Goal: Task Accomplishment & Management: Manage account settings

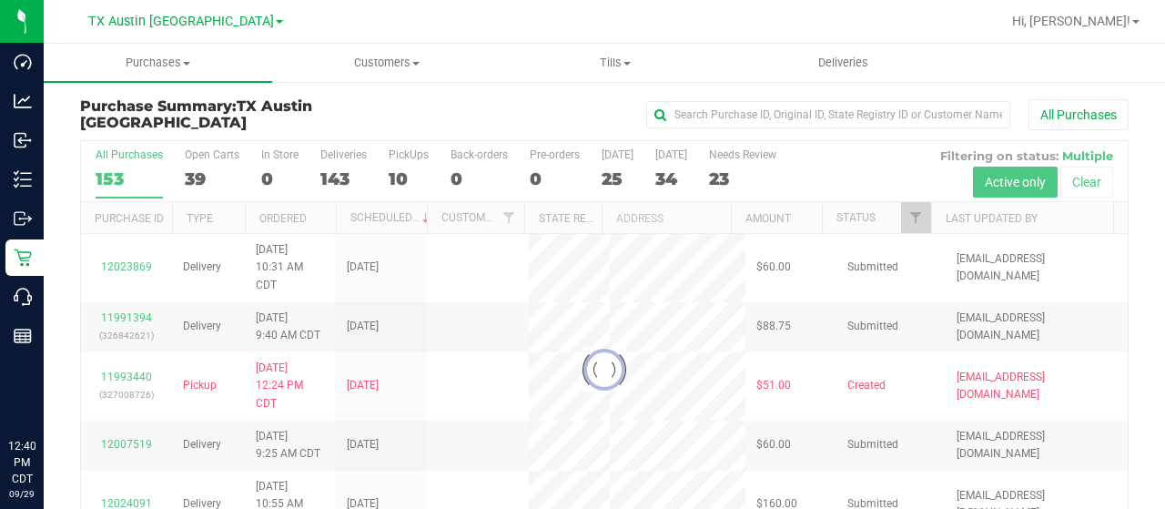
click at [167, 24] on span "TX Austin [GEOGRAPHIC_DATA]" at bounding box center [181, 21] width 186 height 15
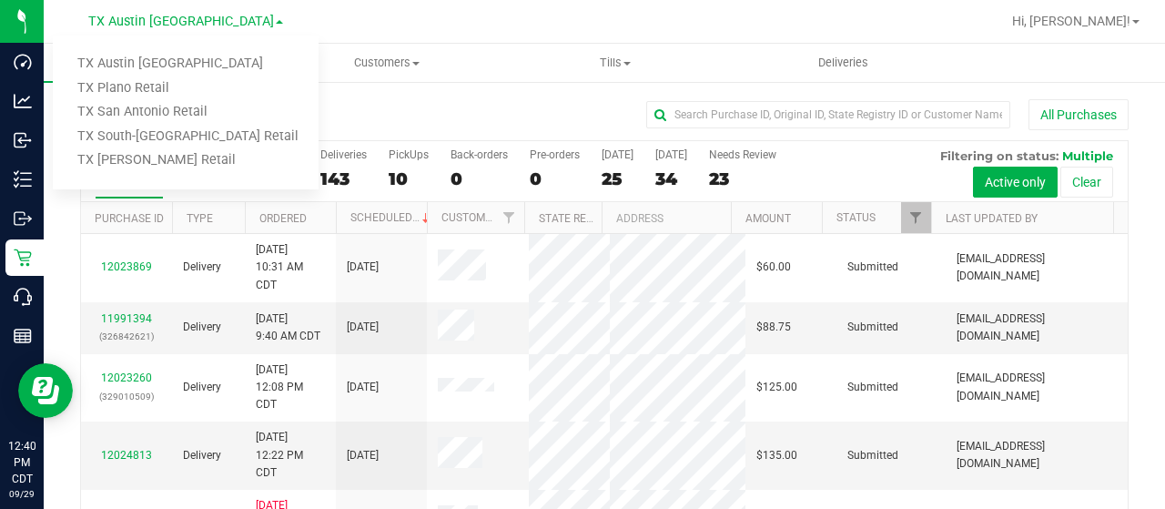
click at [161, 109] on link "TX San Antonio Retail" at bounding box center [186, 112] width 266 height 25
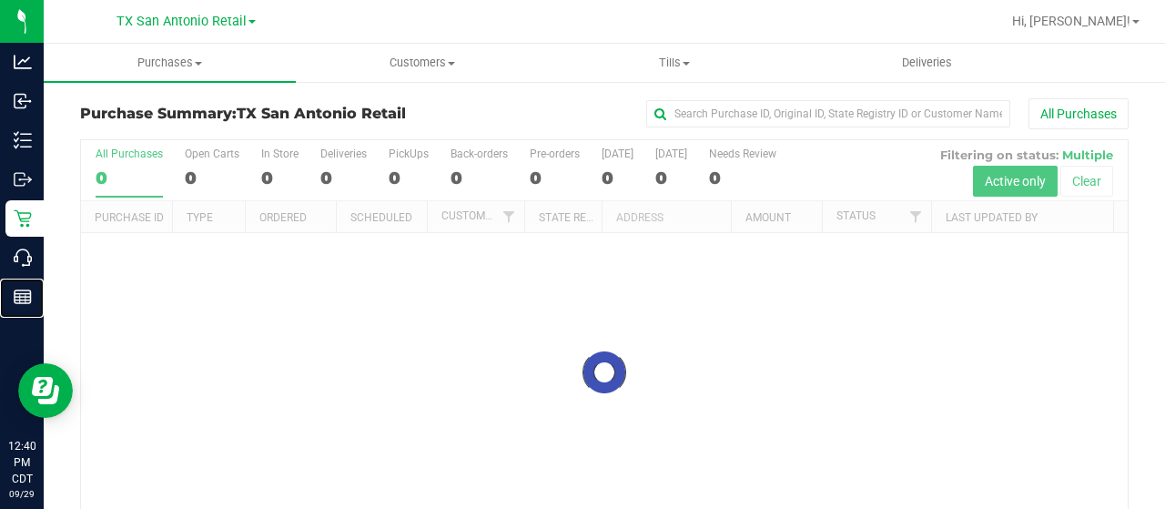
click at [25, 300] on line at bounding box center [23, 300] width 16 height 0
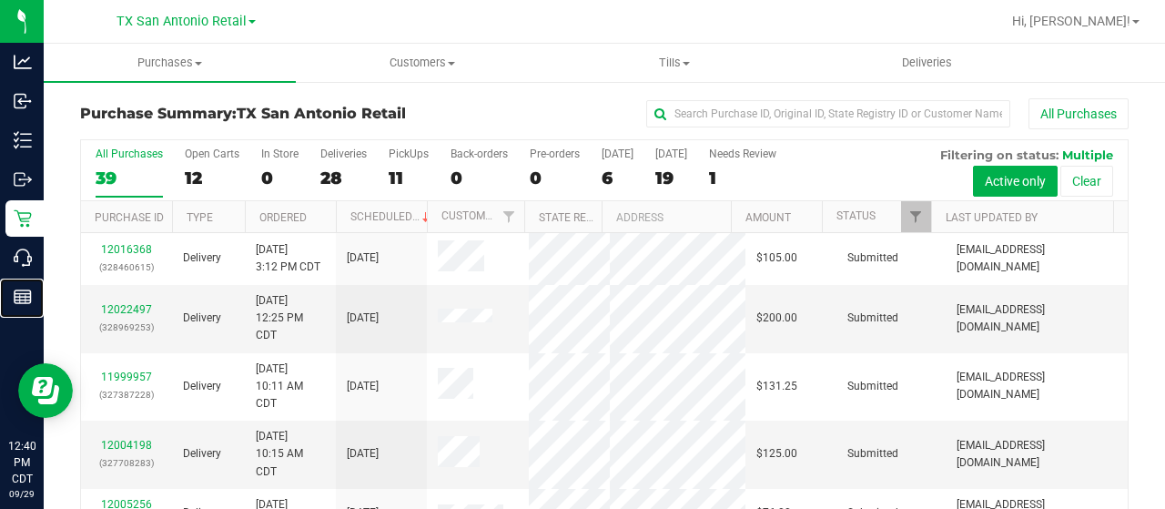
click at [0, 0] on p "Reports" at bounding box center [0, 0] width 0 height 0
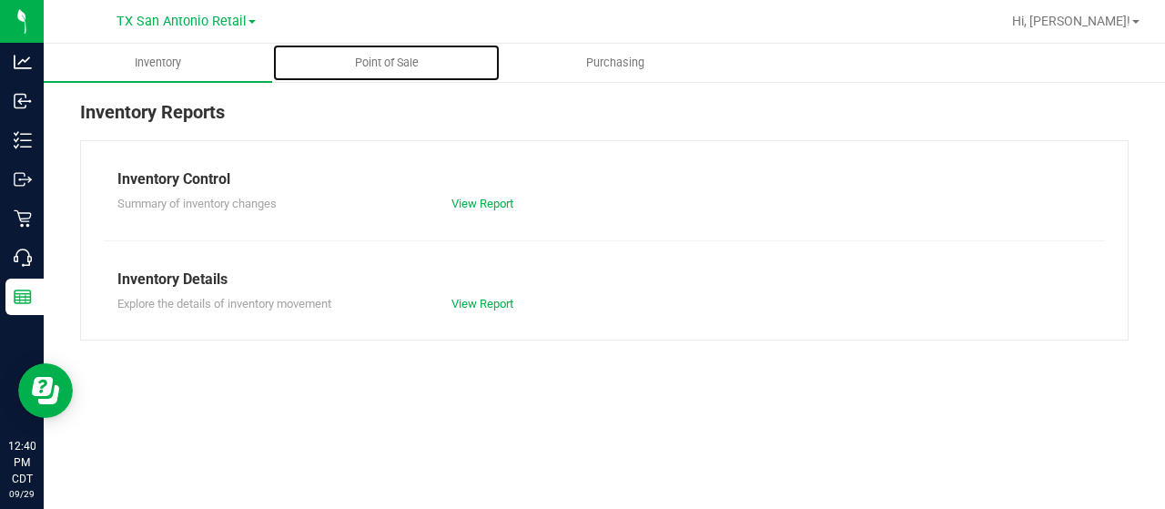
click at [411, 61] on span "Point of Sale" at bounding box center [386, 63] width 113 height 16
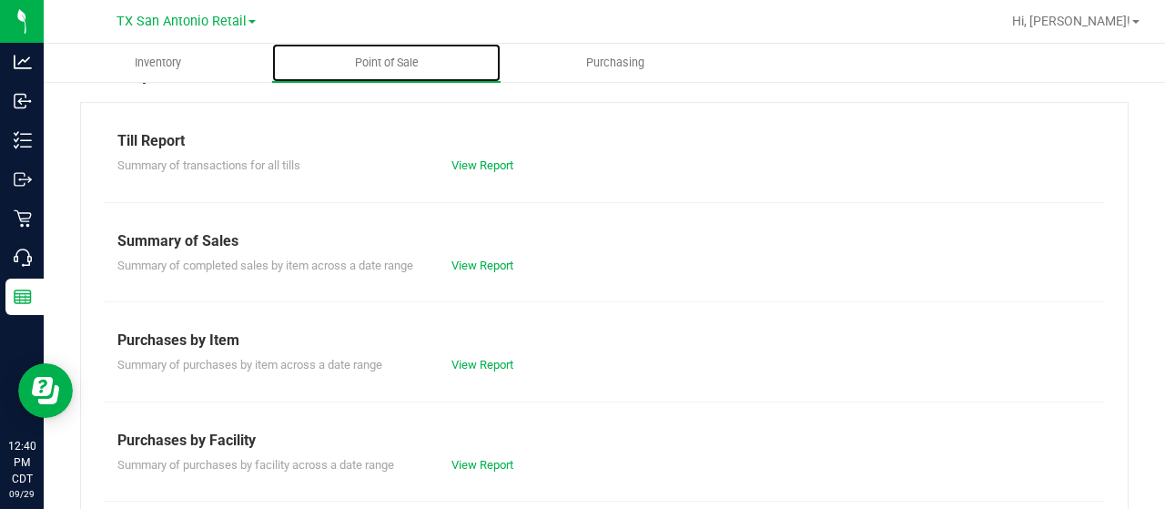
scroll to position [53, 0]
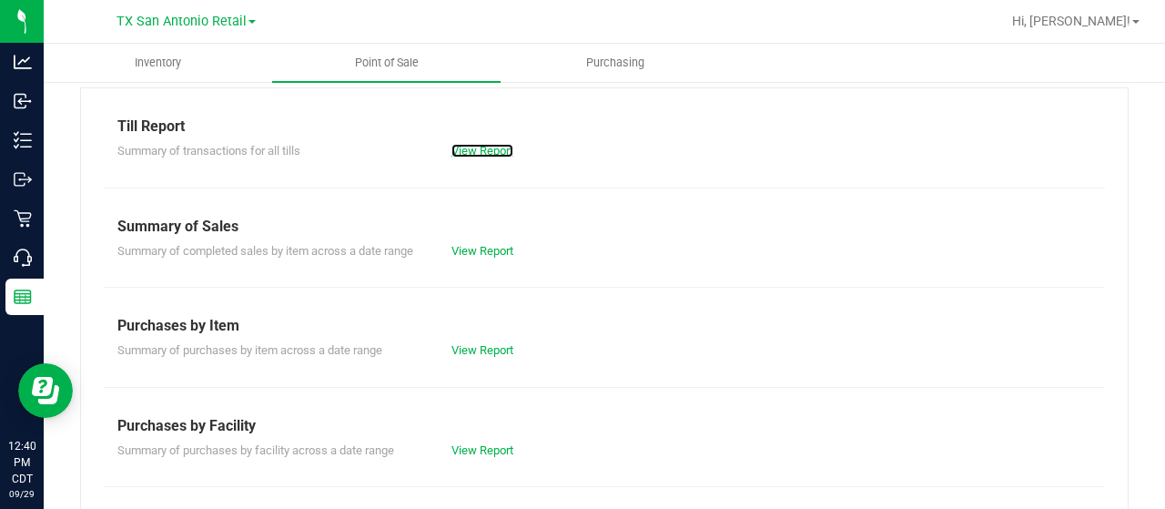
click at [465, 144] on link "View Report" at bounding box center [482, 151] width 62 height 14
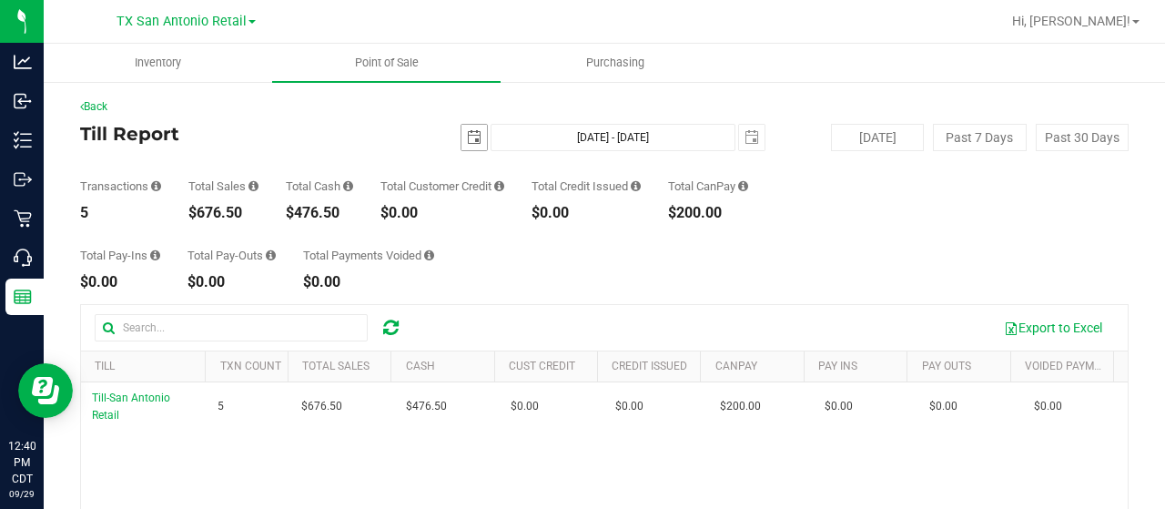
drag, startPoint x: 453, startPoint y: 144, endPoint x: 473, endPoint y: 138, distance: 20.8
click at [473, 138] on span "2025-09-29" at bounding box center [474, 137] width 27 height 27
click at [473, 138] on span "select" at bounding box center [474, 137] width 15 height 15
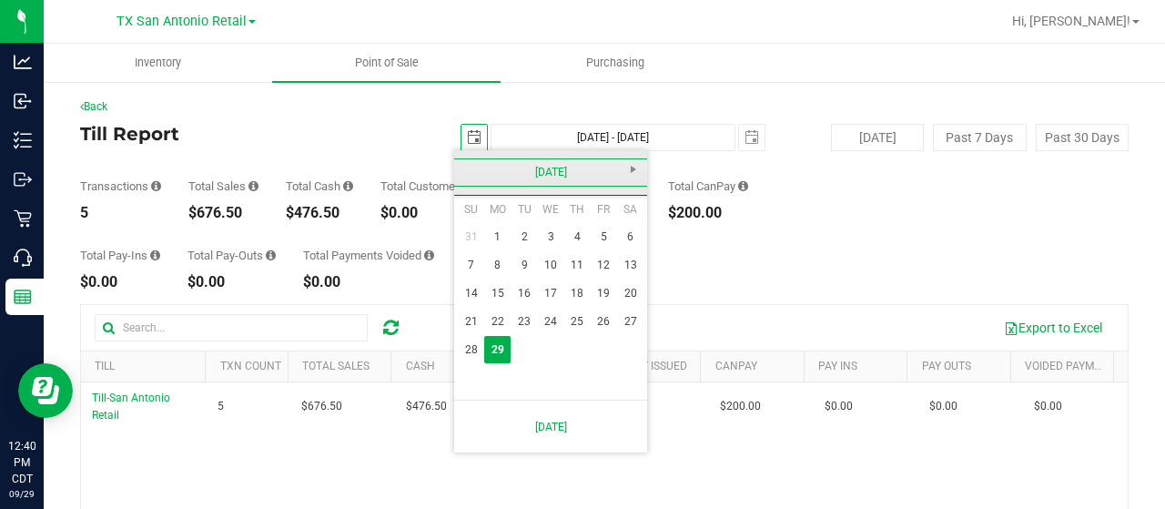
click at [475, 174] on link "September 2025" at bounding box center [551, 172] width 196 height 28
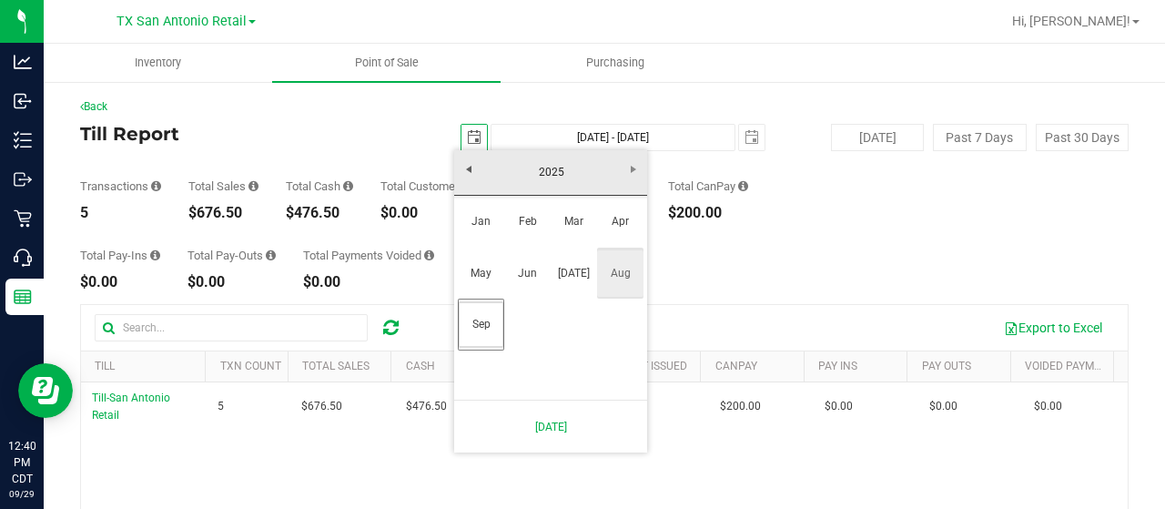
click at [630, 274] on link "Aug" at bounding box center [620, 273] width 46 height 46
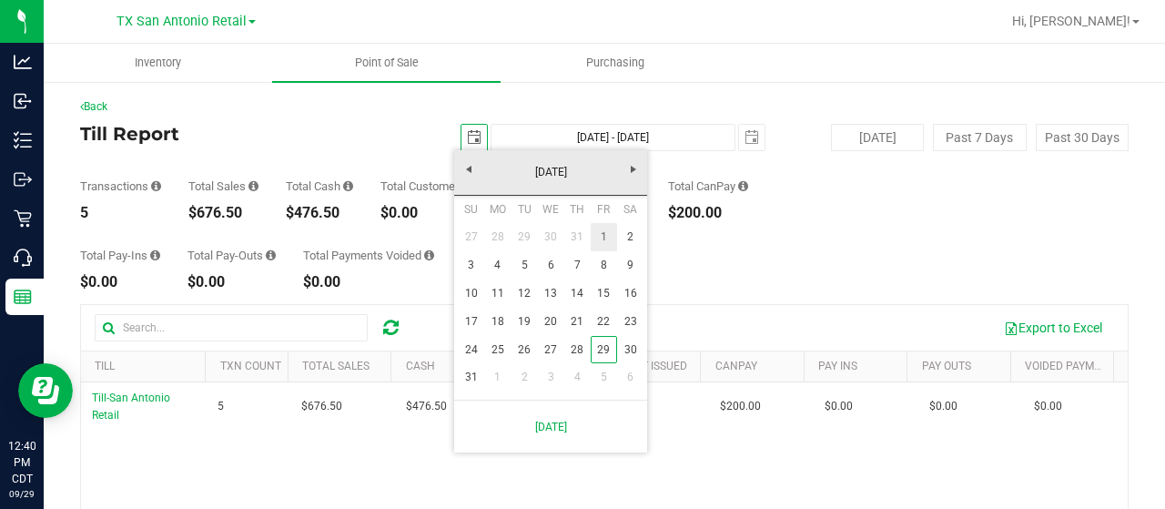
click at [601, 244] on link "1" at bounding box center [604, 237] width 26 height 28
type input "2025-08-01"
type input "Aug 1, 2025 - Sep 29, 2025"
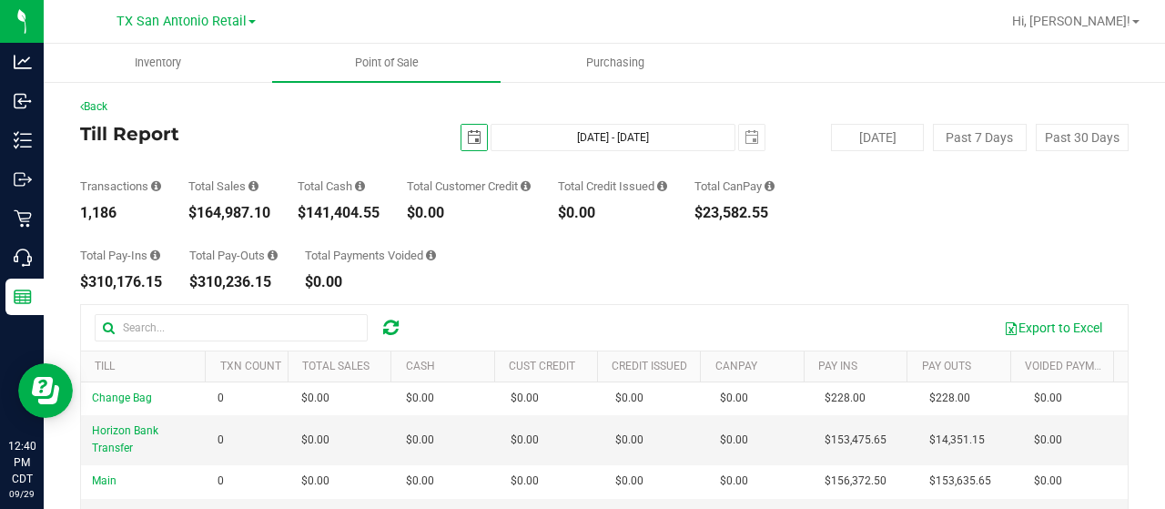
click at [471, 143] on span "select" at bounding box center [474, 137] width 15 height 15
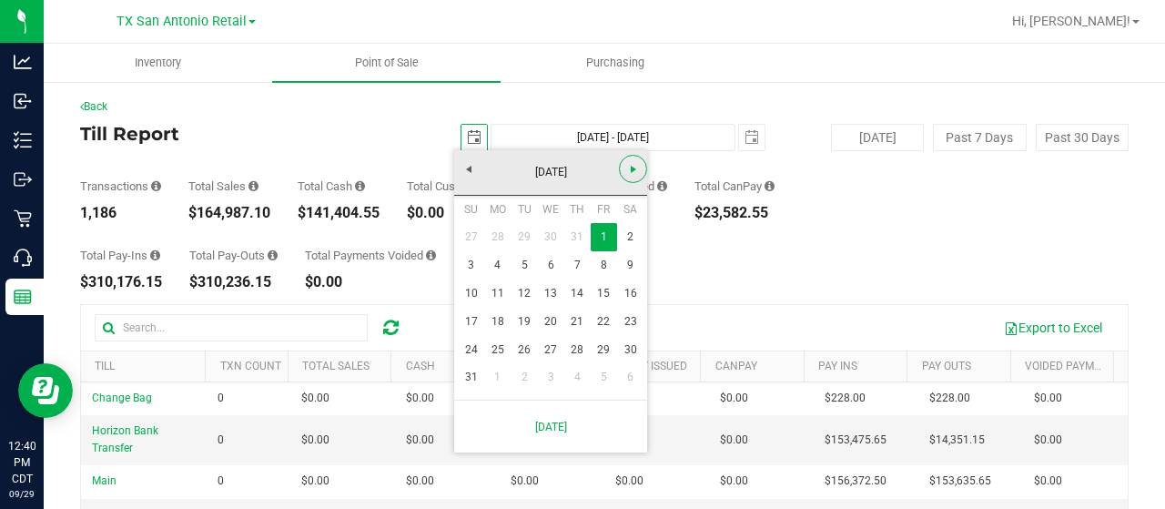
click at [630, 177] on link "Next" at bounding box center [633, 169] width 28 height 28
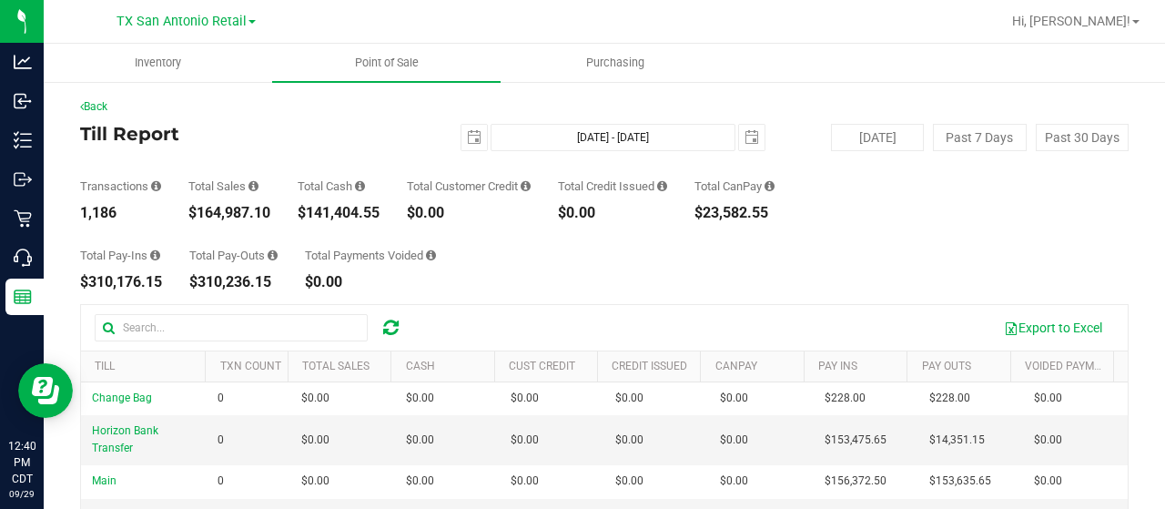
click at [712, 292] on div "Back Till Report 2025-08-01 Aug 1, 2025 - Sep 29, 2025 2025-09-29 Today Past 7 …" at bounding box center [604, 422] width 1048 height 649
click at [175, 26] on span "TX San Antonio Retail" at bounding box center [181, 21] width 130 height 15
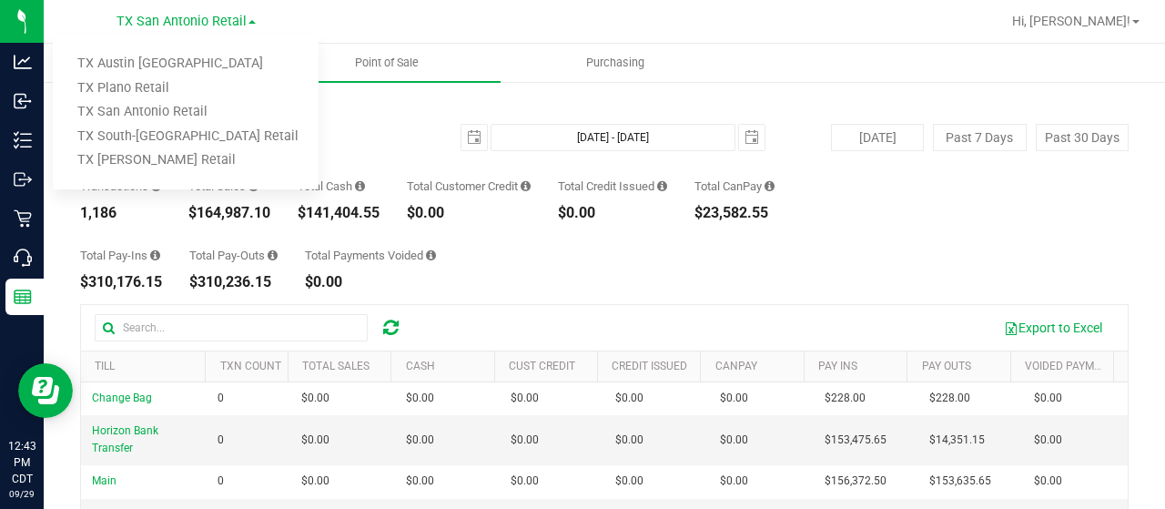
click at [167, 86] on link "TX Plano Retail" at bounding box center [186, 88] width 266 height 25
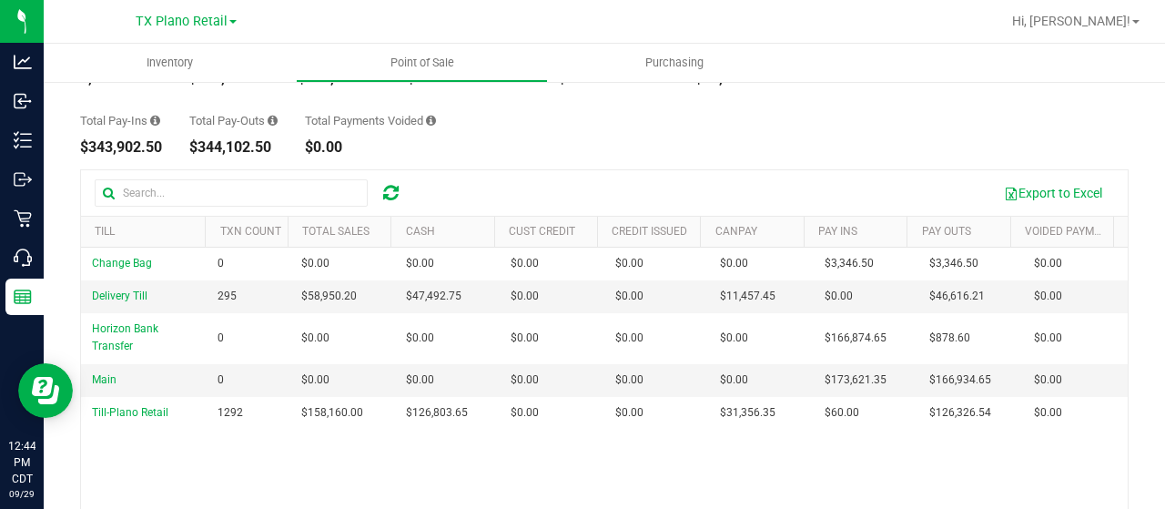
scroll to position [137, 0]
click at [180, 25] on span "TX Plano Retail" at bounding box center [182, 21] width 92 height 15
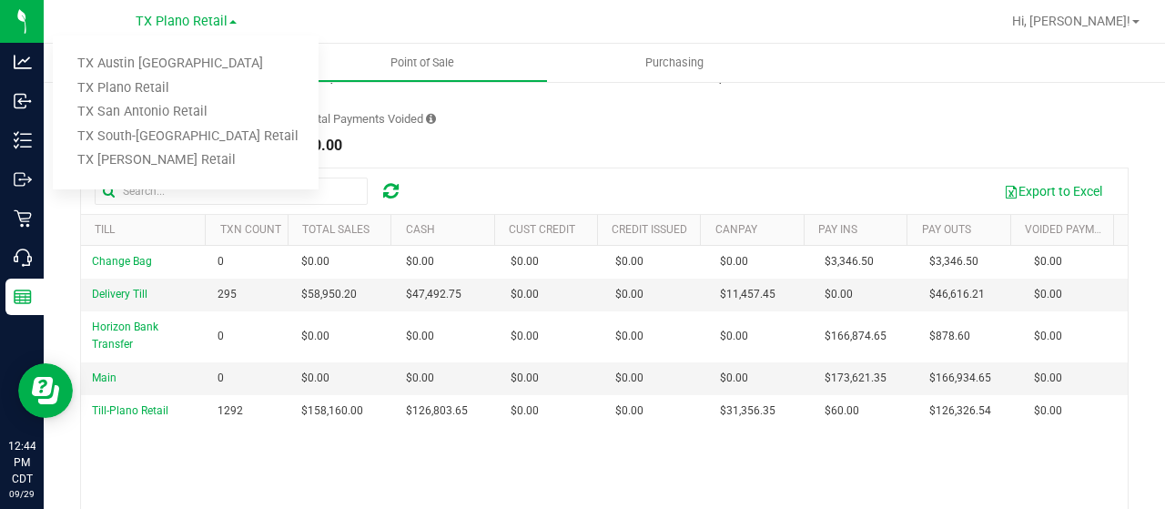
click at [167, 132] on link "TX South-[GEOGRAPHIC_DATA] Retail" at bounding box center [186, 137] width 266 height 25
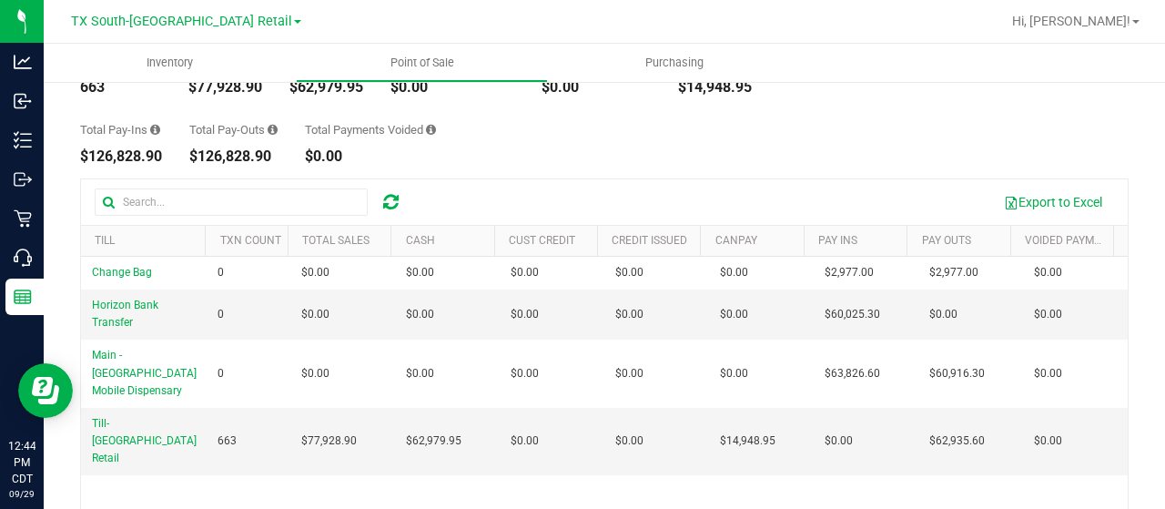
scroll to position [137, 0]
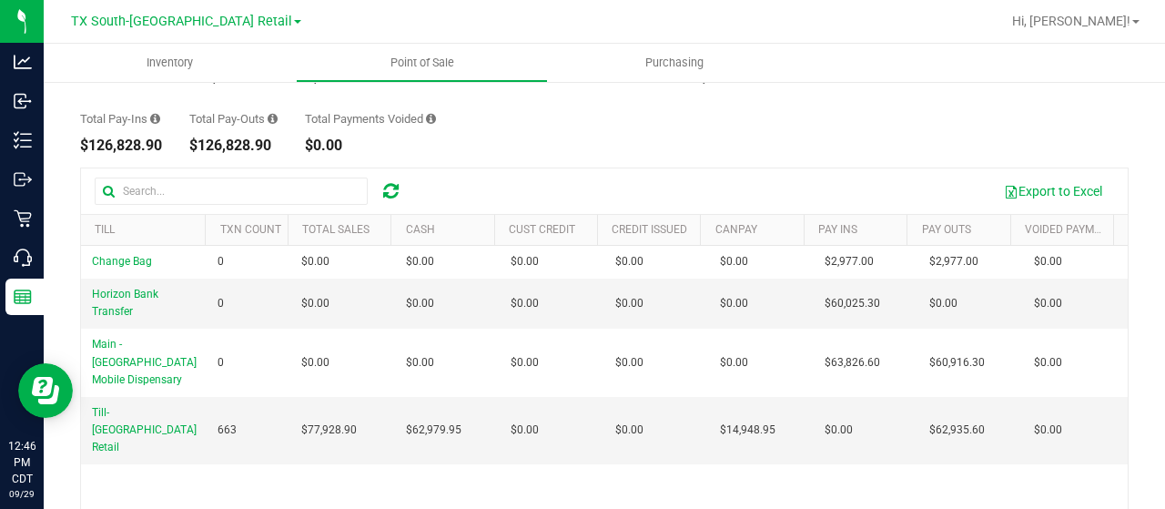
click at [145, 25] on span "TX South-[GEOGRAPHIC_DATA] Retail" at bounding box center [181, 21] width 221 height 15
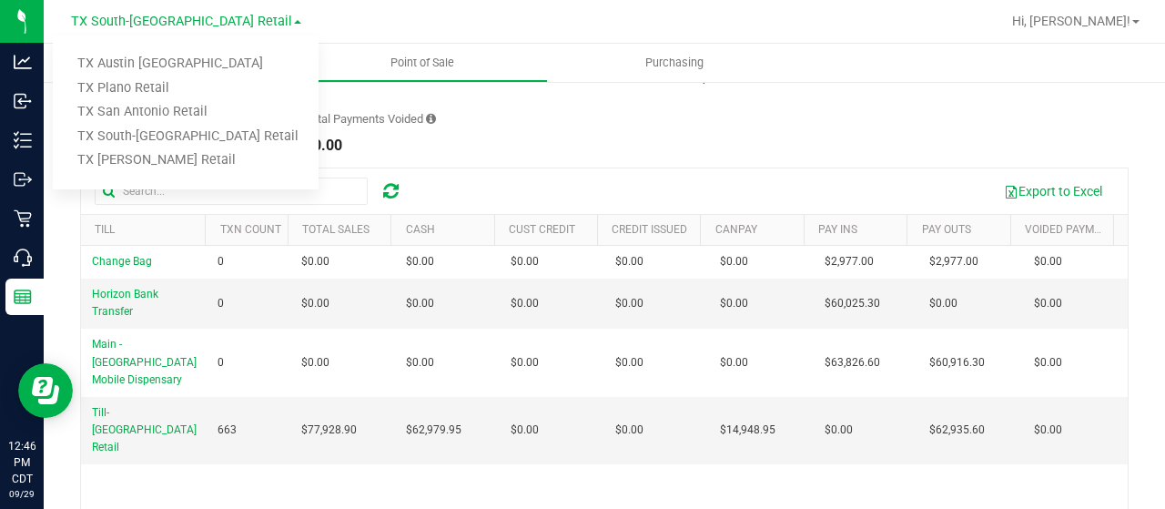
click at [142, 59] on link "TX Austin [GEOGRAPHIC_DATA]" at bounding box center [186, 64] width 266 height 25
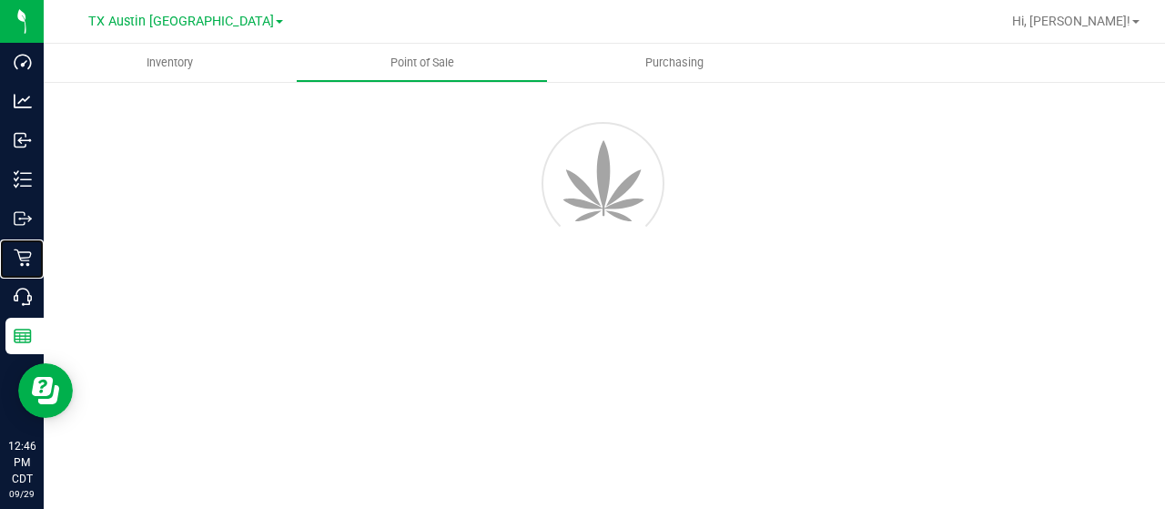
click at [22, 248] on div "Retail" at bounding box center [24, 257] width 38 height 36
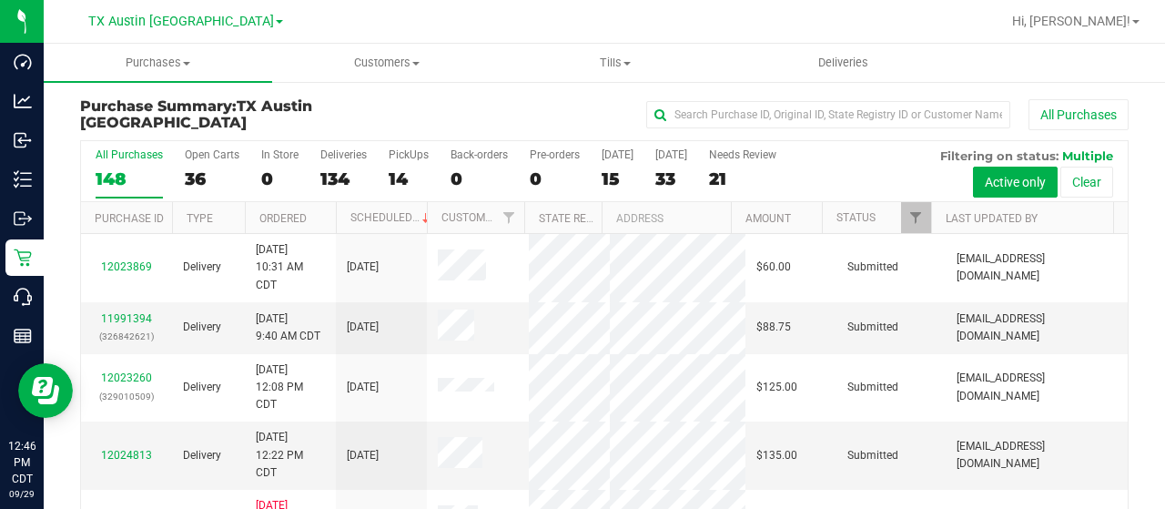
click at [193, 161] on label "Open Carts 36" at bounding box center [212, 173] width 55 height 50
click at [0, 0] on input "Open Carts 36" at bounding box center [0, 0] width 0 height 0
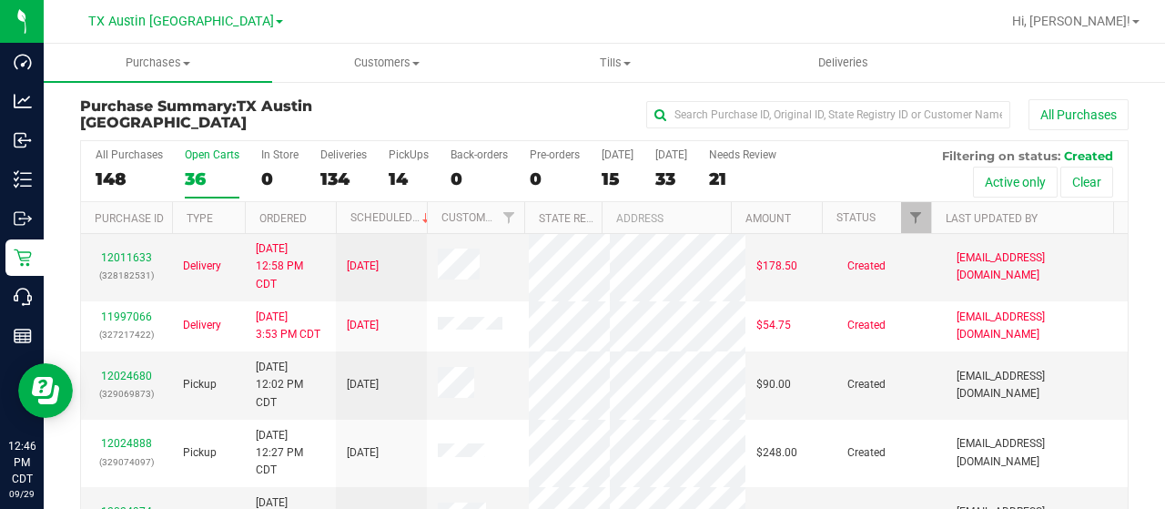
scroll to position [104, 0]
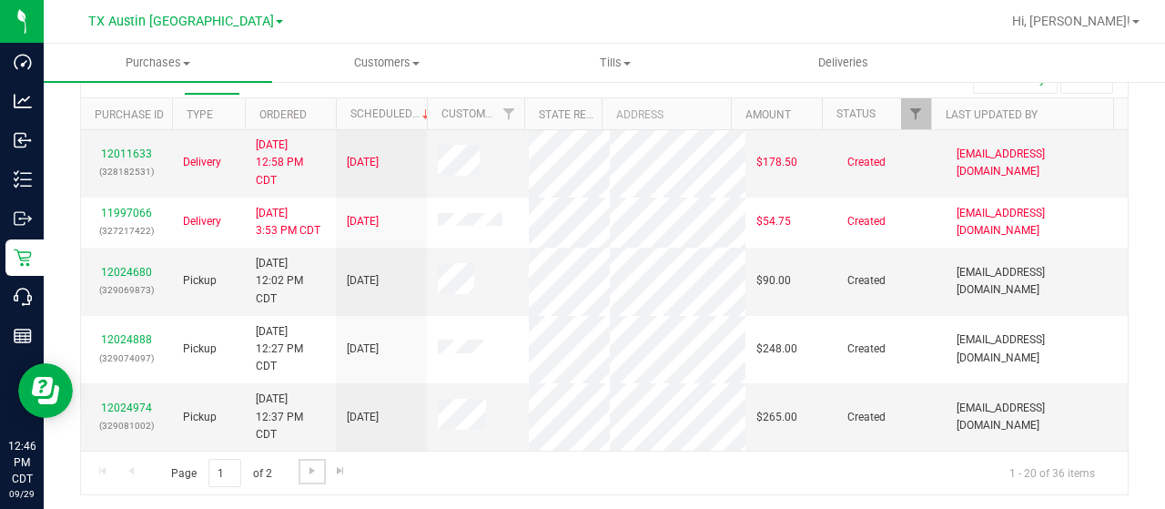
click at [314, 471] on span "Go to the next page" at bounding box center [312, 470] width 15 height 15
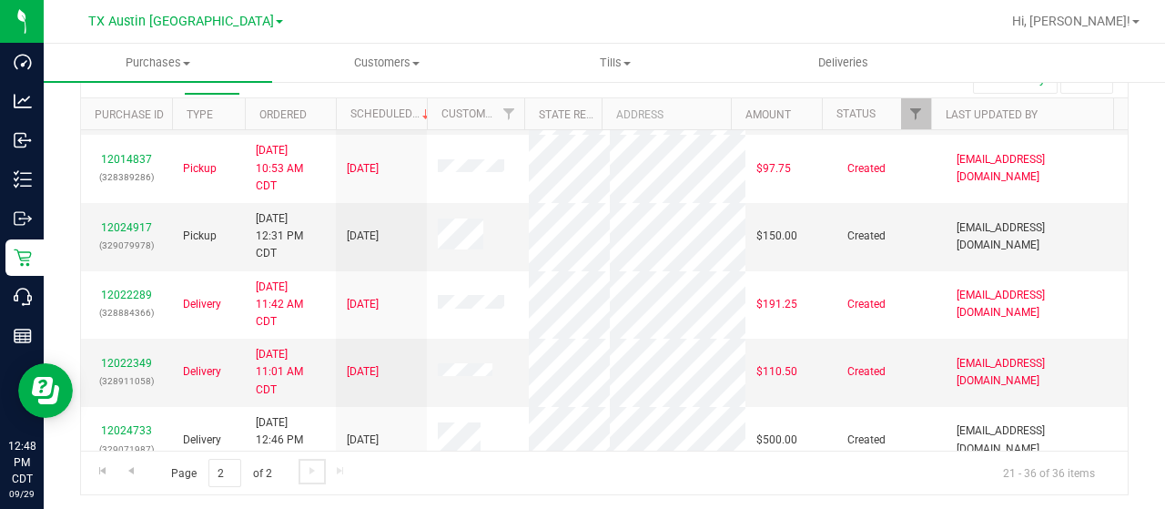
scroll to position [0, 0]
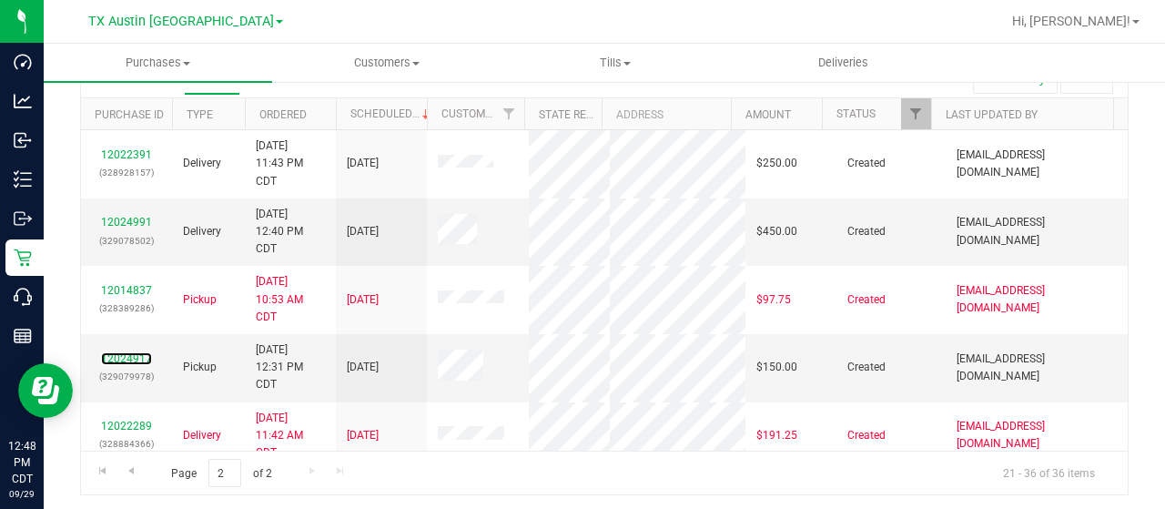
click at [123, 365] on link "12024917" at bounding box center [126, 358] width 51 height 13
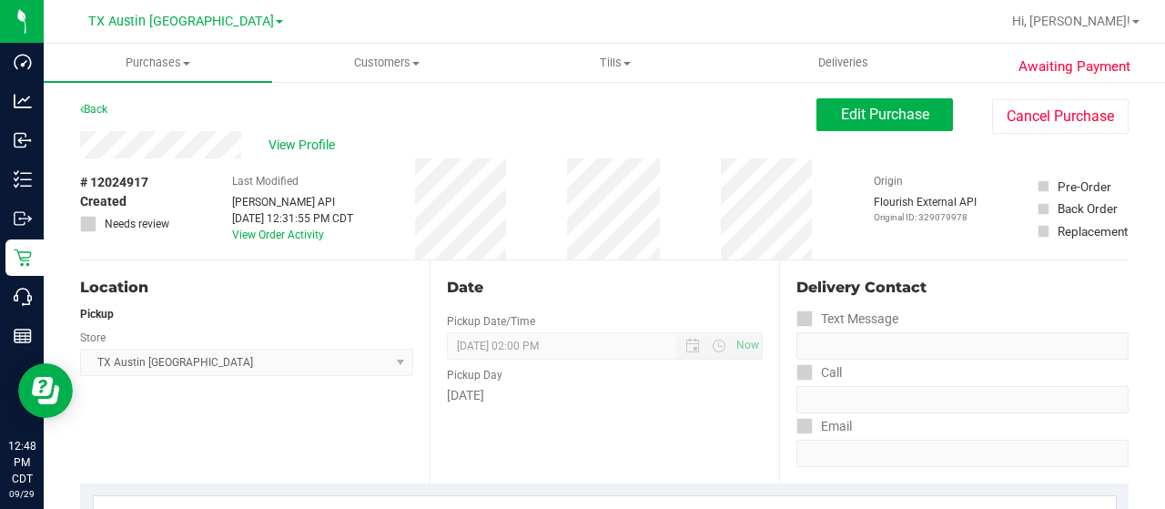
click at [151, 147] on div "View Profile" at bounding box center [448, 144] width 736 height 27
click at [841, 110] on span "Edit Purchase" at bounding box center [885, 114] width 88 height 17
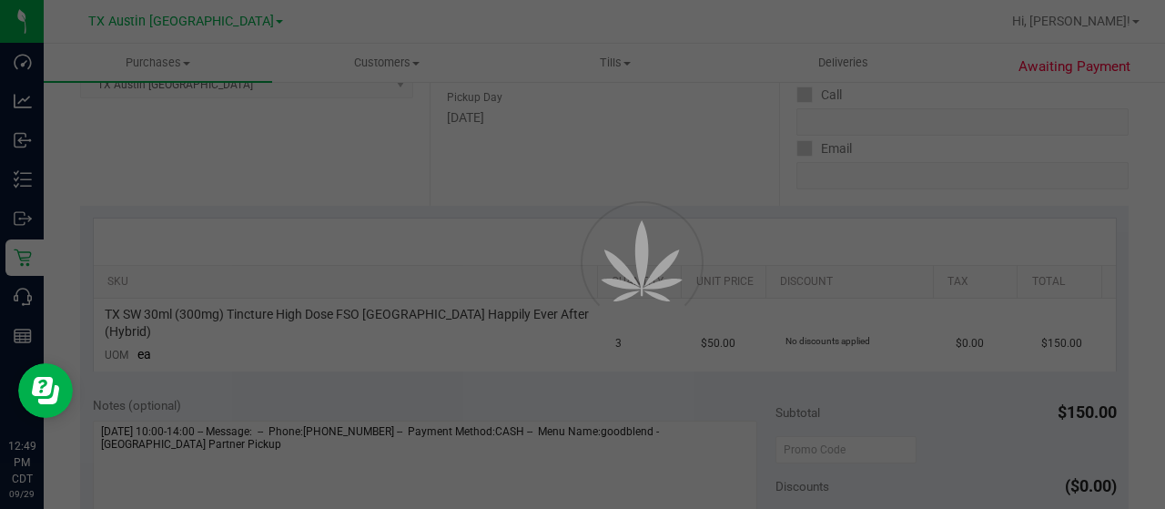
scroll to position [279, 0]
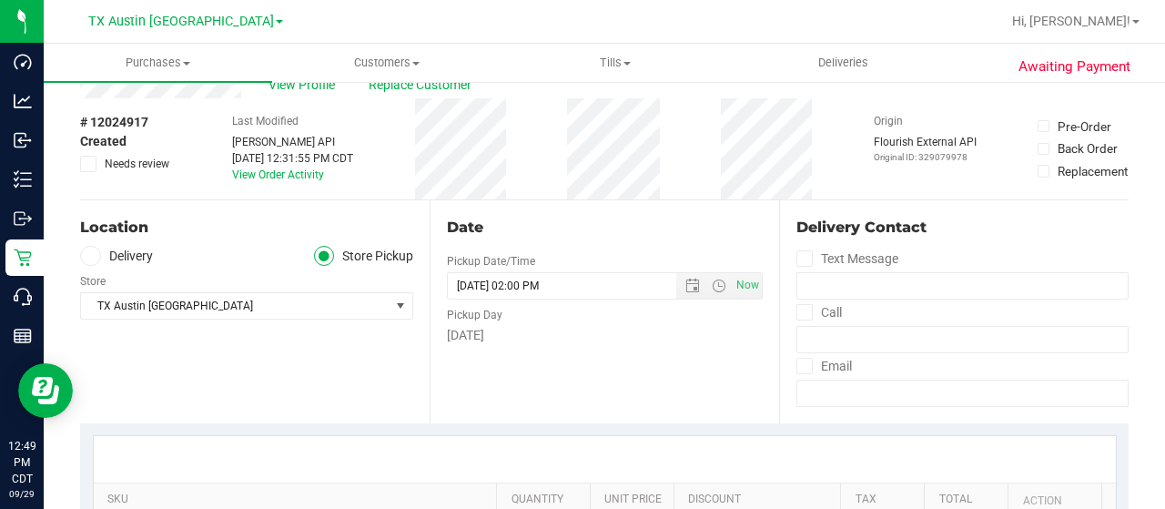
scroll to position [59, 0]
click at [85, 257] on icon at bounding box center [90, 257] width 11 height 0
click at [0, 0] on input "Delivery" at bounding box center [0, 0] width 0 height 0
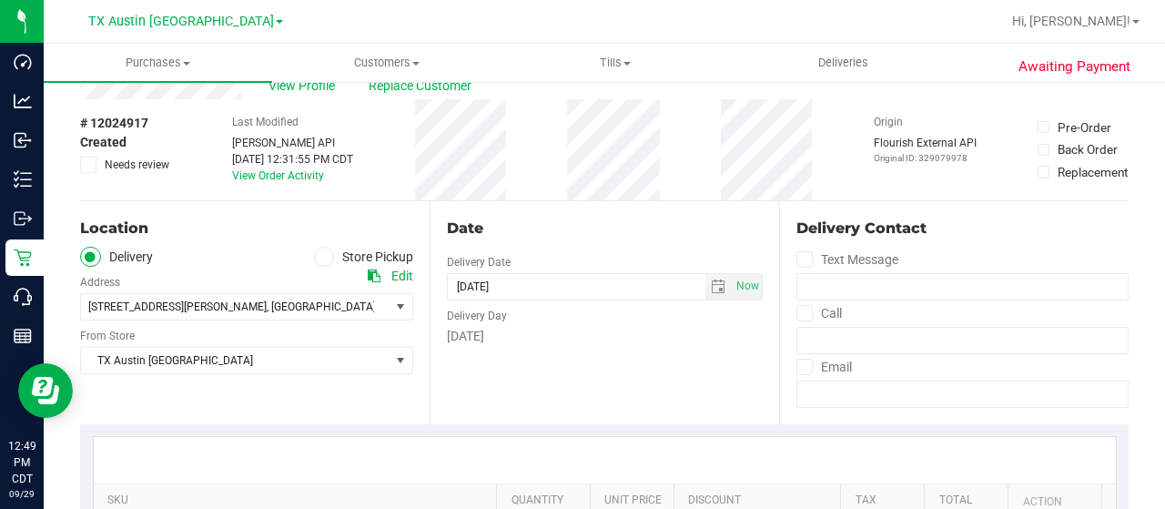
click at [187, 387] on div "Location Delivery Store Pickup Address Edit 9432 Katy Fwy , Houston , TX 77055 …" at bounding box center [254, 312] width 349 height 223
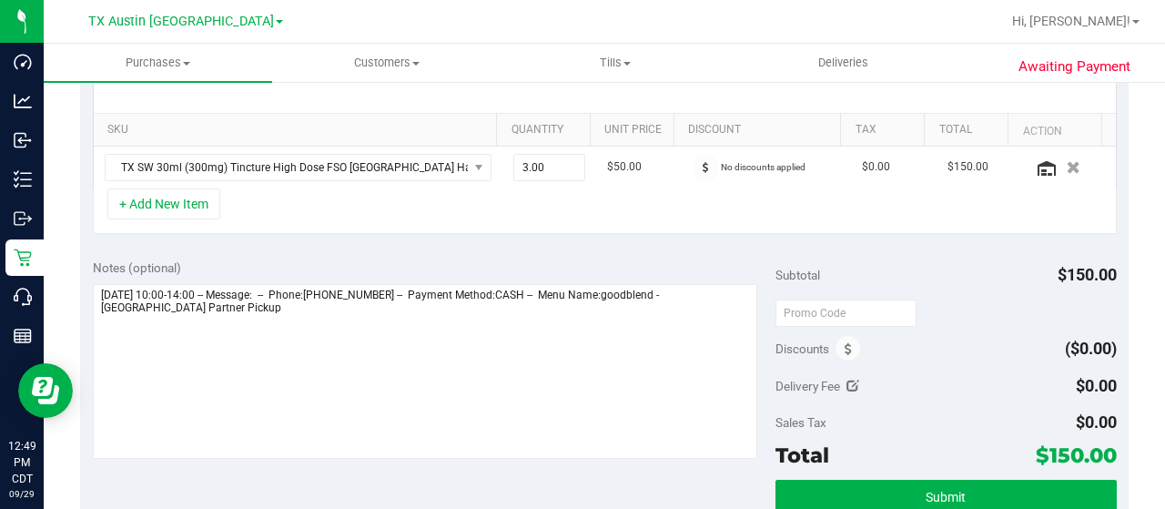
scroll to position [430, 0]
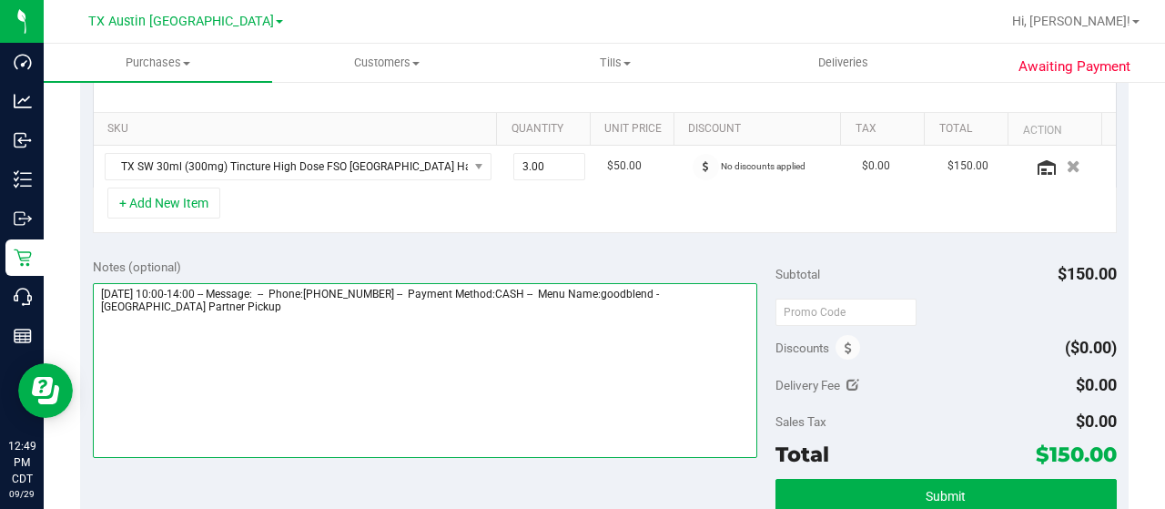
click at [193, 310] on textarea at bounding box center [425, 370] width 664 height 175
type textarea "Tuesday 09/30/2025 10:00-14:00 -- Message: -- Phone:2818898068 -- Payment Metho…"
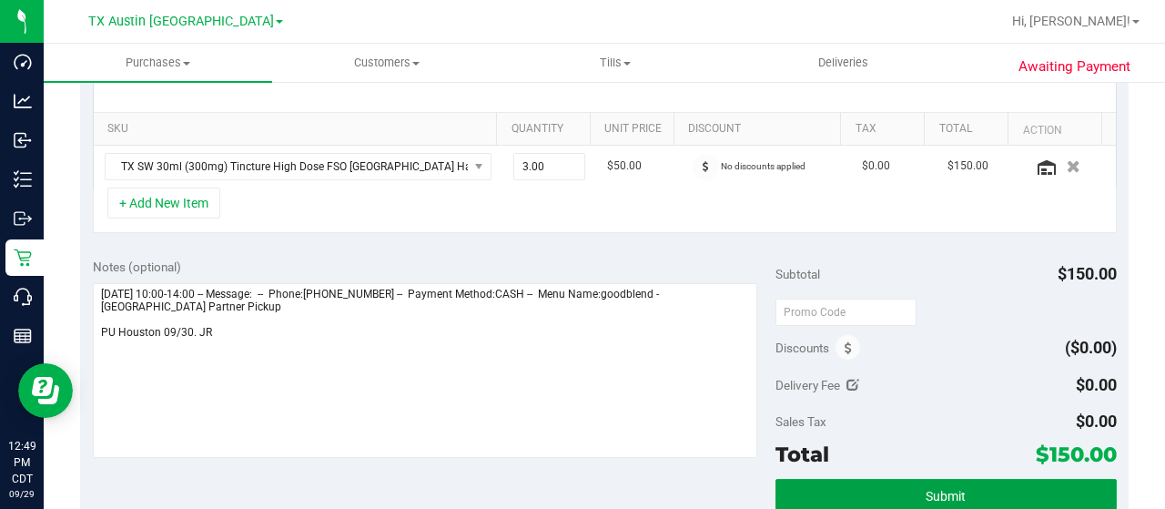
click at [806, 497] on button "Submit" at bounding box center [945, 495] width 341 height 33
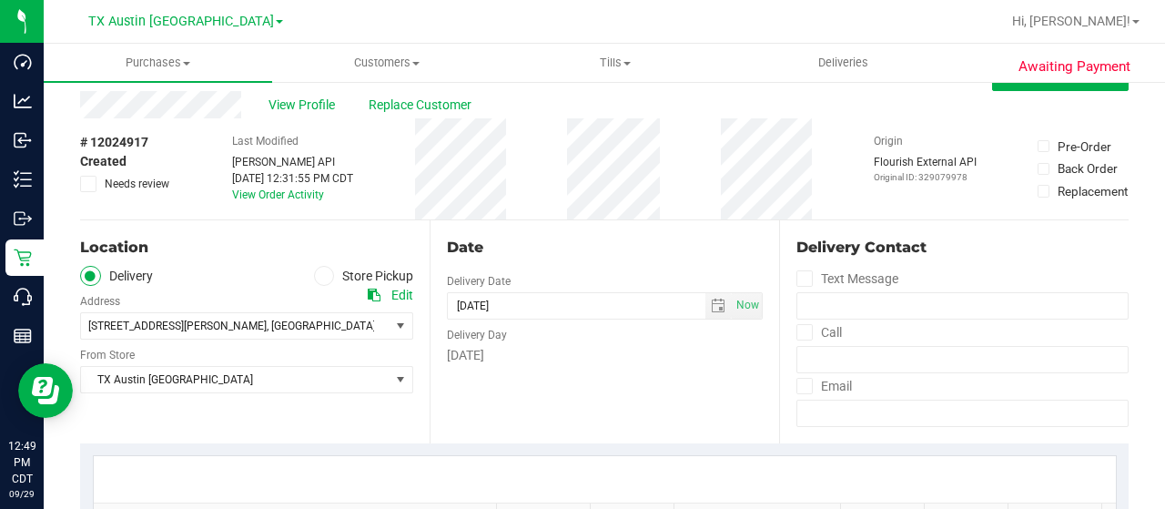
scroll to position [0, 0]
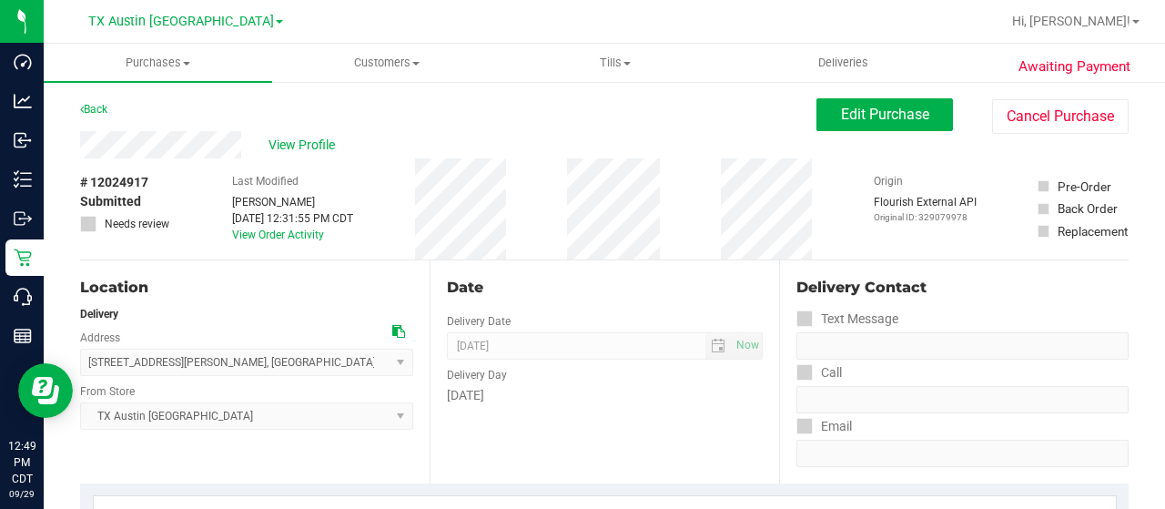
click at [247, 142] on div "View Profile" at bounding box center [448, 144] width 736 height 27
click at [85, 146] on div "View Profile" at bounding box center [448, 144] width 736 height 27
click at [301, 141] on span "View Profile" at bounding box center [304, 145] width 73 height 19
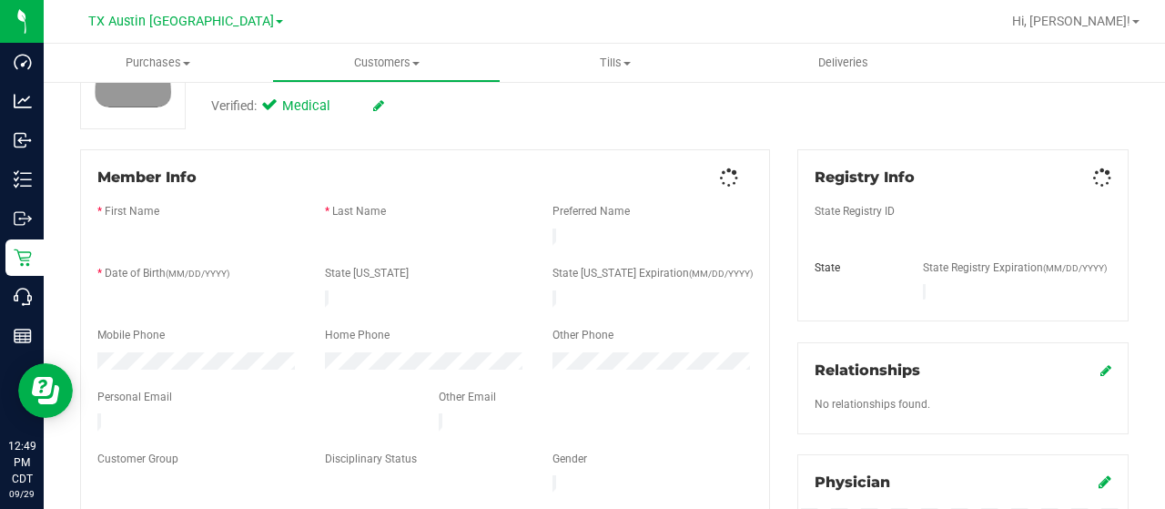
scroll to position [191, 0]
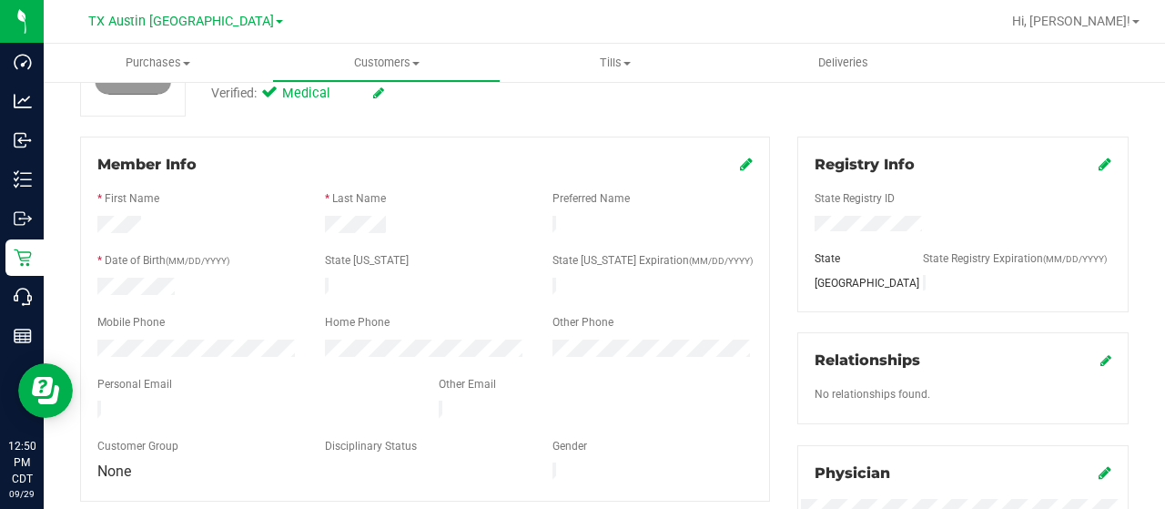
drag, startPoint x: 322, startPoint y: 394, endPoint x: 82, endPoint y: 403, distance: 240.4
click at [82, 403] on div "Member Info * First Name * Last Name Preferred Name * Date of Birth (MM/DD/YYYY…" at bounding box center [425, 319] width 690 height 365
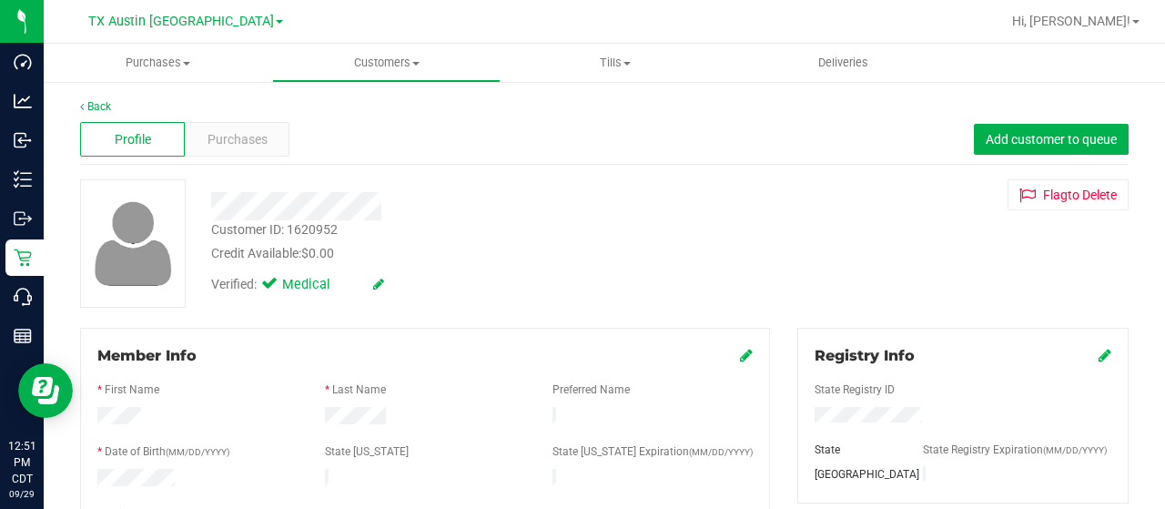
click at [264, 131] on span "Purchases" at bounding box center [238, 139] width 60 height 19
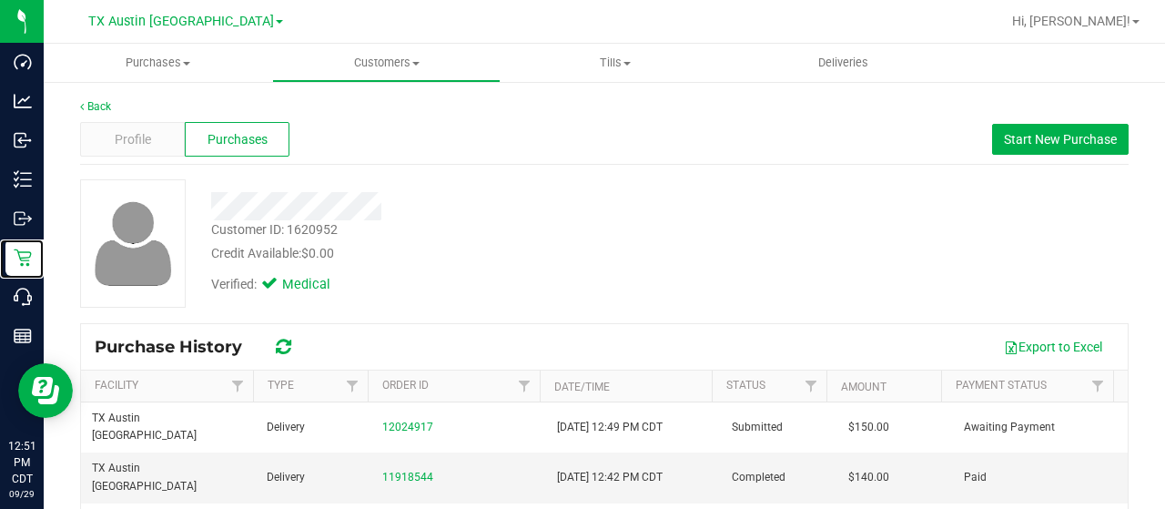
click at [0, 0] on p "Retail" at bounding box center [0, 0] width 0 height 0
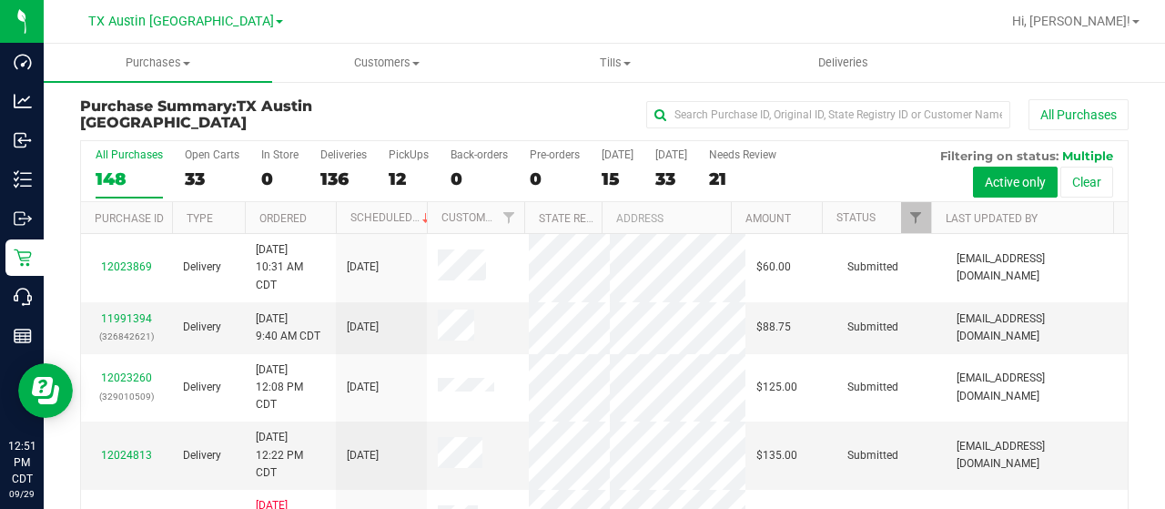
click at [191, 165] on label "Open Carts 33" at bounding box center [212, 173] width 55 height 50
click at [0, 0] on input "Open Carts 33" at bounding box center [0, 0] width 0 height 0
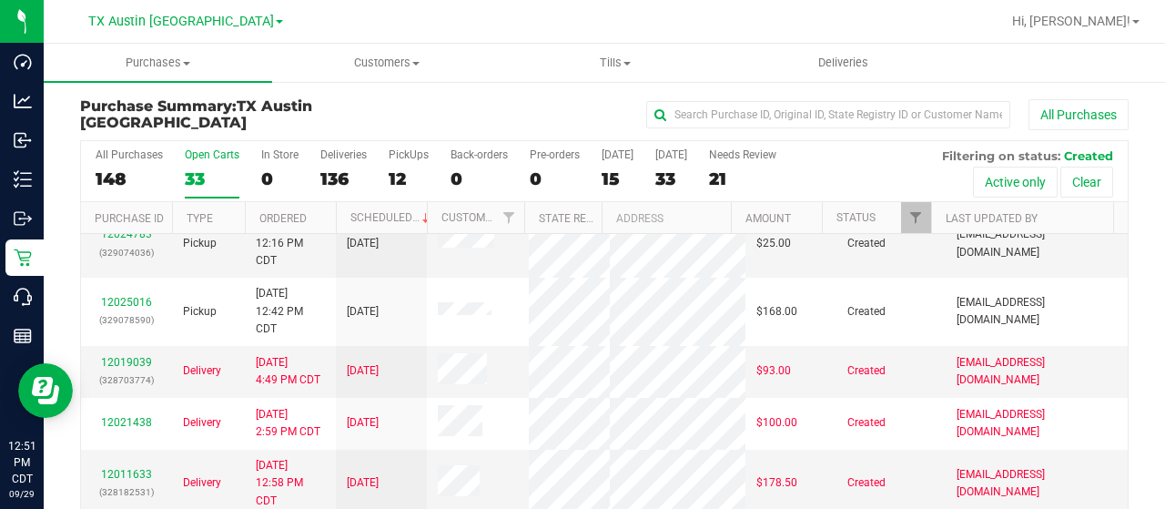
scroll to position [671, 0]
click at [104, 327] on div "12025016 (329078590)" at bounding box center [126, 309] width 69 height 35
click at [116, 307] on link "12025016" at bounding box center [126, 300] width 51 height 13
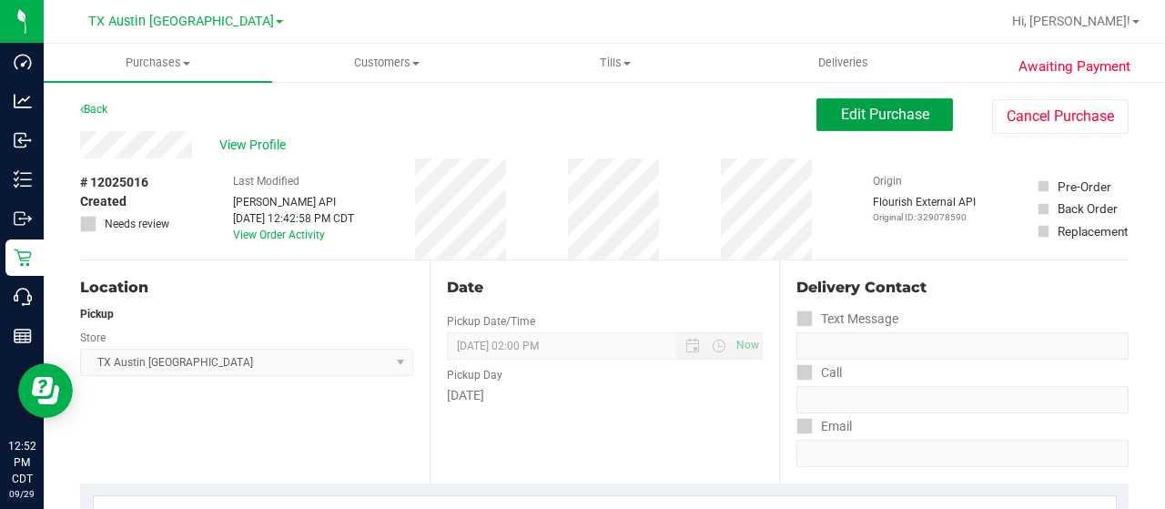
click at [841, 114] on span "Edit Purchase" at bounding box center [885, 114] width 88 height 17
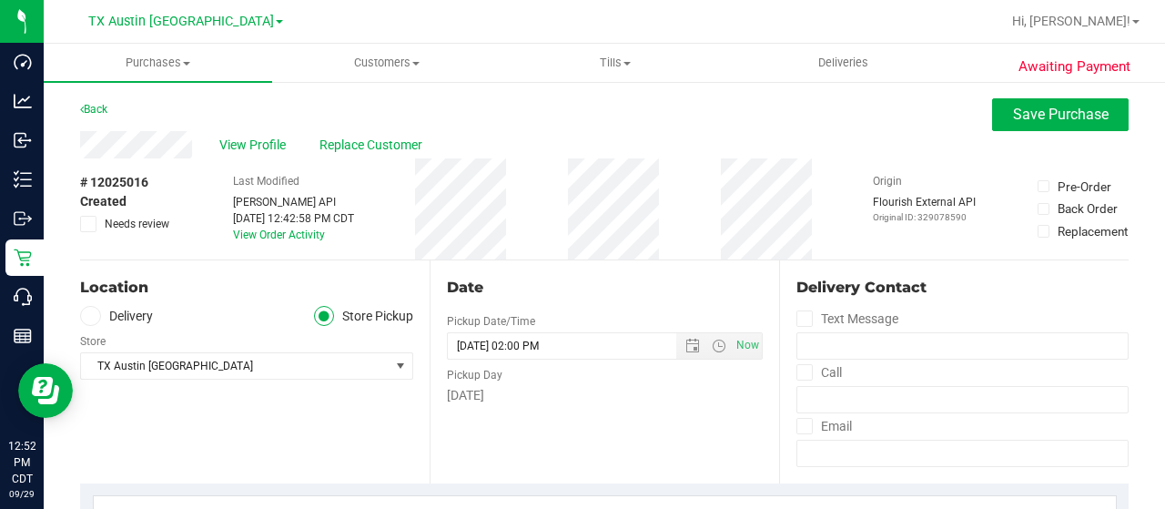
click at [89, 316] on icon at bounding box center [90, 316] width 11 height 0
click at [0, 0] on input "Delivery" at bounding box center [0, 0] width 0 height 0
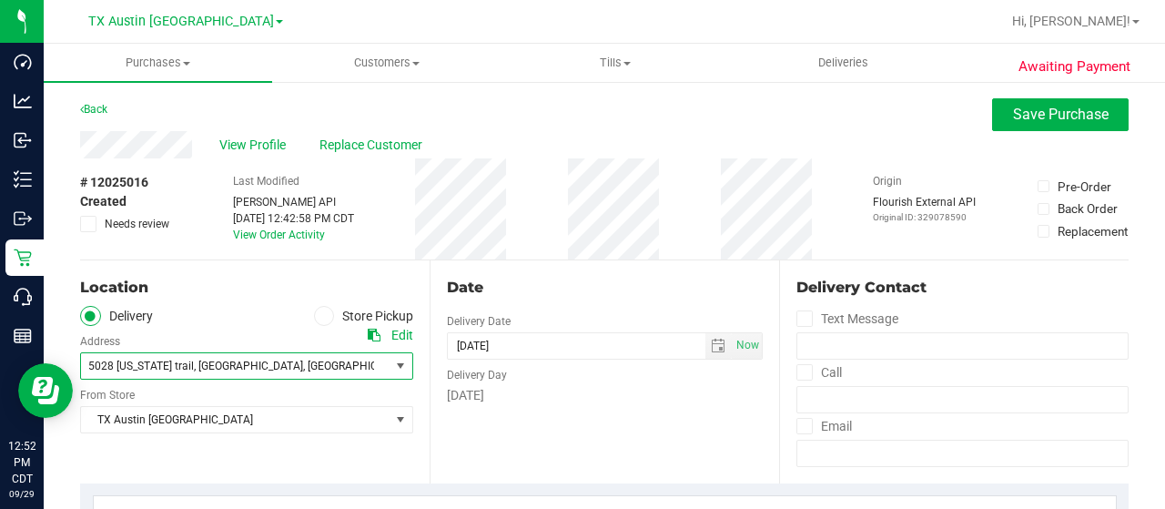
click at [236, 361] on span ", North Richland Hills" at bounding box center [248, 366] width 109 height 13
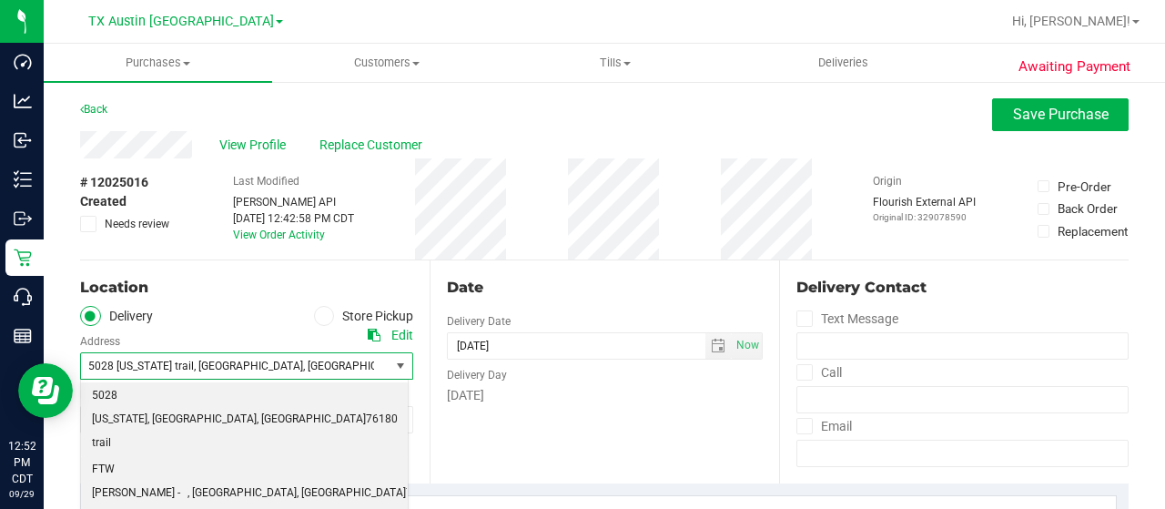
click at [187, 458] on span "FTW CLARKE - 1307 8TH AVE #603" at bounding box center [140, 493] width 96 height 70
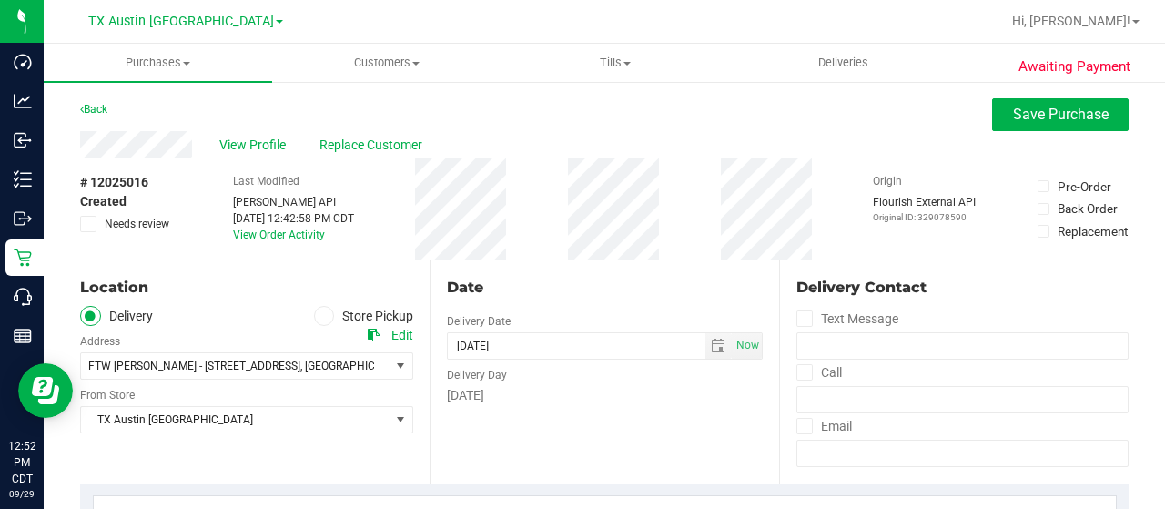
click at [258, 454] on div "Location Delivery Store Pickup Address Edit FTW CLARKE - 1307 8TH AVE #603 , Fo…" at bounding box center [254, 371] width 349 height 223
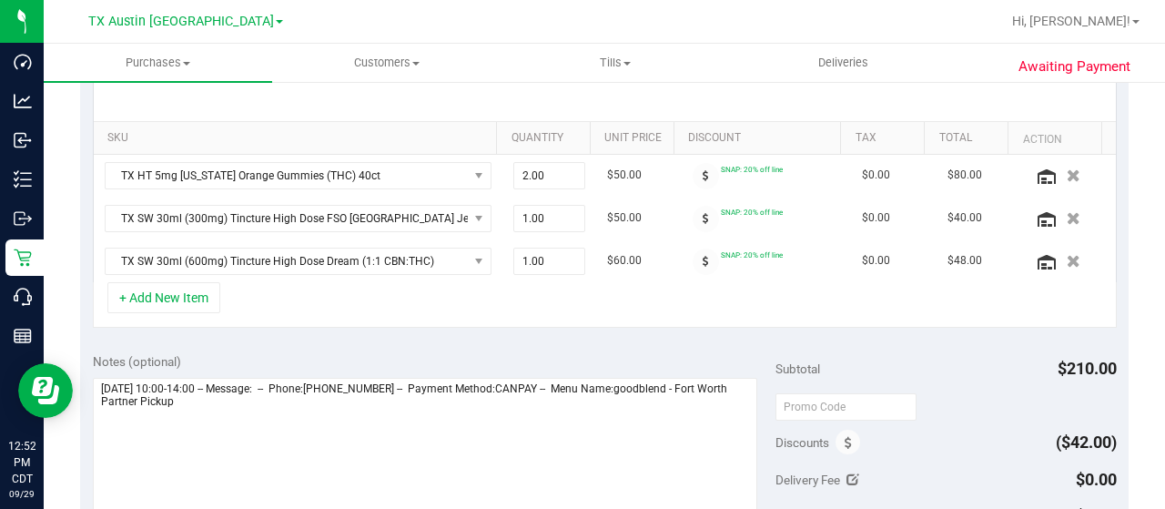
scroll to position [422, 0]
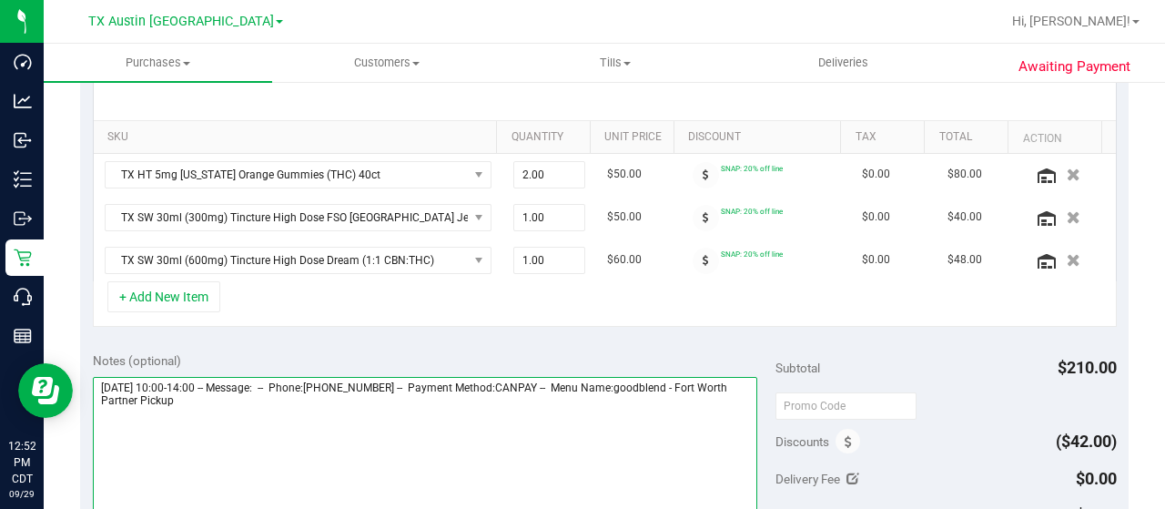
click at [256, 400] on textarea at bounding box center [425, 464] width 664 height 175
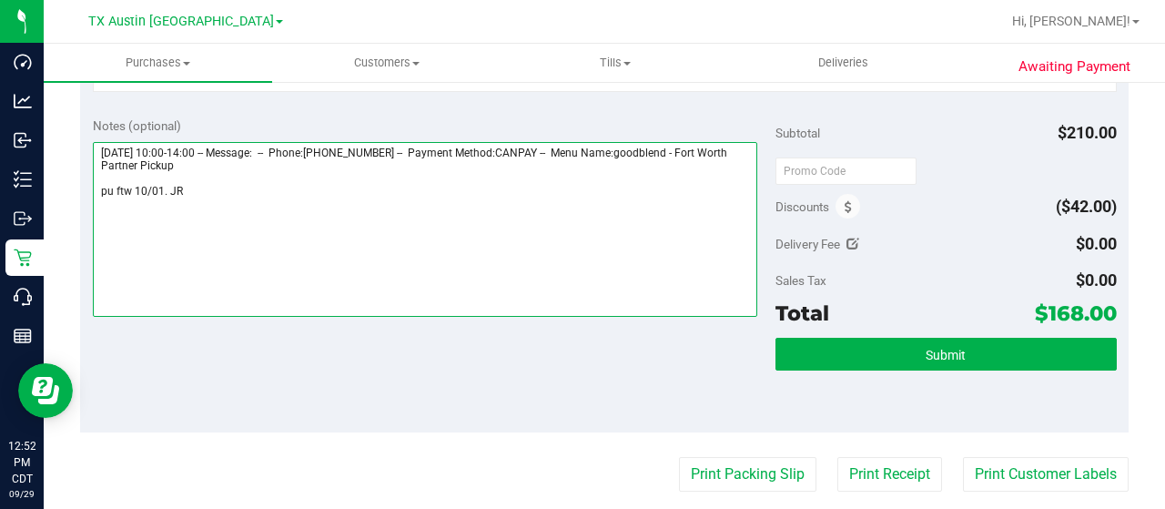
scroll to position [663, 0]
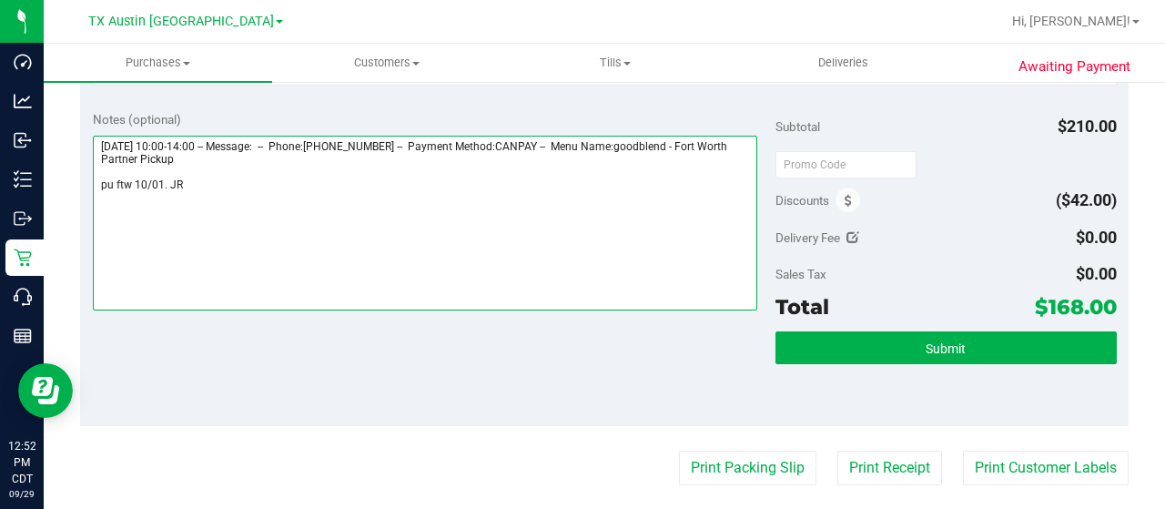
type textarea "Wednesday 10/01/2025 10:00-14:00 -- Message: -- Phone:8174807945 -- Payment Met…"
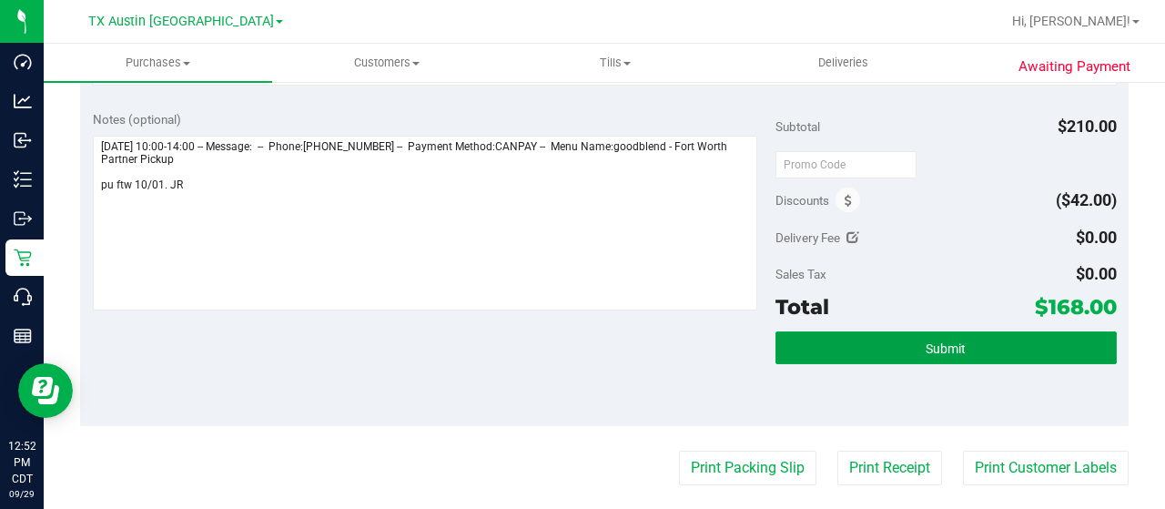
click at [814, 344] on button "Submit" at bounding box center [945, 347] width 341 height 33
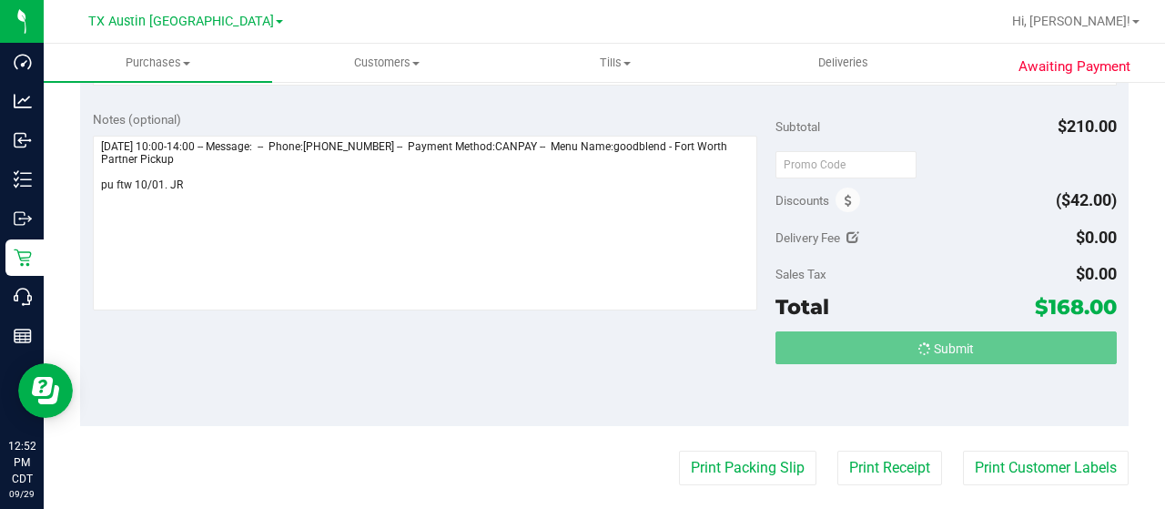
scroll to position [0, 0]
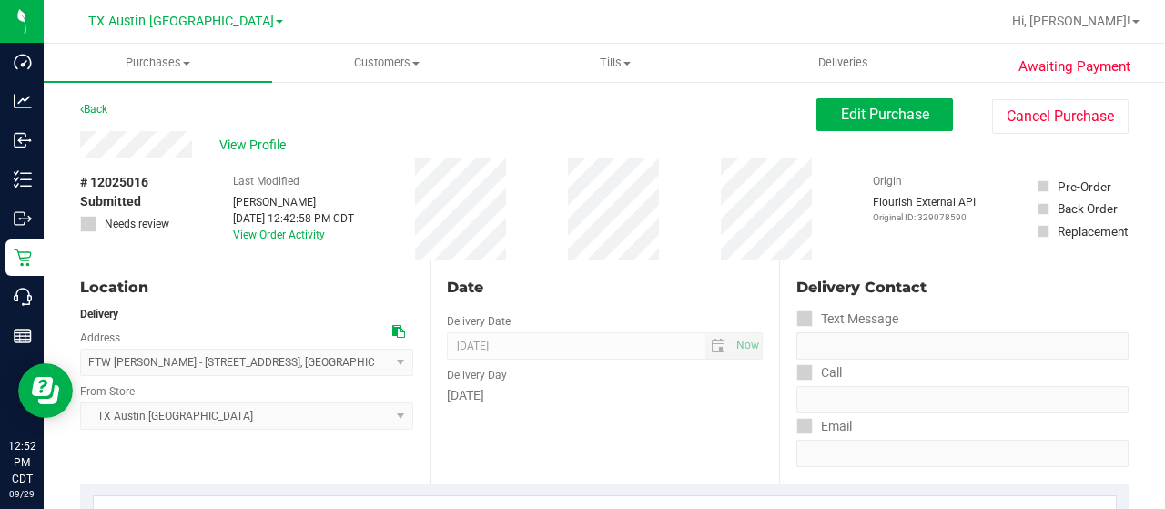
click at [240, 139] on span "View Profile" at bounding box center [255, 145] width 73 height 19
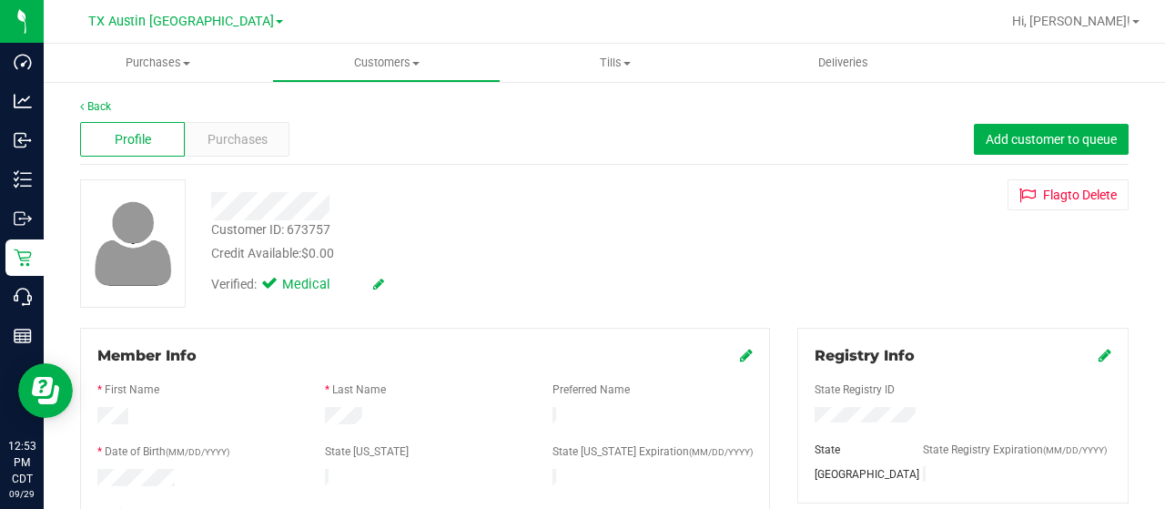
click at [238, 137] on span "Purchases" at bounding box center [238, 139] width 60 height 19
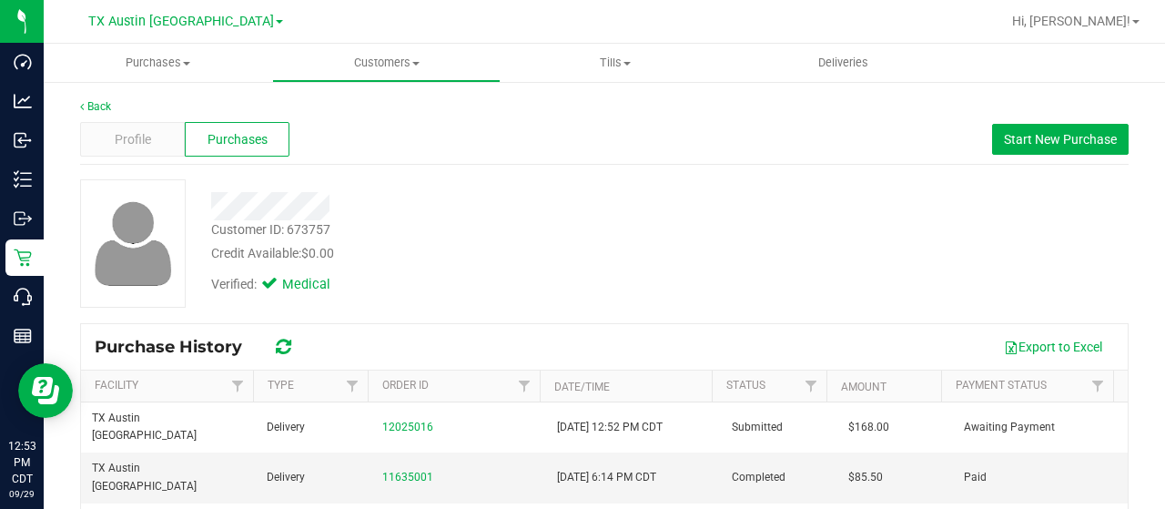
click at [140, 142] on span "Profile" at bounding box center [133, 139] width 36 height 19
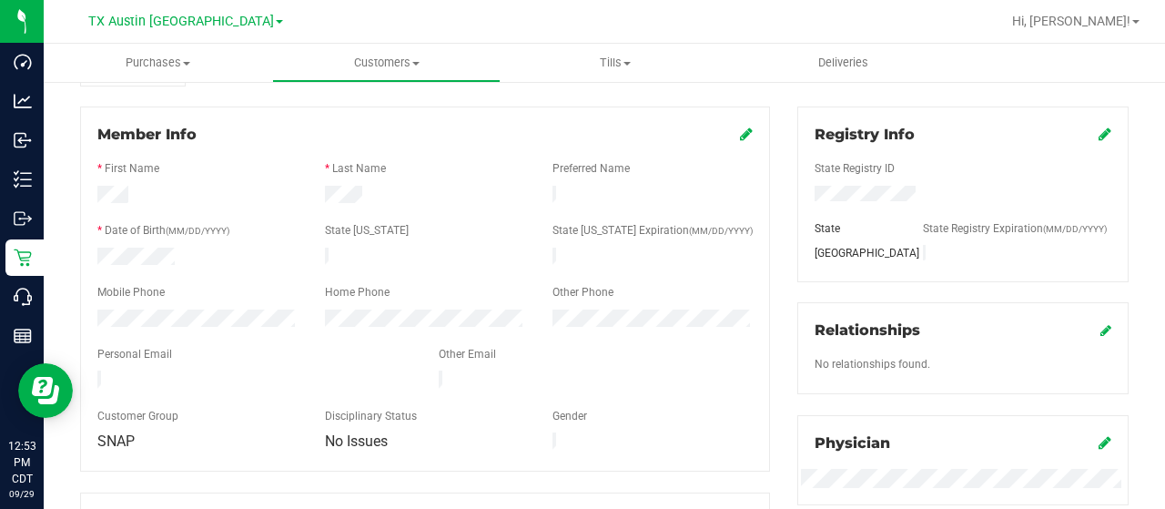
scroll to position [222, 0]
click at [81, 368] on div "Member Info * First Name * Last Name Preferred Name * Date of Birth (MM/DD/YYYY…" at bounding box center [425, 288] width 690 height 365
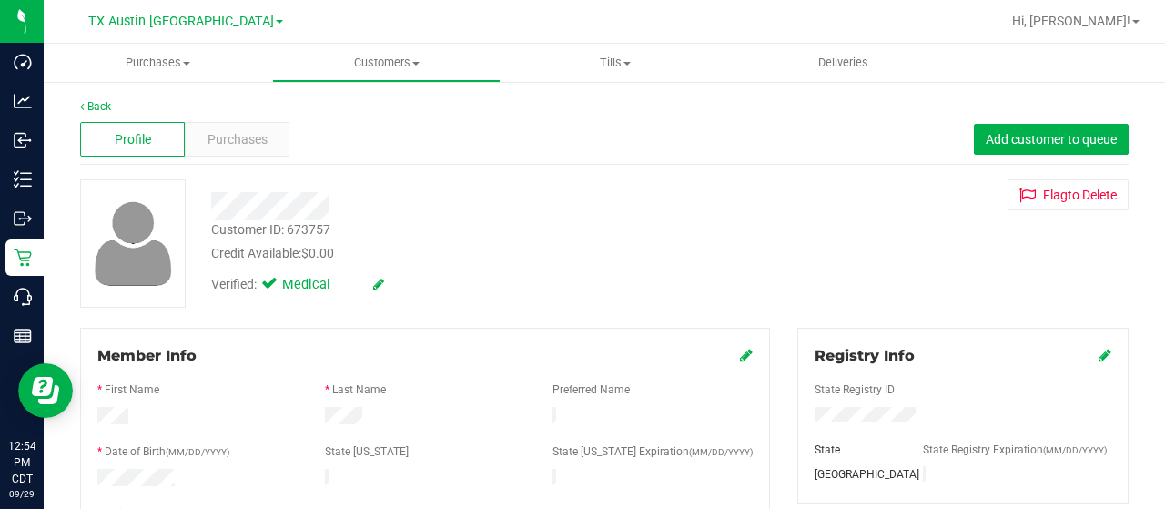
click at [253, 128] on div "Purchases" at bounding box center [237, 139] width 105 height 35
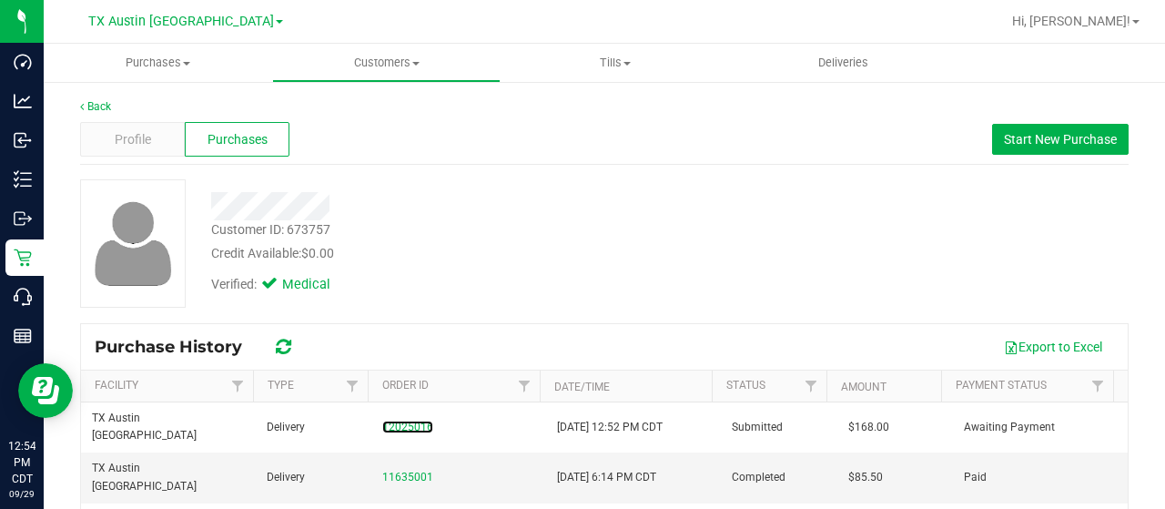
click at [404, 420] on link "12025016" at bounding box center [407, 426] width 51 height 13
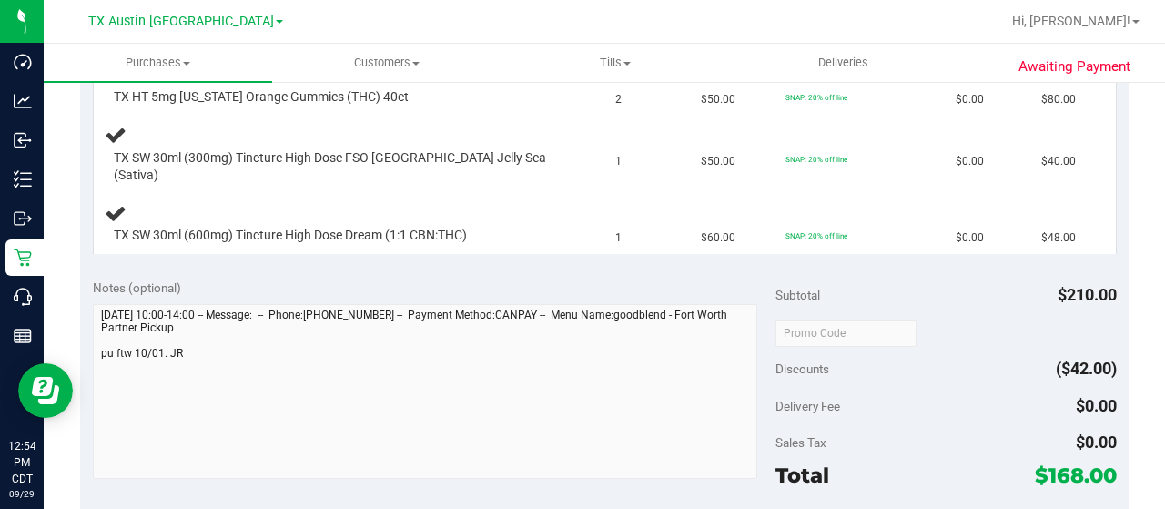
scroll to position [529, 0]
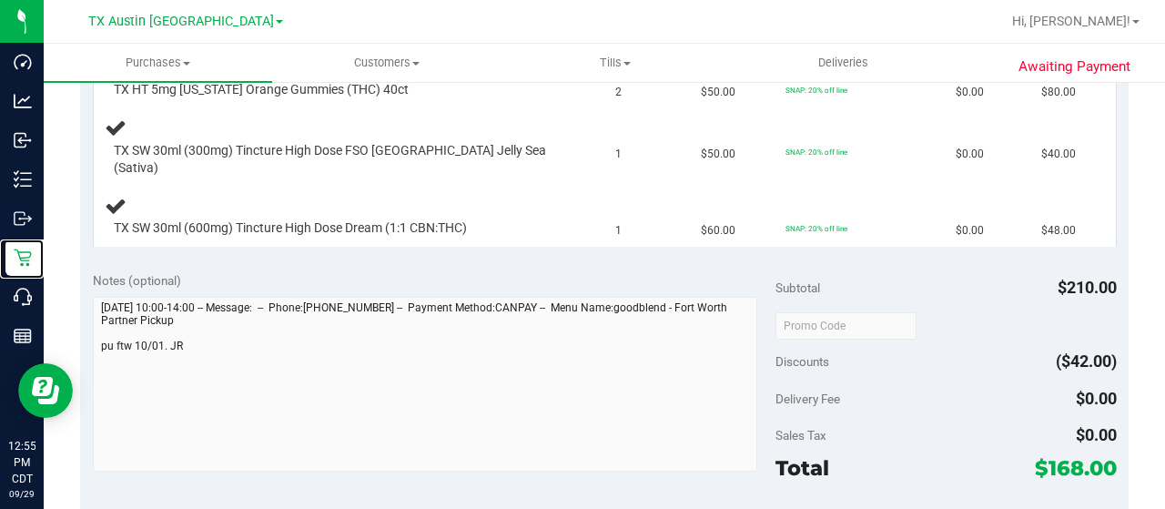
click at [27, 254] on icon at bounding box center [23, 257] width 18 height 18
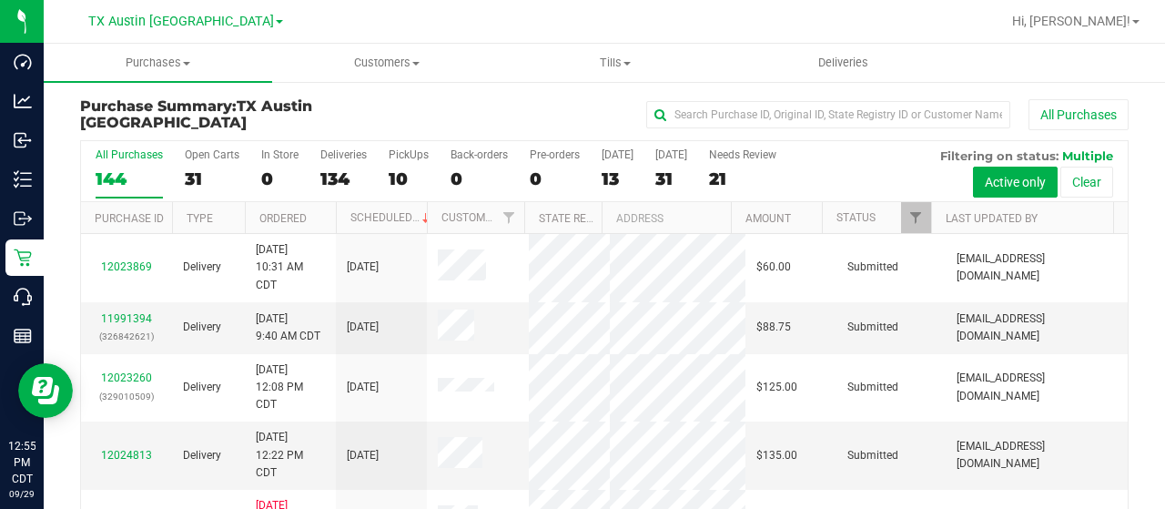
click at [197, 180] on div "31" at bounding box center [212, 178] width 55 height 21
click at [0, 0] on input "Open Carts 31" at bounding box center [0, 0] width 0 height 0
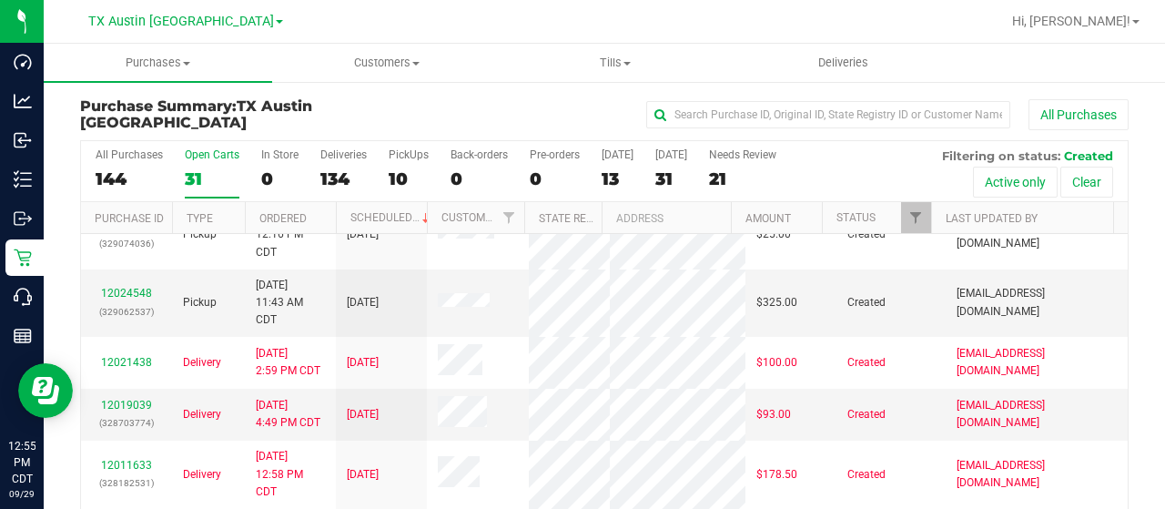
scroll to position [611, 0]
click at [113, 299] on link "12024548" at bounding box center [126, 292] width 51 height 13
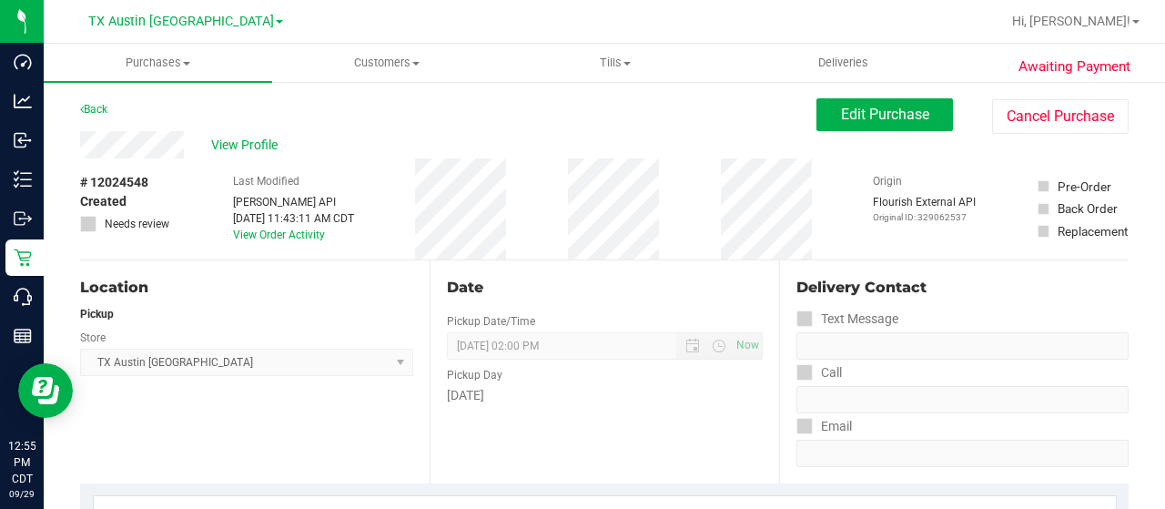
click at [256, 144] on span "View Profile" at bounding box center [247, 145] width 73 height 19
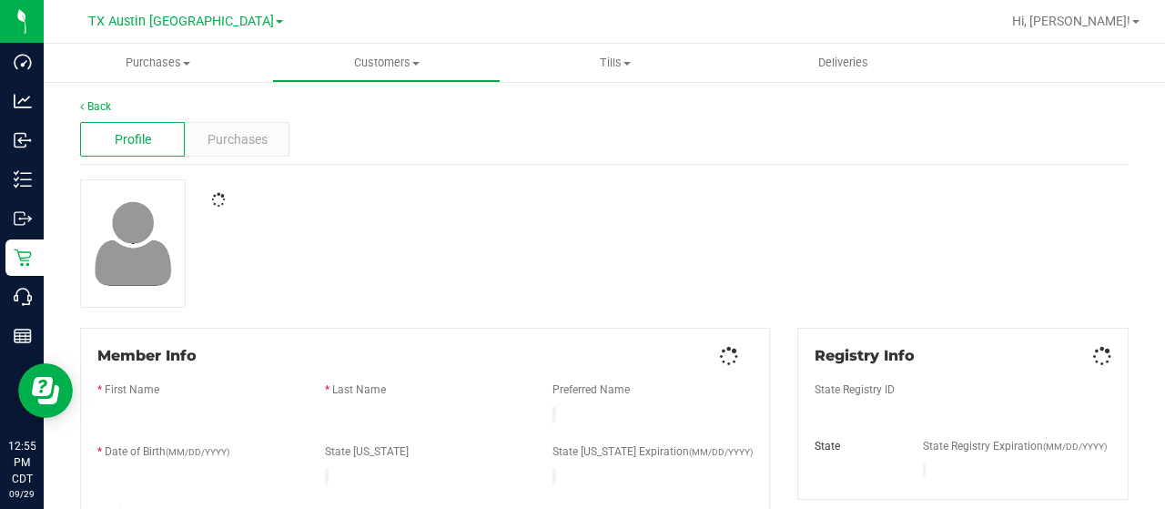
click at [222, 139] on span "Purchases" at bounding box center [238, 139] width 60 height 19
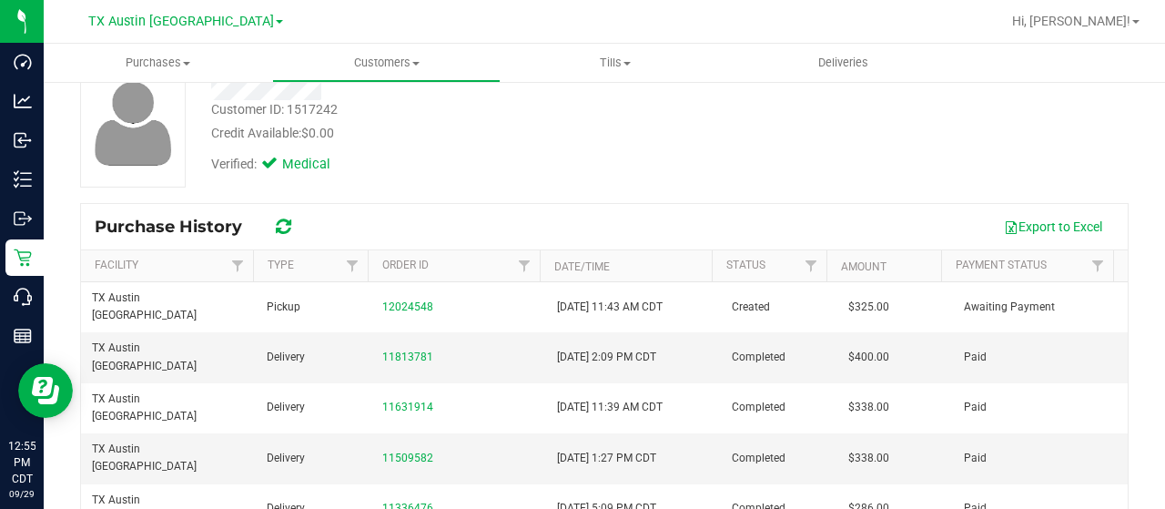
scroll to position [122, 0]
click at [403, 349] on link "11813781" at bounding box center [407, 355] width 51 height 13
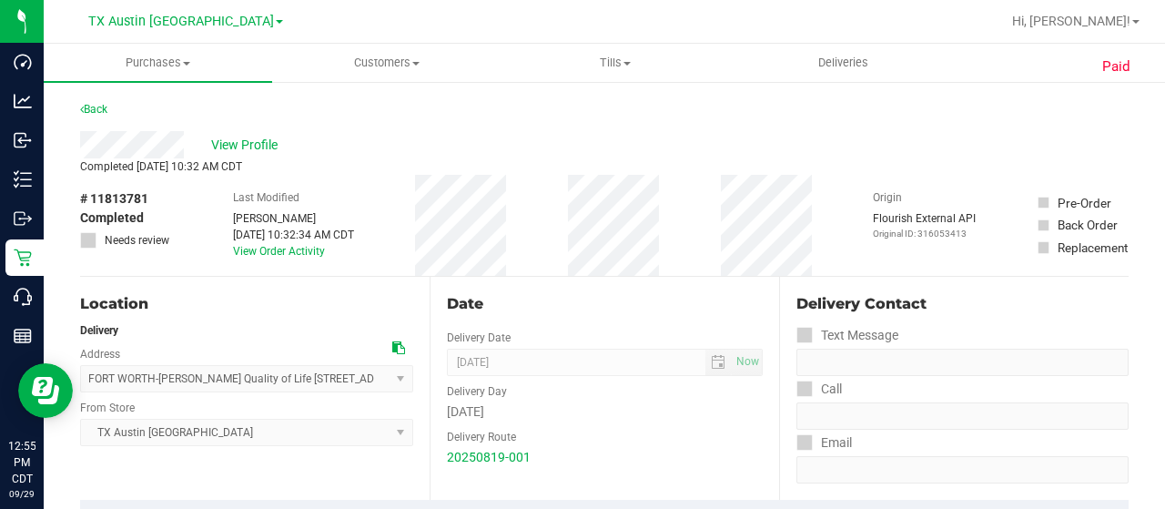
click at [187, 139] on div "View Profile" at bounding box center [604, 144] width 1048 height 27
click at [140, 148] on div "View Profile" at bounding box center [604, 144] width 1048 height 27
click at [260, 137] on span "View Profile" at bounding box center [247, 145] width 73 height 19
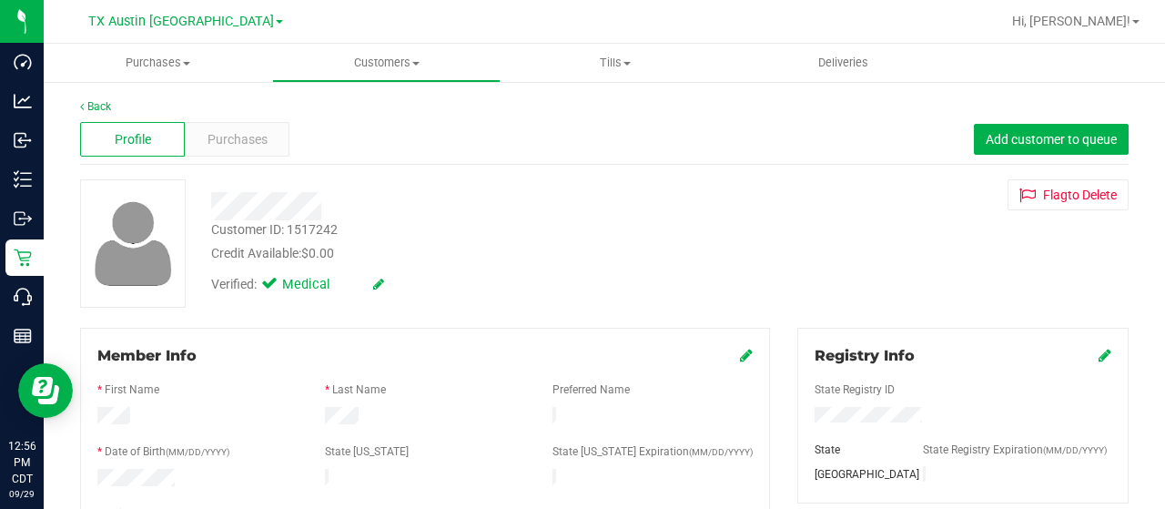
click at [233, 138] on span "Purchases" at bounding box center [238, 139] width 60 height 19
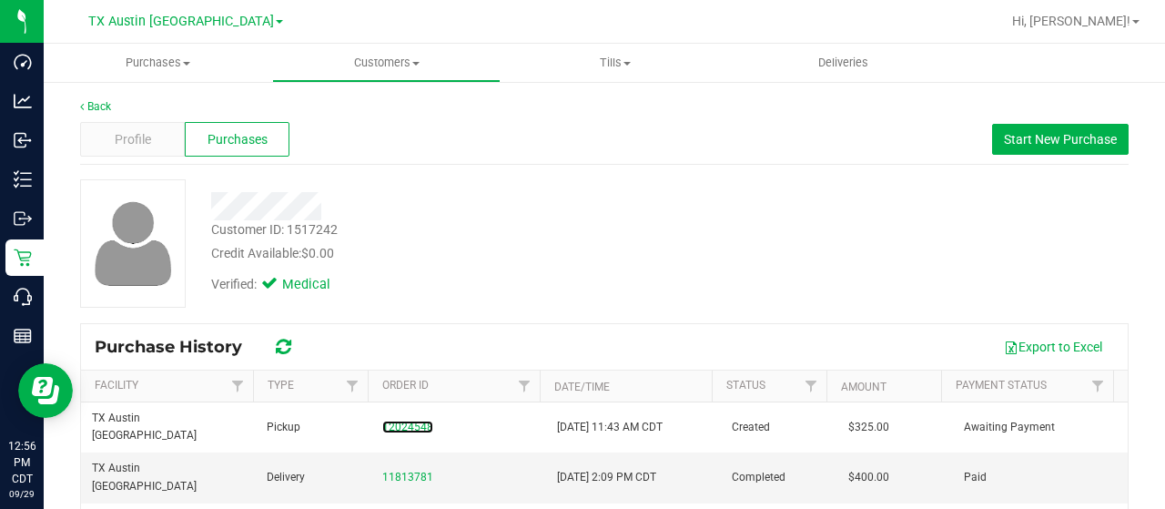
click at [390, 420] on link "12024548" at bounding box center [407, 426] width 51 height 13
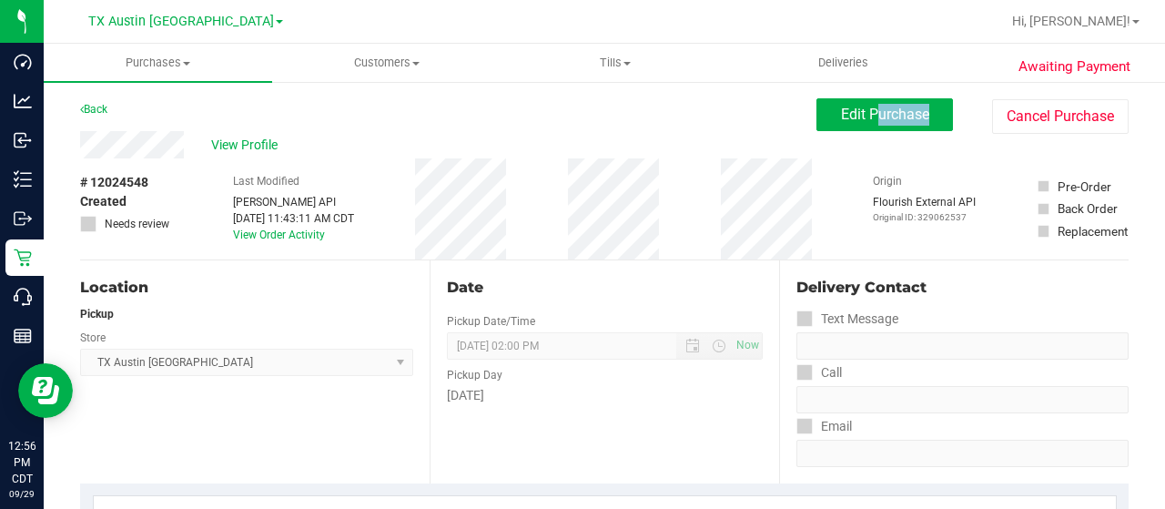
drag, startPoint x: 872, startPoint y: 132, endPoint x: 854, endPoint y: 110, distance: 28.4
click at [854, 110] on div "Edit Purchase Cancel Purchase" at bounding box center [972, 115] width 312 height 35
click at [854, 110] on span "Edit Purchase" at bounding box center [885, 114] width 88 height 17
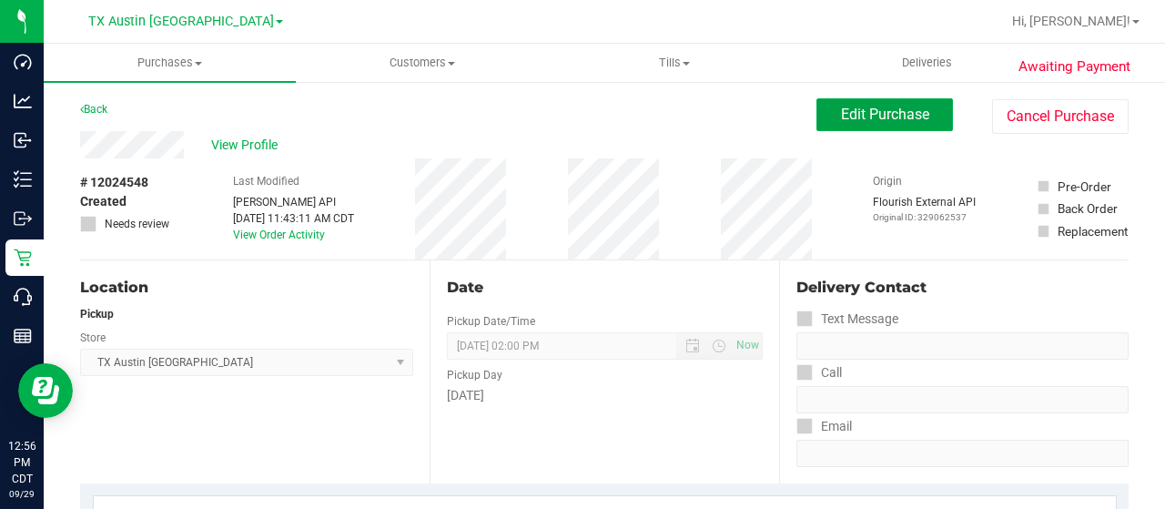
click at [856, 121] on span "Edit Purchase" at bounding box center [885, 114] width 88 height 17
click at [80, 148] on div "View Profile" at bounding box center [448, 144] width 736 height 27
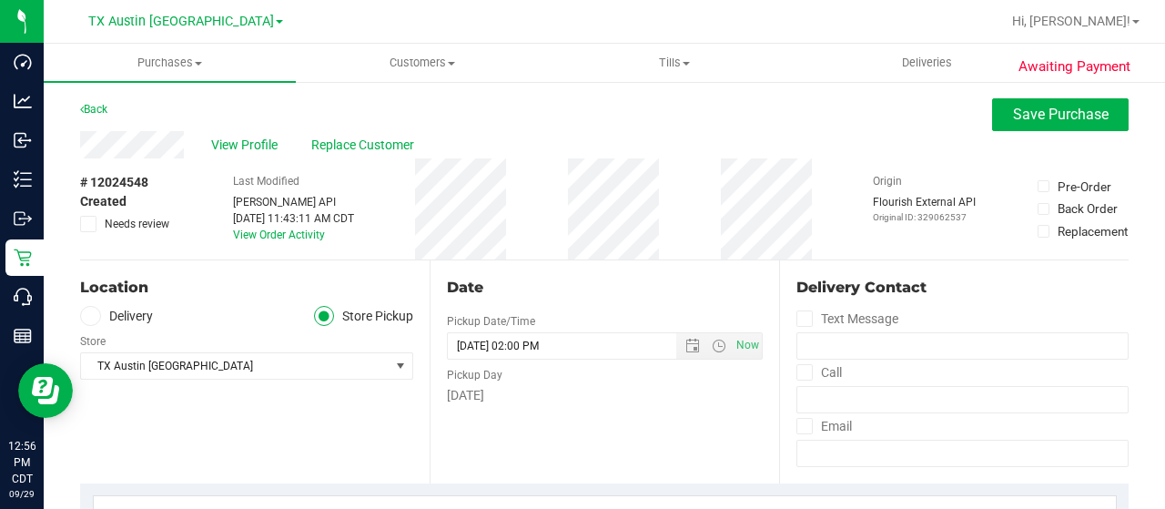
click at [96, 309] on span at bounding box center [90, 316] width 21 height 21
click at [0, 0] on input "Delivery" at bounding box center [0, 0] width 0 height 0
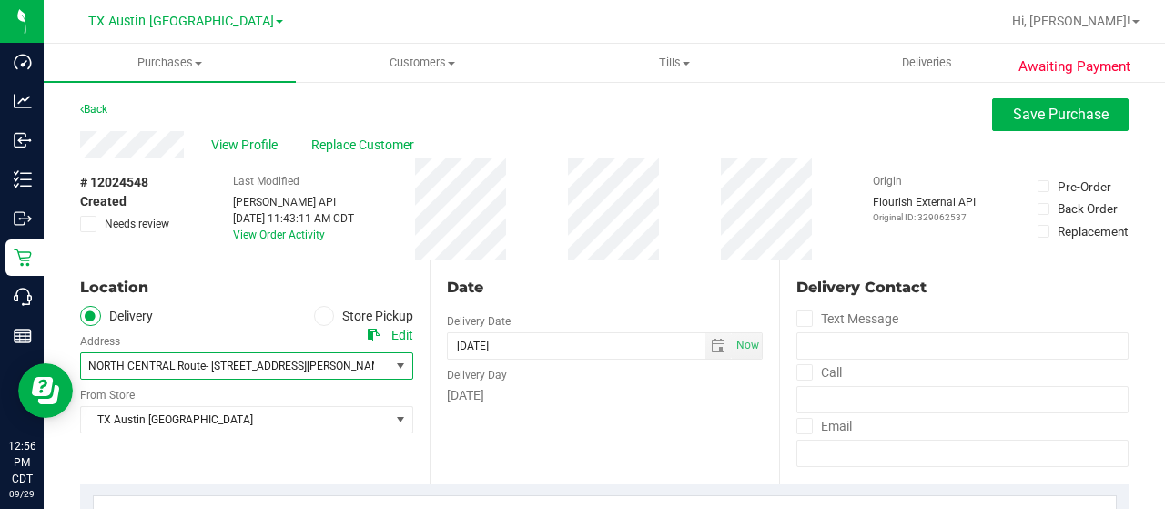
click at [181, 372] on span "NORTH CENTRAL Route- 7704 Westover Hills Dr , Rio Vista , TX 76093" at bounding box center [227, 365] width 293 height 25
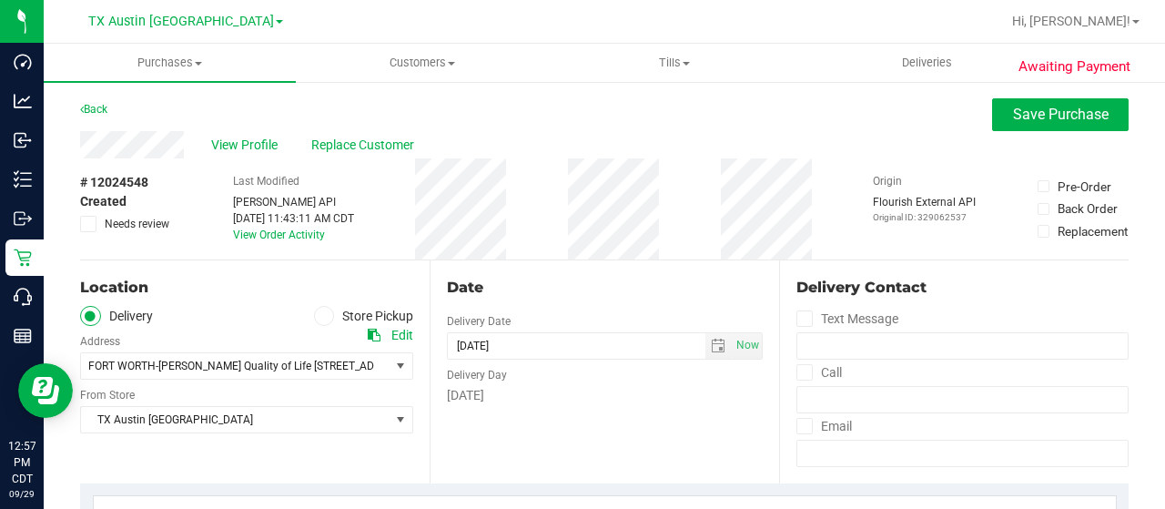
click at [497, 389] on div "Wednesday" at bounding box center [605, 395] width 316 height 19
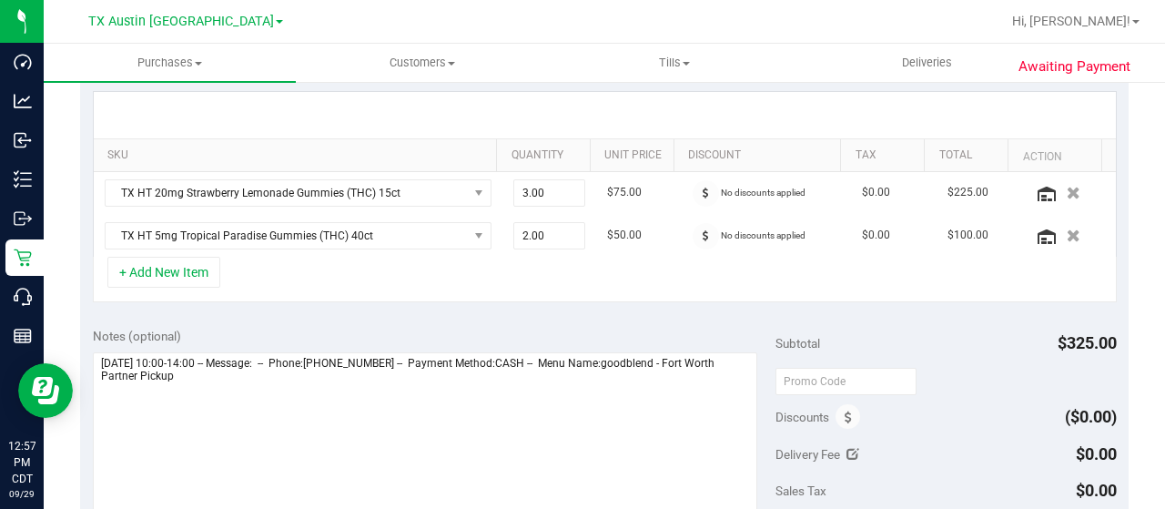
scroll to position [411, 0]
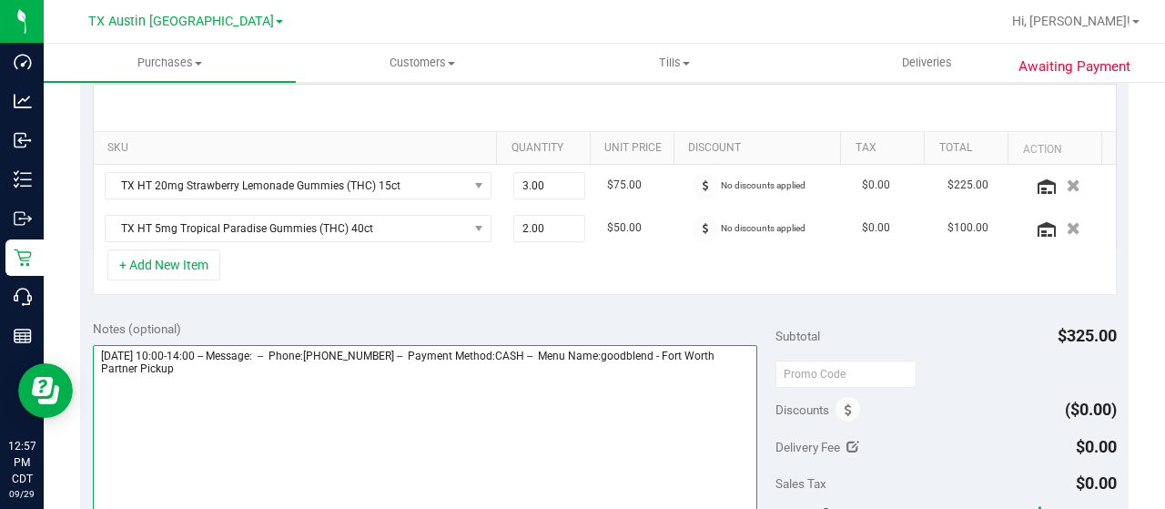
click at [476, 388] on textarea at bounding box center [425, 432] width 664 height 175
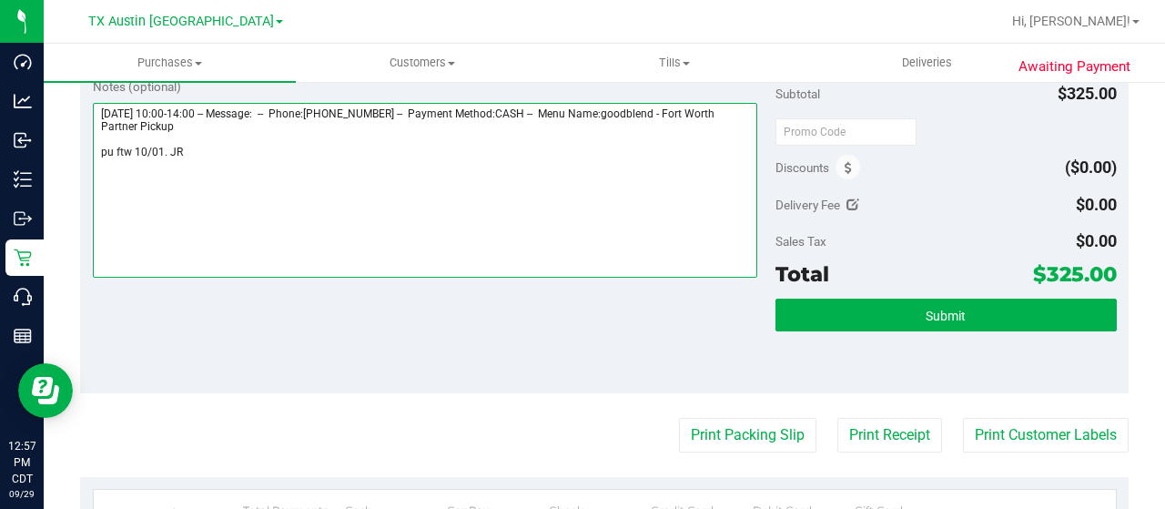
scroll to position [655, 0]
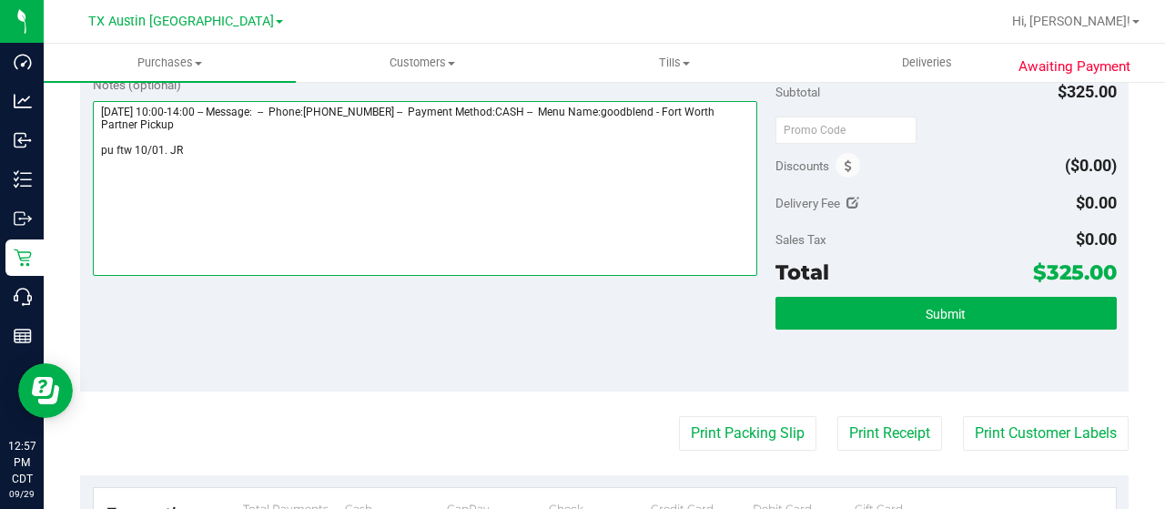
type textarea "Wednesday 10/01/2025 10:00-14:00 -- Message: -- Phone:8177980348 -- Payment Met…"
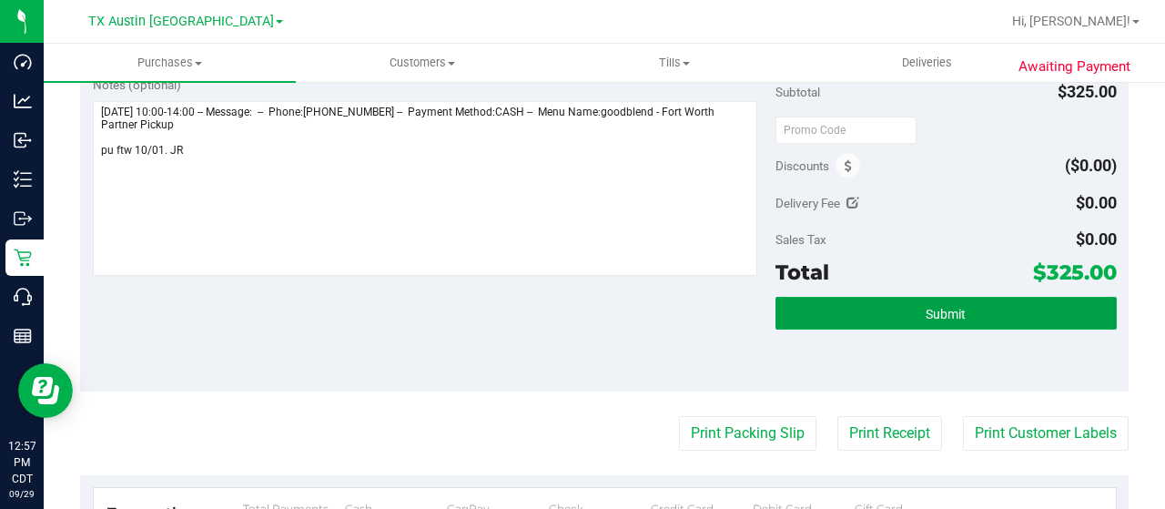
click at [849, 305] on button "Submit" at bounding box center [945, 313] width 341 height 33
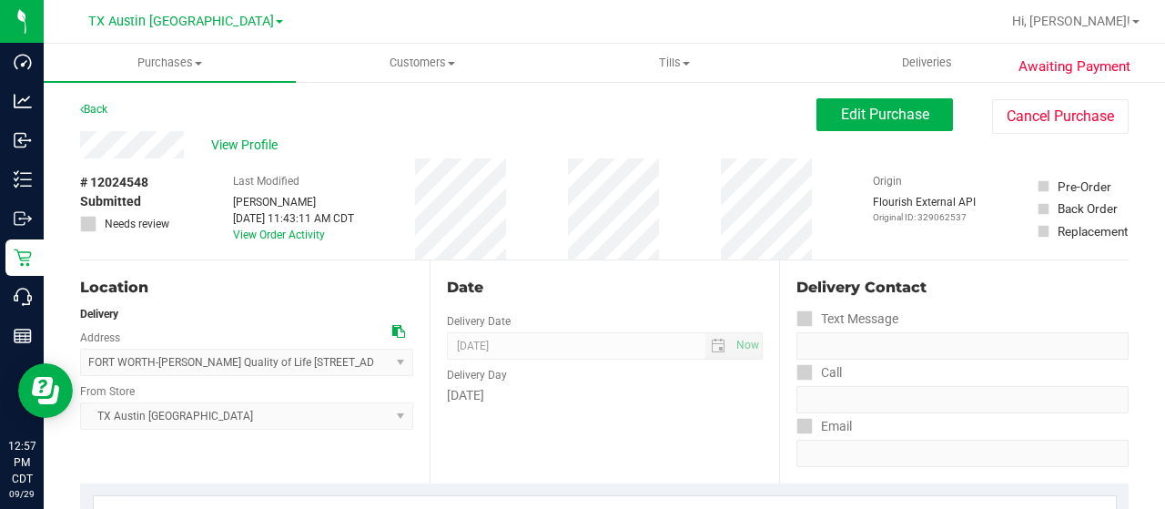
click at [249, 149] on span "View Profile" at bounding box center [247, 145] width 73 height 19
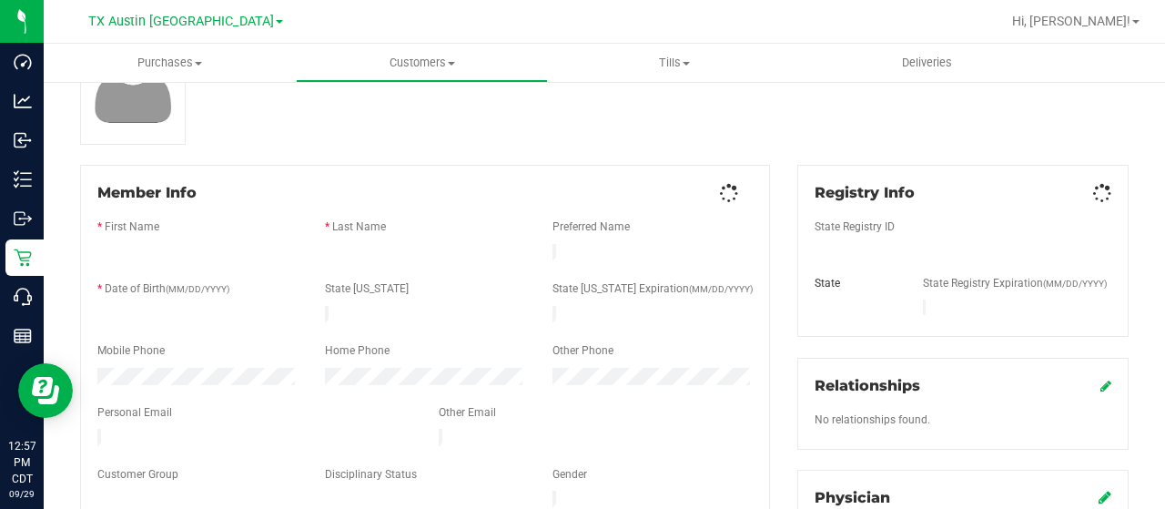
scroll to position [164, 0]
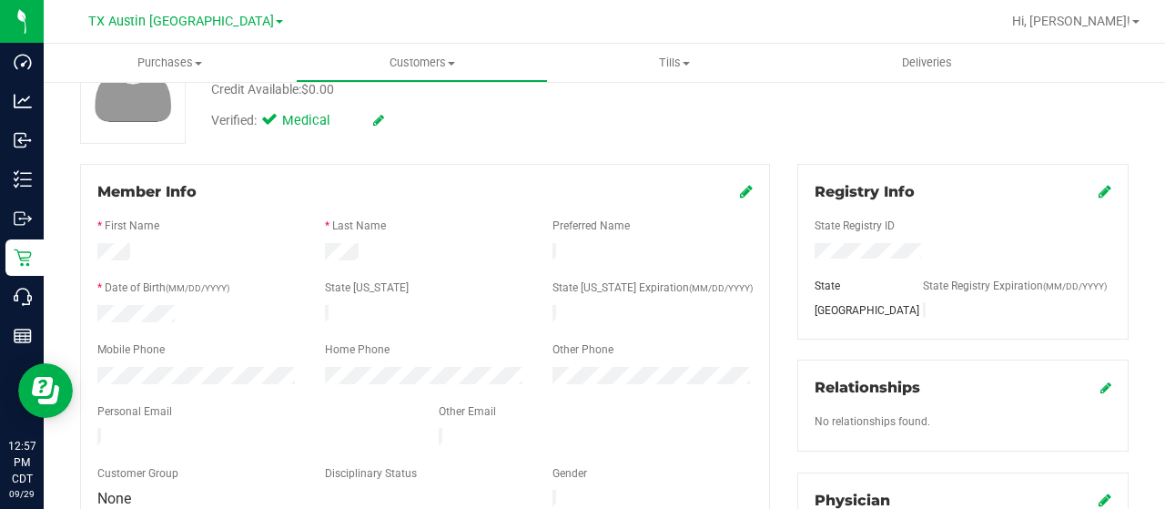
drag, startPoint x: 229, startPoint y: 429, endPoint x: 86, endPoint y: 426, distance: 143.8
click at [86, 428] on div at bounding box center [254, 439] width 341 height 22
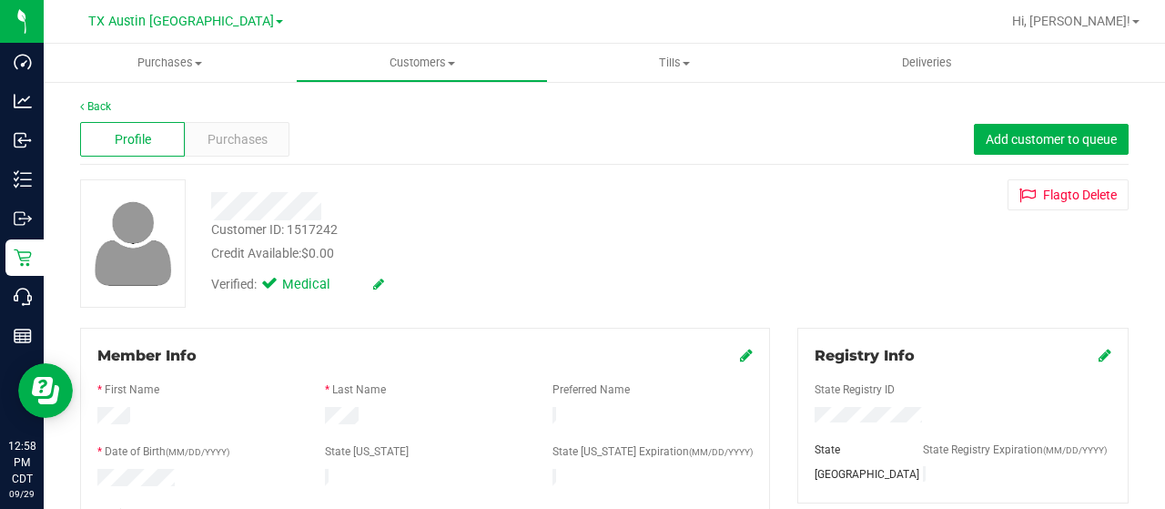
click at [242, 137] on span "Purchases" at bounding box center [238, 139] width 60 height 19
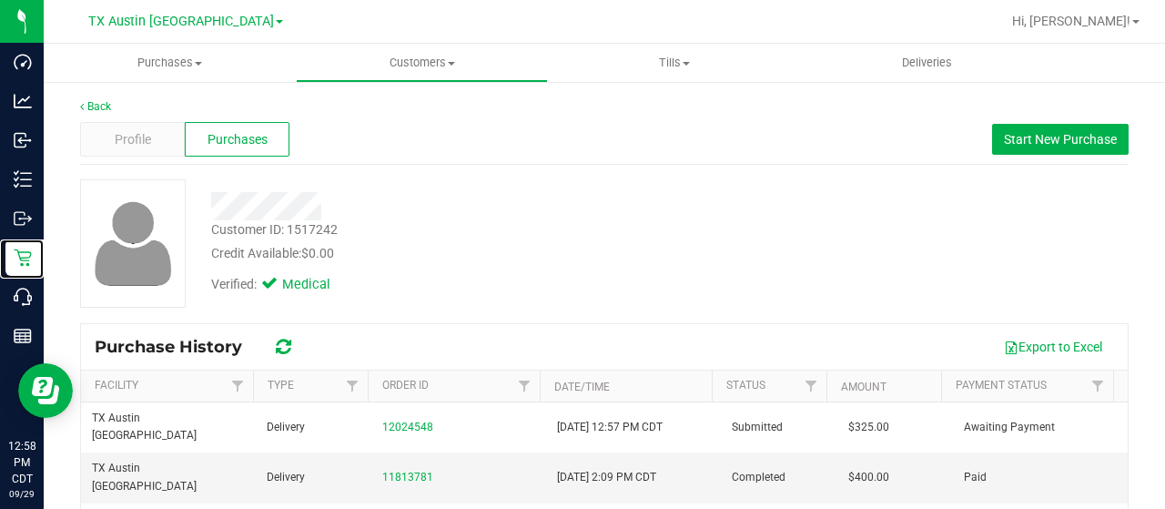
click at [29, 248] on icon at bounding box center [23, 257] width 18 height 18
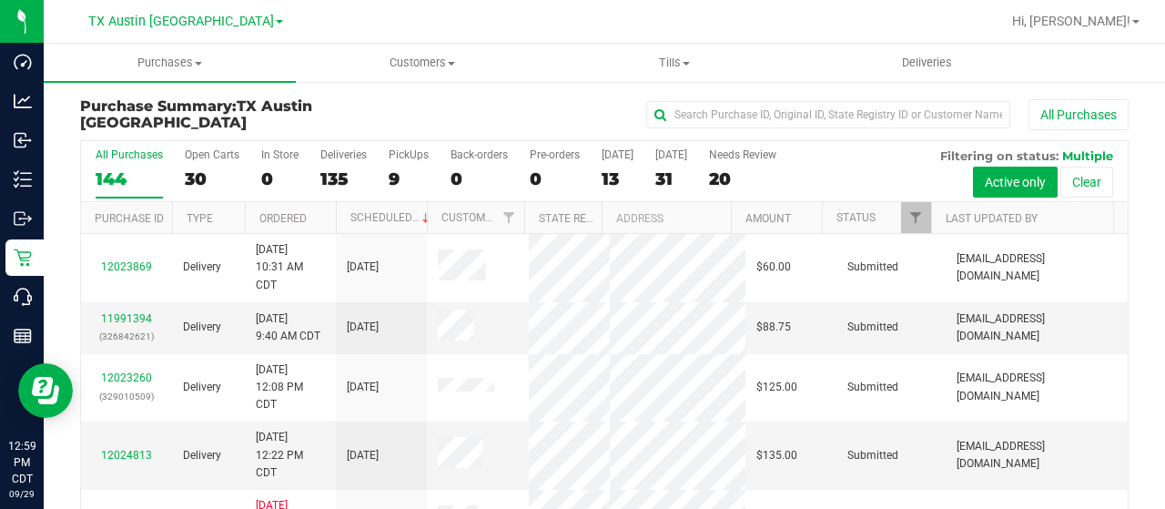
click at [195, 173] on div "30" at bounding box center [212, 178] width 55 height 21
click at [0, 0] on input "Open Carts 30" at bounding box center [0, 0] width 0 height 0
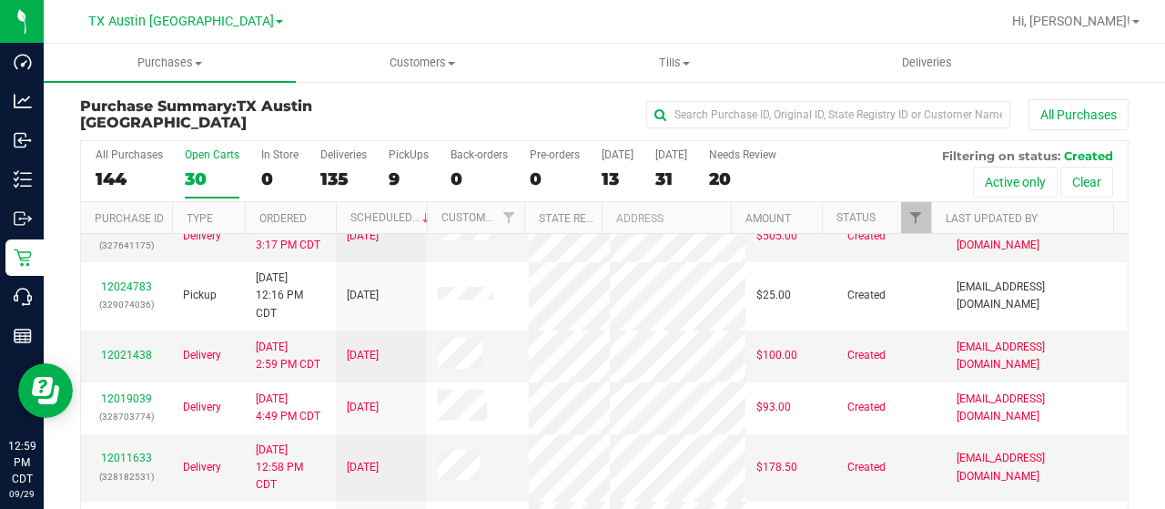
scroll to position [550, 0]
click at [138, 292] on link "12024783" at bounding box center [126, 285] width 51 height 13
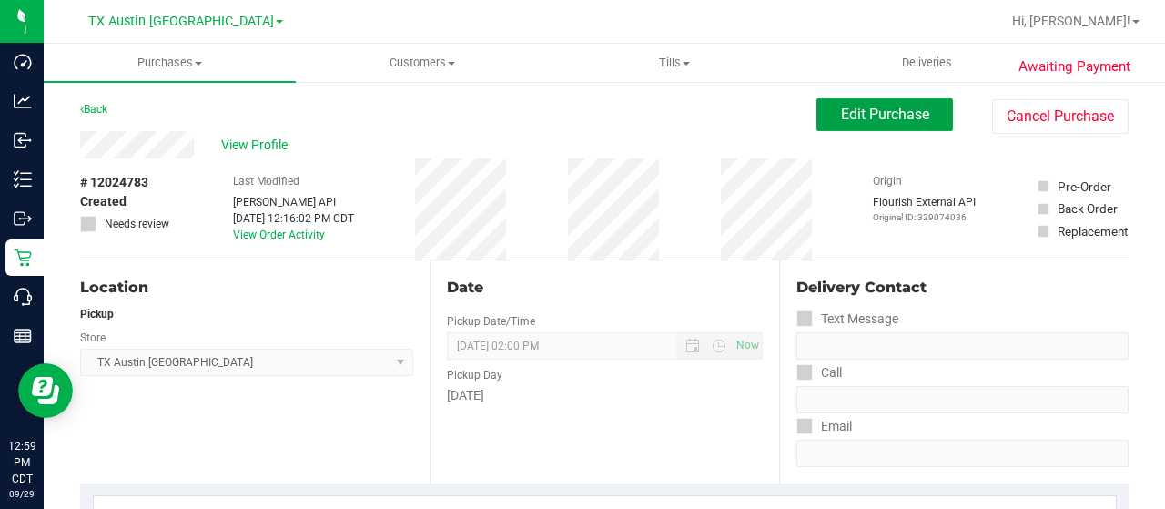
click at [841, 106] on span "Edit Purchase" at bounding box center [885, 114] width 88 height 17
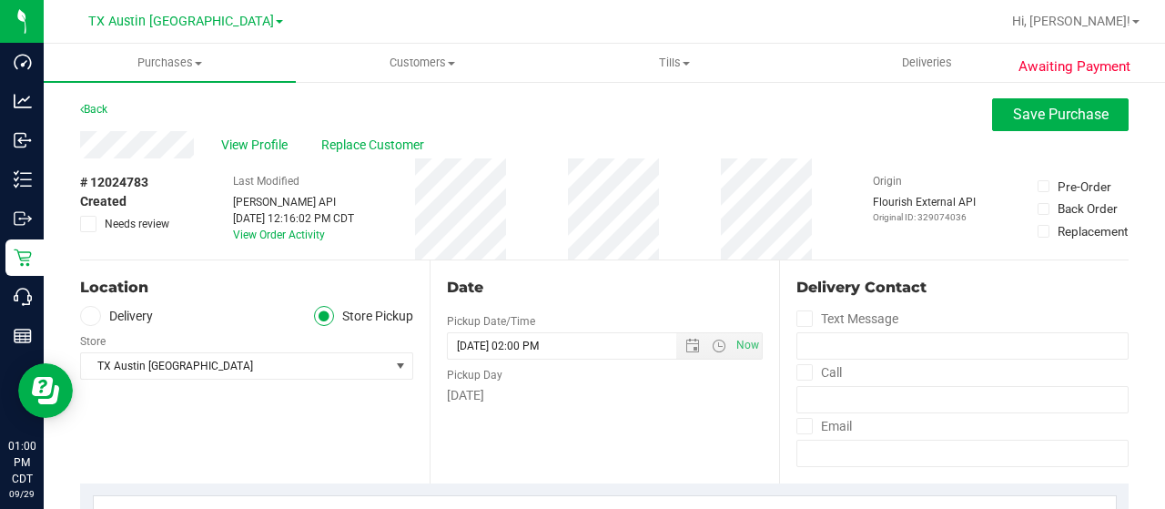
click at [95, 316] on icon at bounding box center [90, 316] width 11 height 0
click at [0, 0] on input "Delivery" at bounding box center [0, 0] width 0 height 0
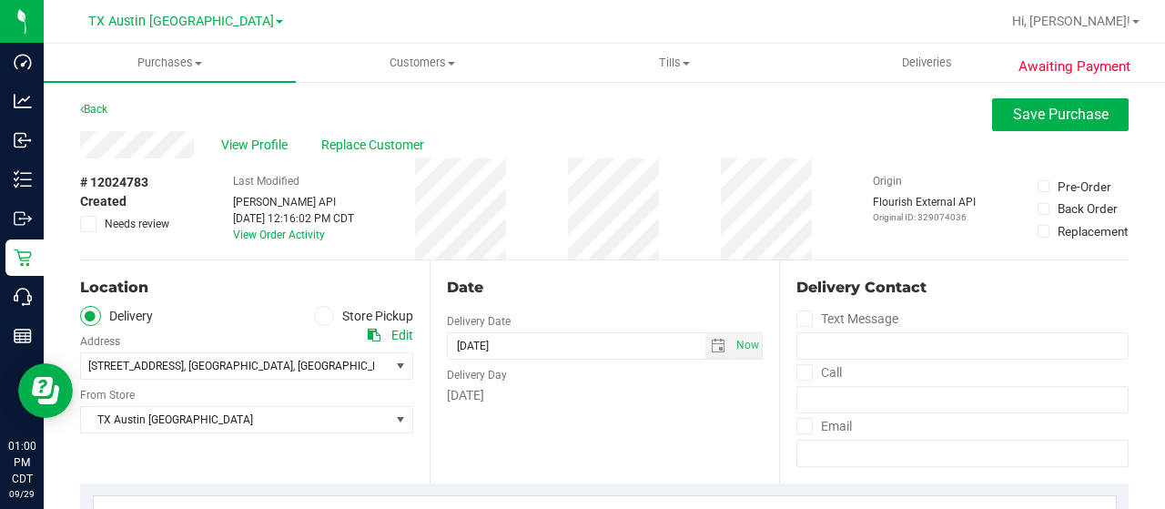
click at [242, 444] on div "Location Delivery Store Pickup Address Edit 3600 W 7th St , Fort Worth , TX 761…" at bounding box center [254, 371] width 349 height 223
click at [293, 369] on span ", TX" at bounding box center [347, 366] width 109 height 13
click at [402, 335] on div "Edit" at bounding box center [402, 335] width 22 height 19
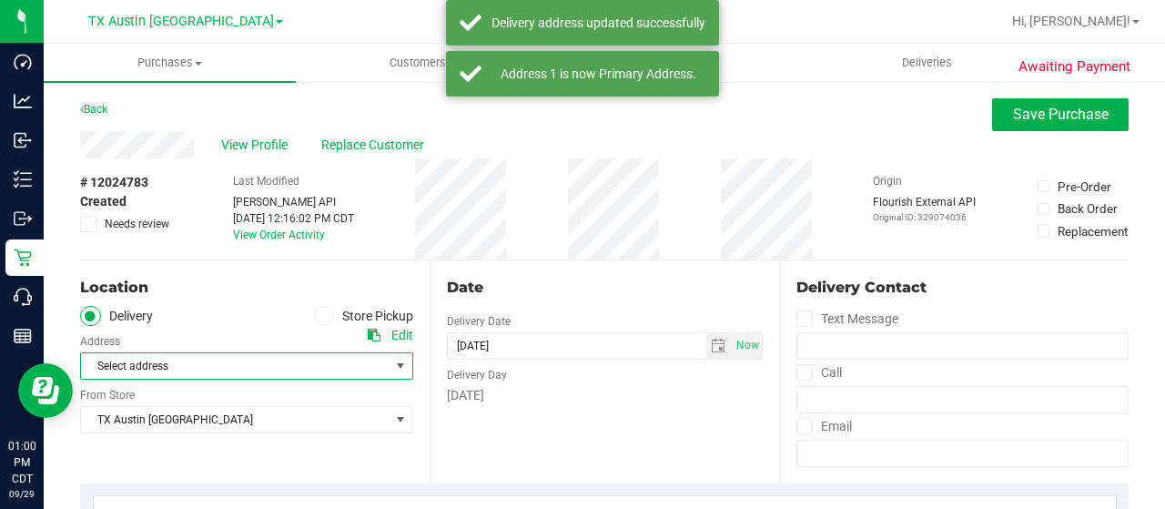
click at [241, 367] on span "Select address" at bounding box center [227, 365] width 293 height 25
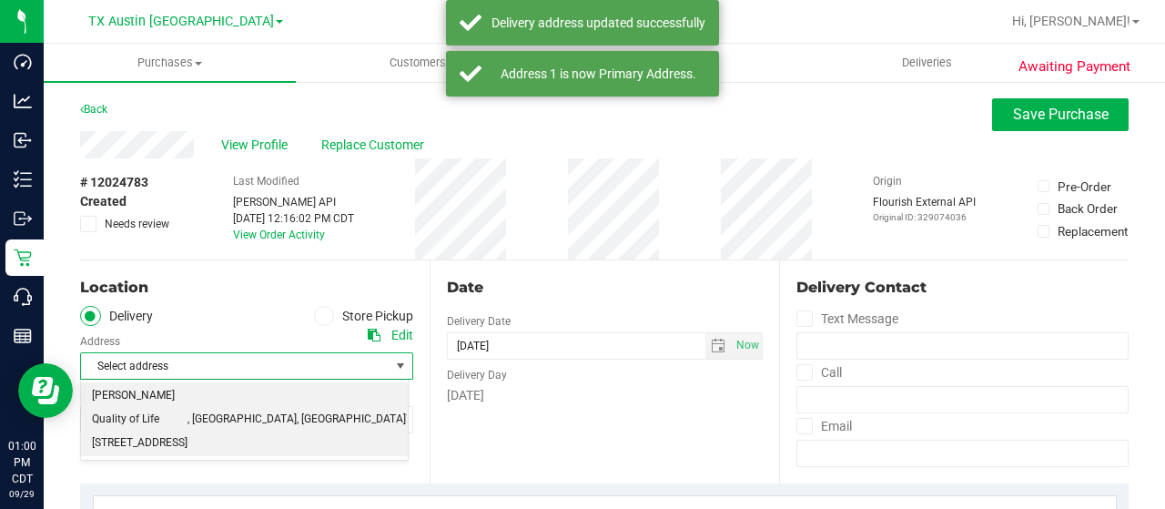
click at [187, 398] on span "Clarke Quality of Life 1307 8th ave" at bounding box center [140, 419] width 96 height 70
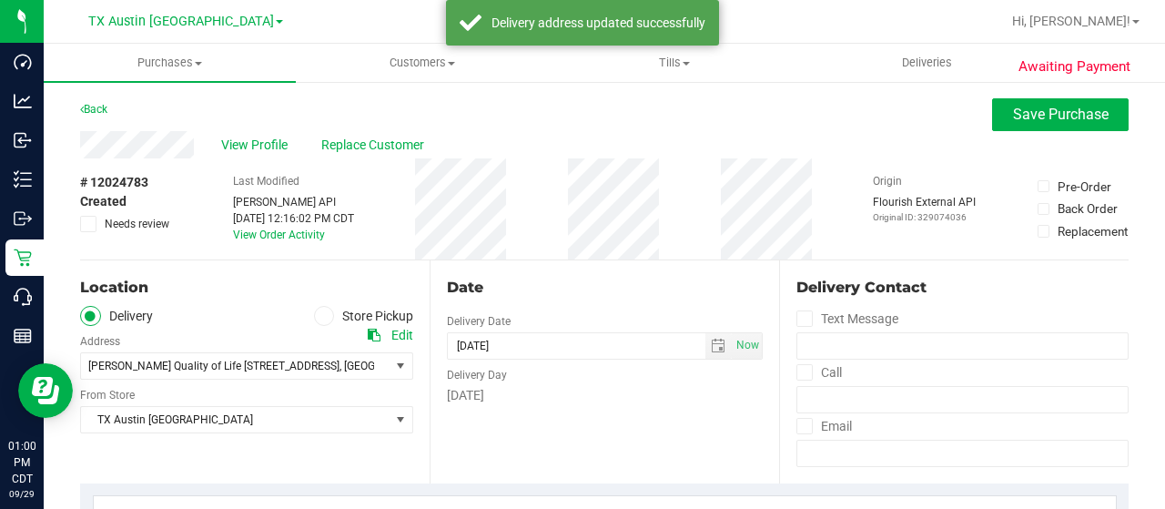
click at [484, 440] on div "Date Delivery Date 10/01/2025 Now 10/01/2025 02:00 PM Now Delivery Day Wednesday" at bounding box center [604, 371] width 349 height 223
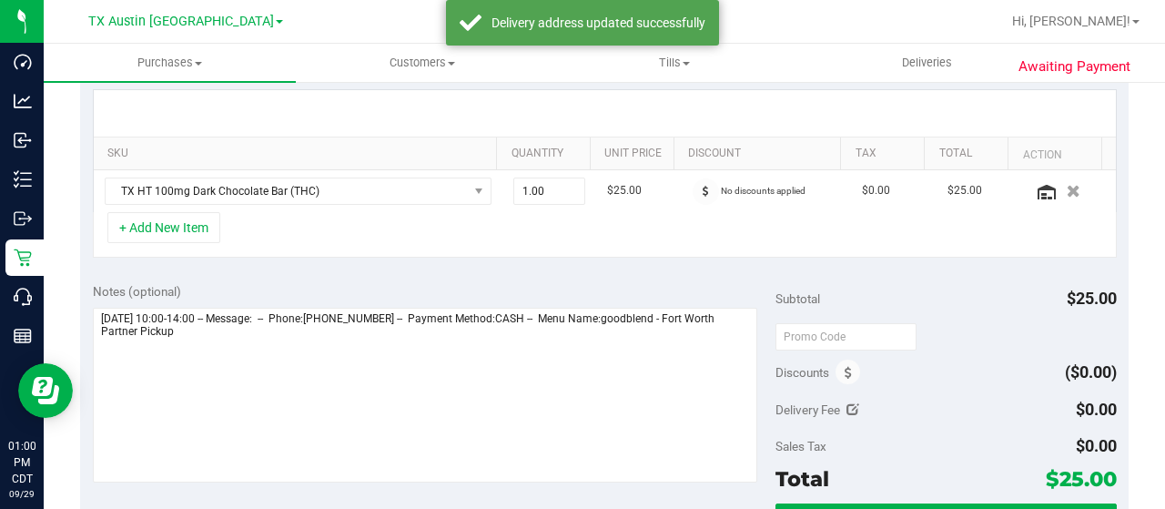
scroll to position [428, 0]
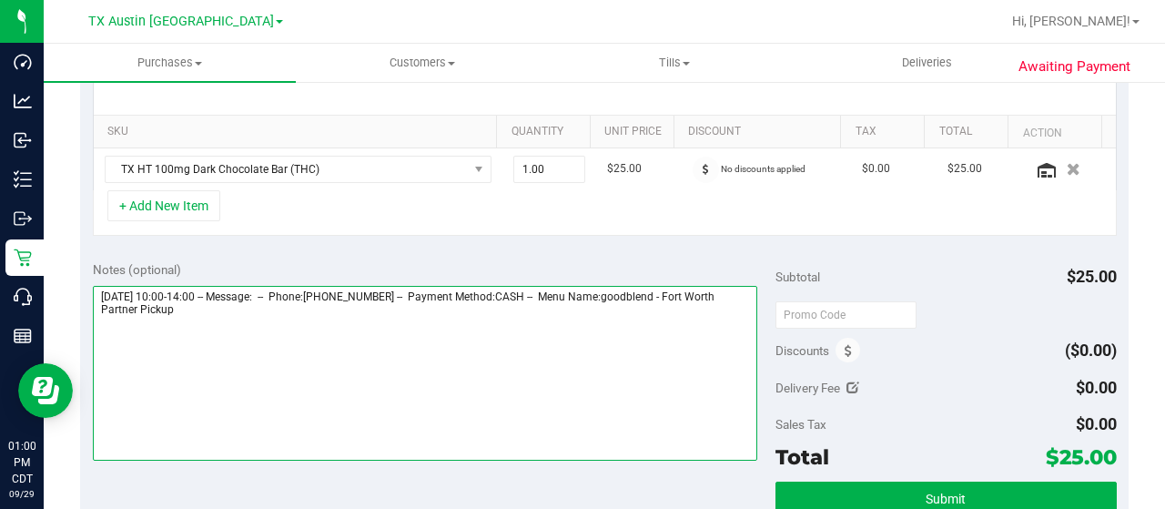
click at [390, 331] on textarea at bounding box center [425, 373] width 664 height 175
type textarea "Wednesday 10/01/2025 10:00-14:00 -- Message: -- Phone:3257336908 -- Payment Met…"
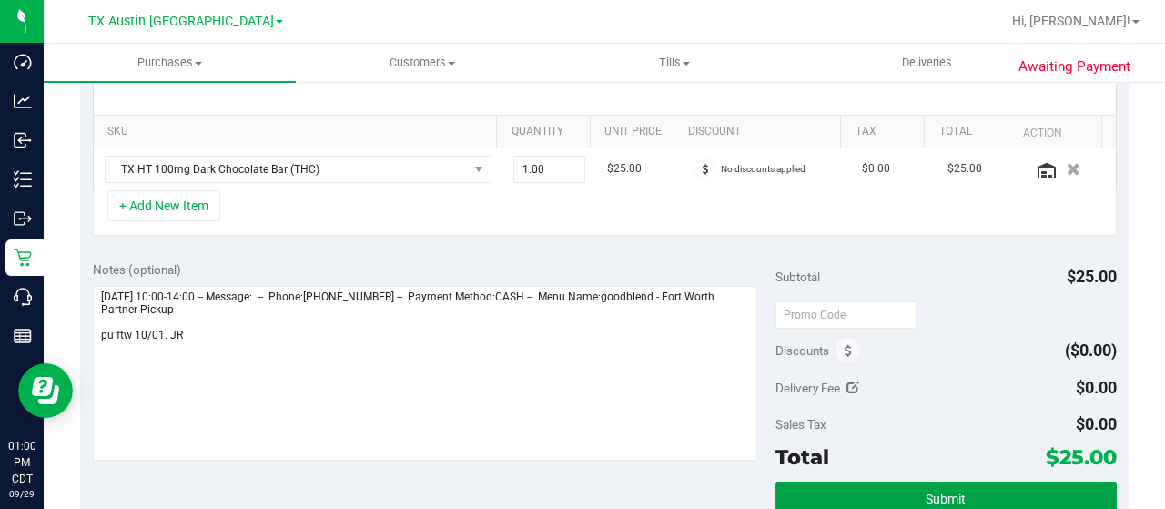
click at [854, 496] on button "Submit" at bounding box center [945, 497] width 341 height 33
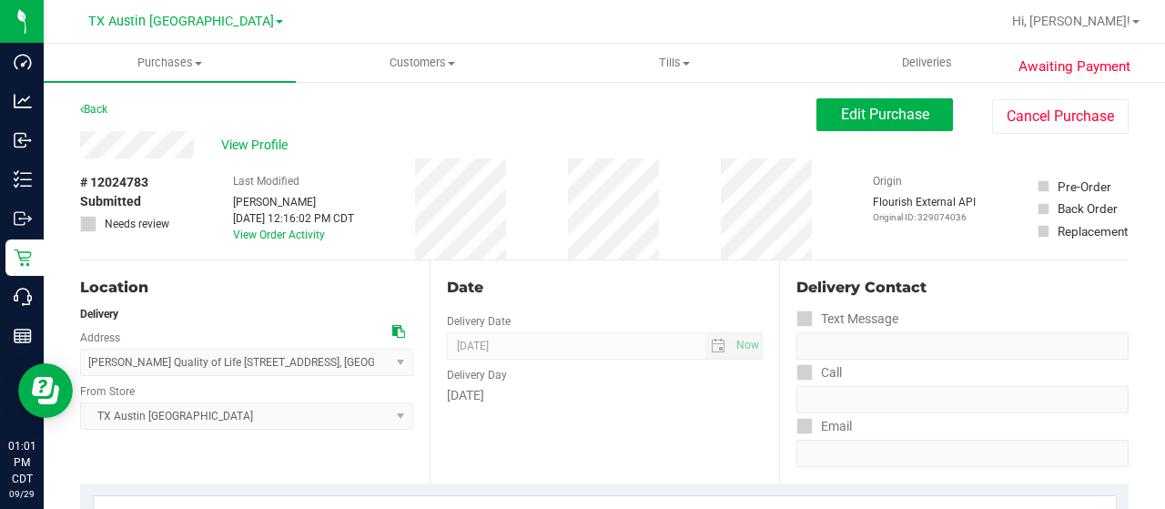
drag, startPoint x: 196, startPoint y: 148, endPoint x: 75, endPoint y: 144, distance: 121.1
click at [257, 146] on span "View Profile" at bounding box center [257, 145] width 73 height 19
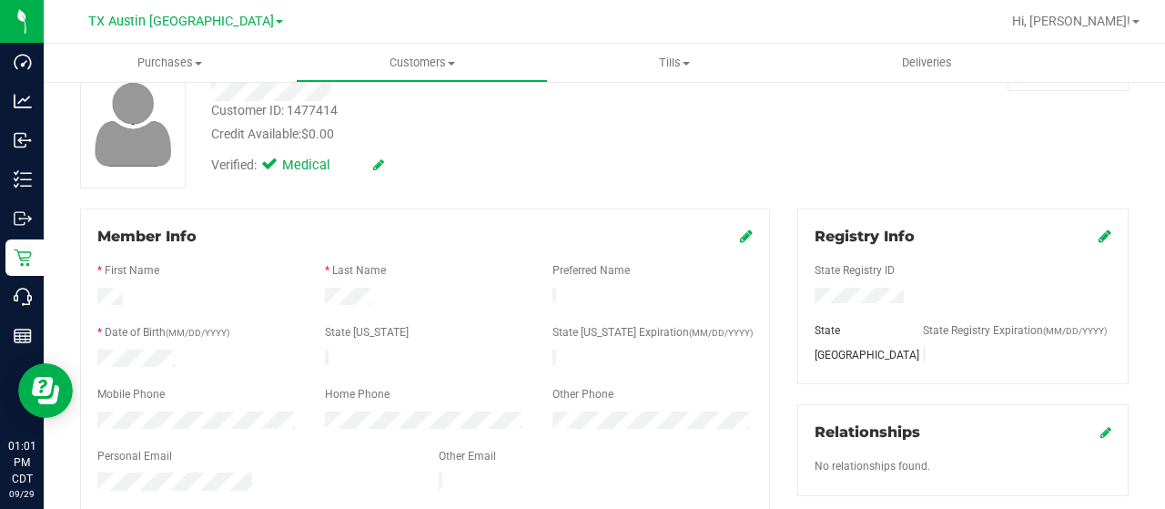
scroll to position [120, 0]
drag, startPoint x: 252, startPoint y: 469, endPoint x: 86, endPoint y: 472, distance: 166.6
click at [86, 472] on div at bounding box center [254, 482] width 341 height 22
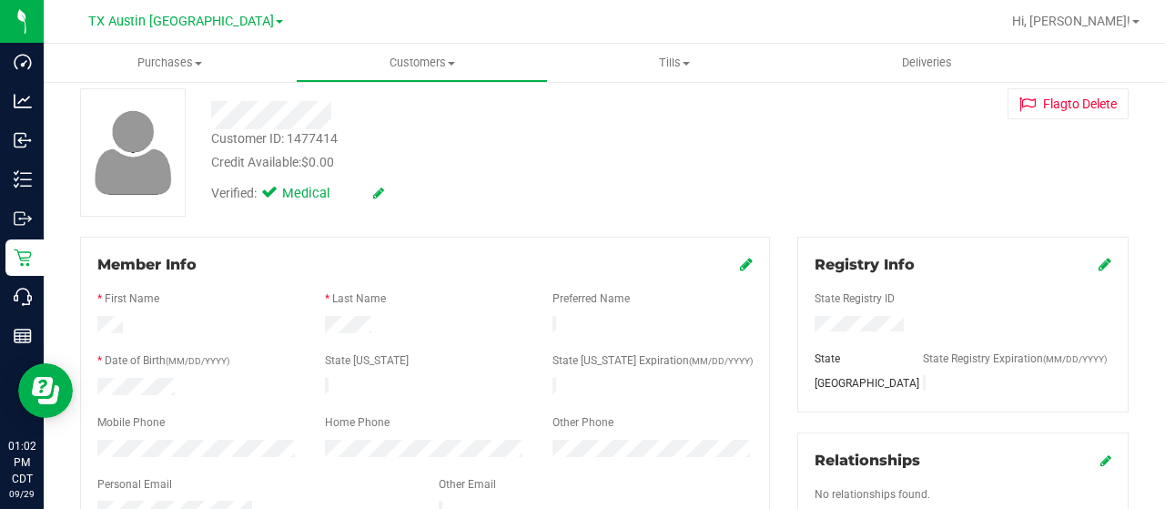
scroll to position [0, 0]
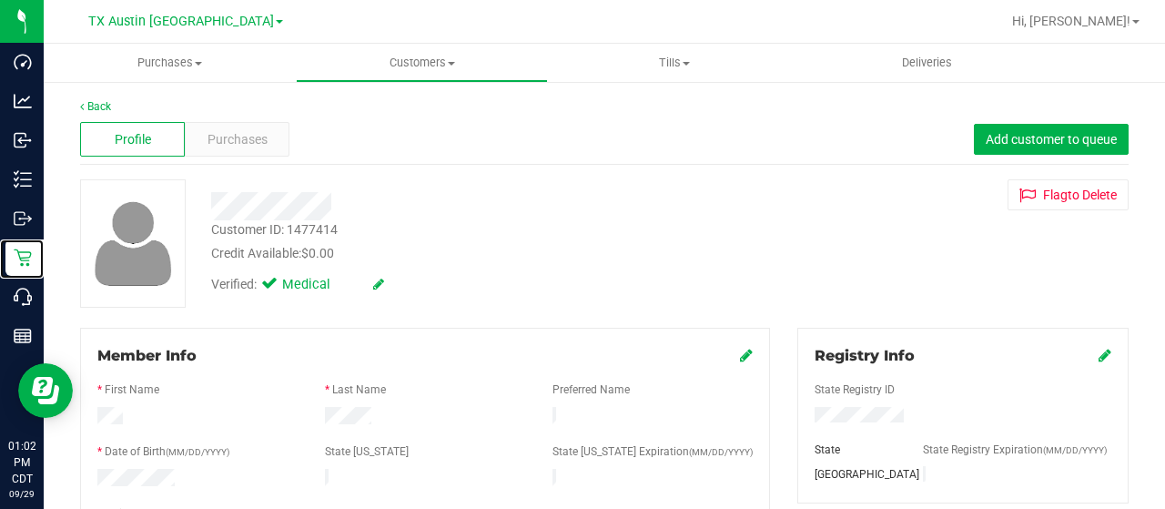
click at [24, 271] on div "Retail" at bounding box center [24, 257] width 38 height 36
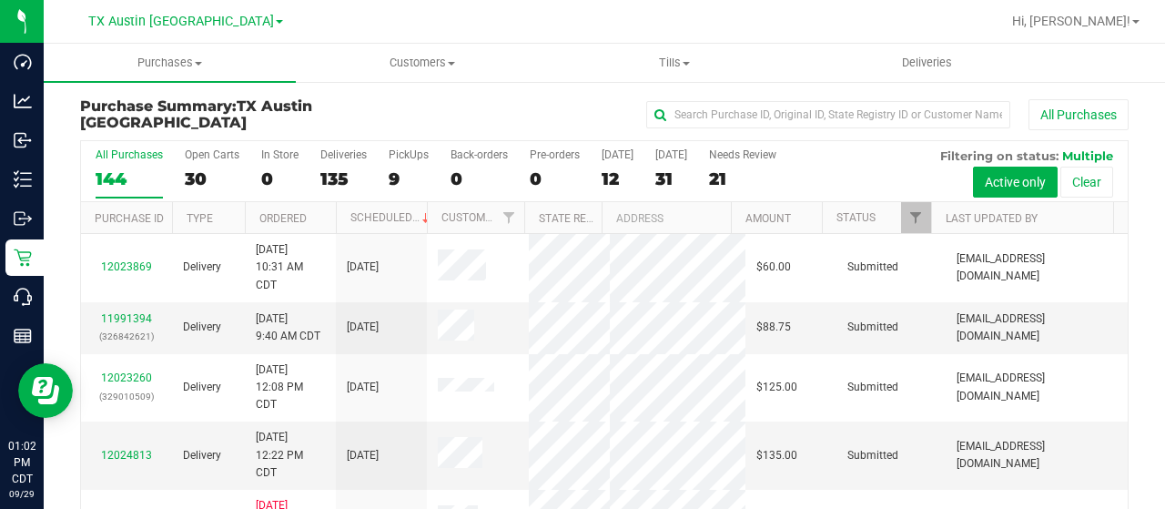
click at [194, 172] on div "30" at bounding box center [212, 178] width 55 height 21
click at [0, 0] on input "Open Carts 30" at bounding box center [0, 0] width 0 height 0
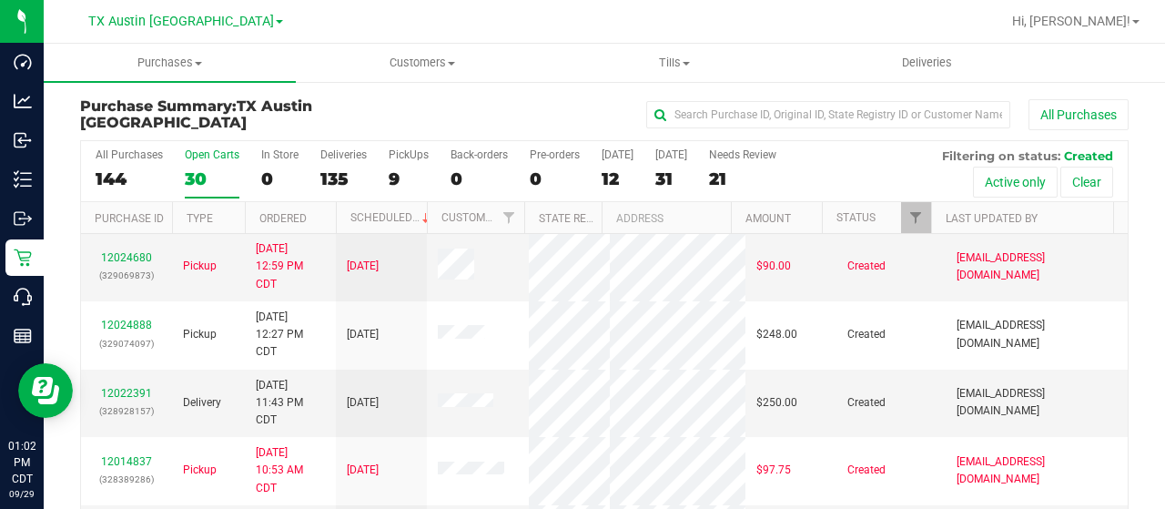
scroll to position [104, 0]
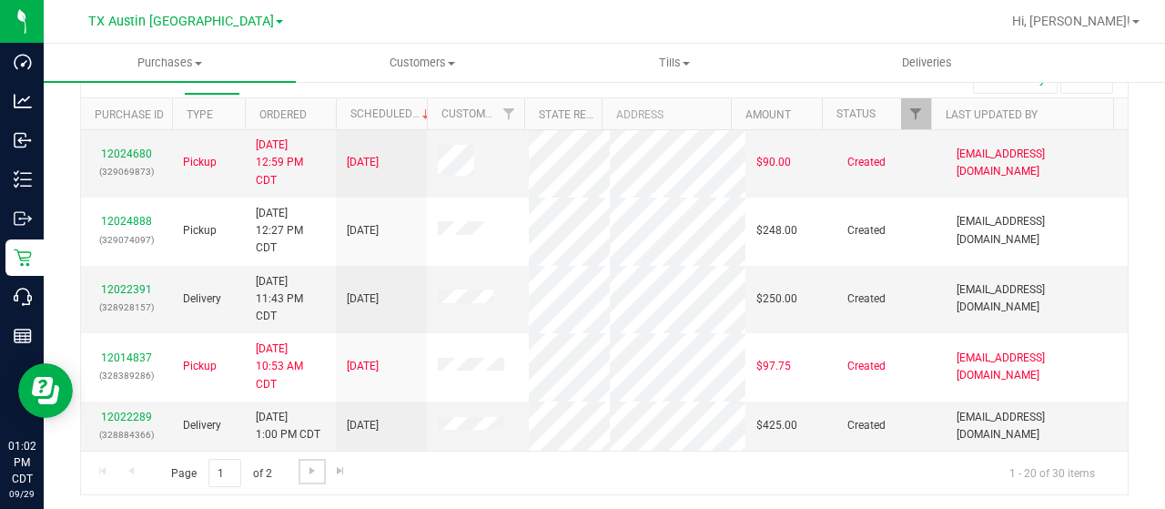
click at [307, 463] on span "Go to the next page" at bounding box center [312, 470] width 15 height 15
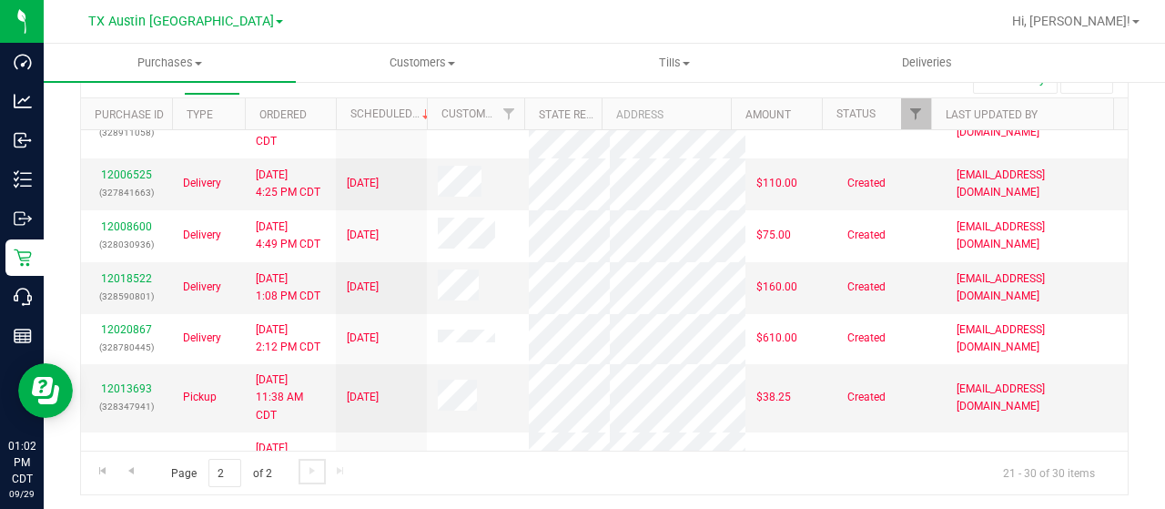
scroll to position [0, 0]
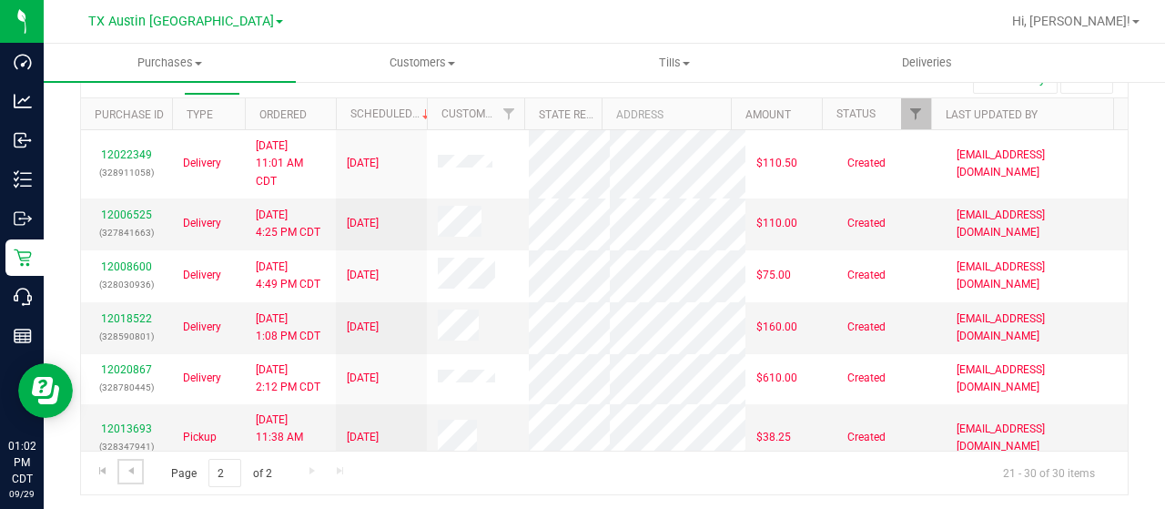
click at [131, 463] on span "Go to the previous page" at bounding box center [131, 470] width 15 height 15
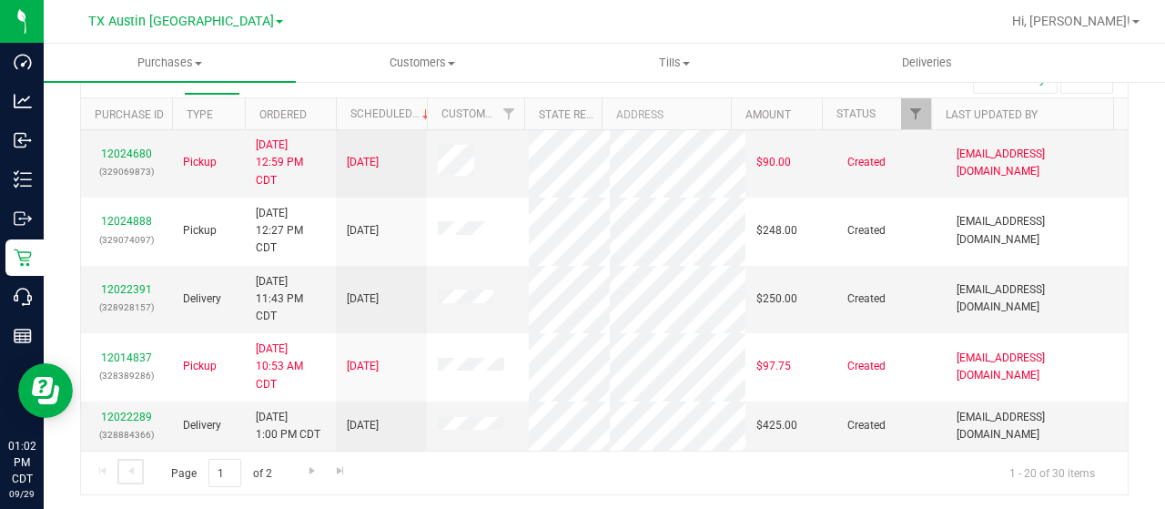
scroll to position [960, 0]
click at [132, 215] on link "12024888" at bounding box center [126, 221] width 51 height 13
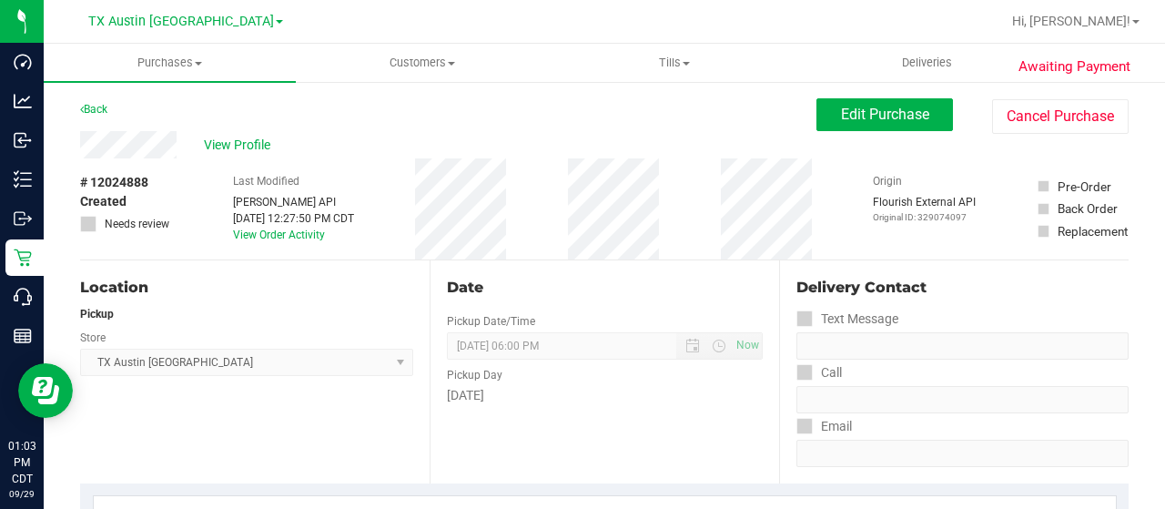
click at [233, 143] on span "View Profile" at bounding box center [240, 145] width 73 height 19
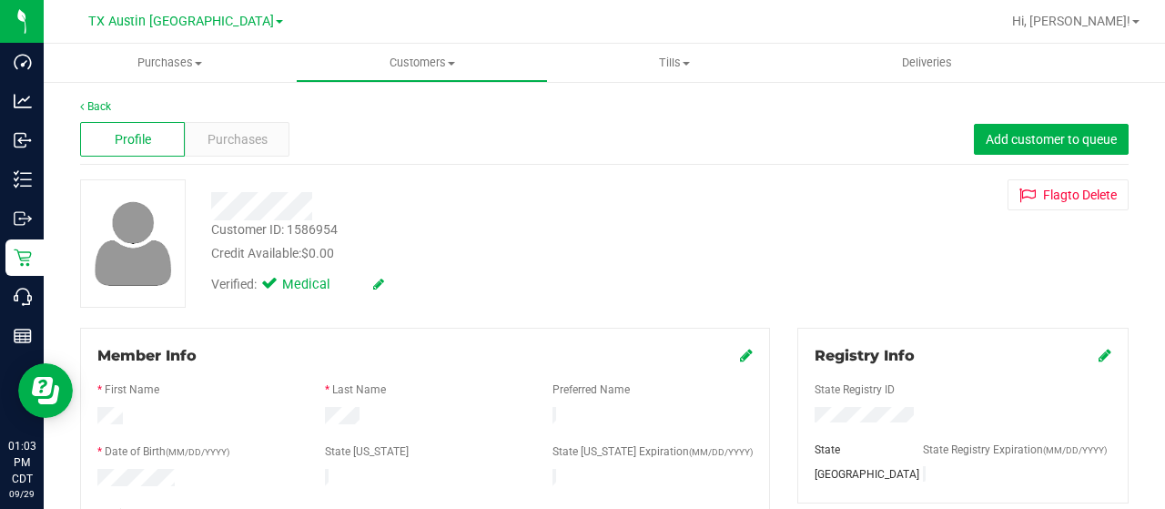
click at [233, 143] on span "Purchases" at bounding box center [238, 139] width 60 height 19
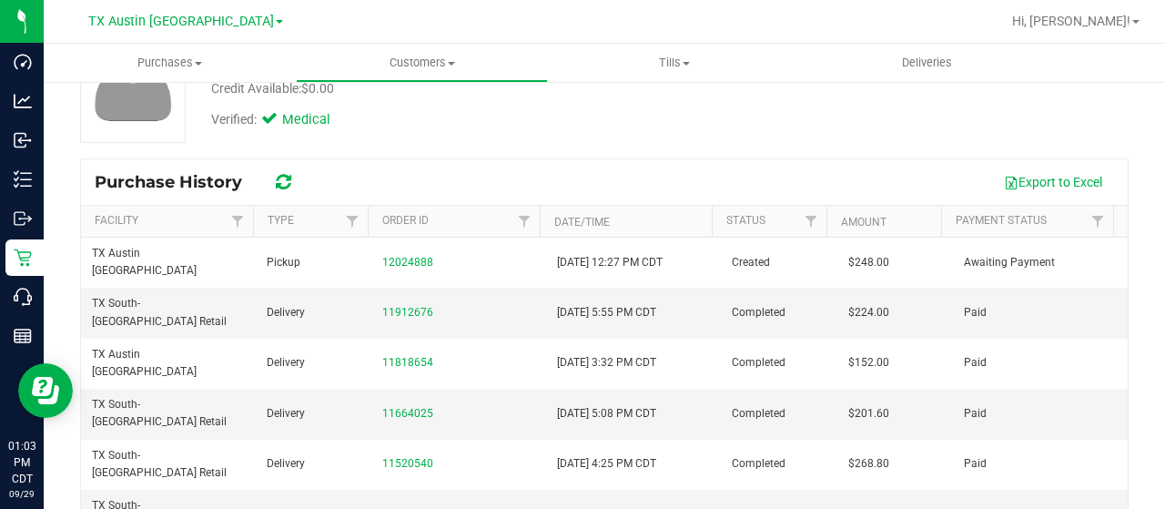
scroll to position [178, 0]
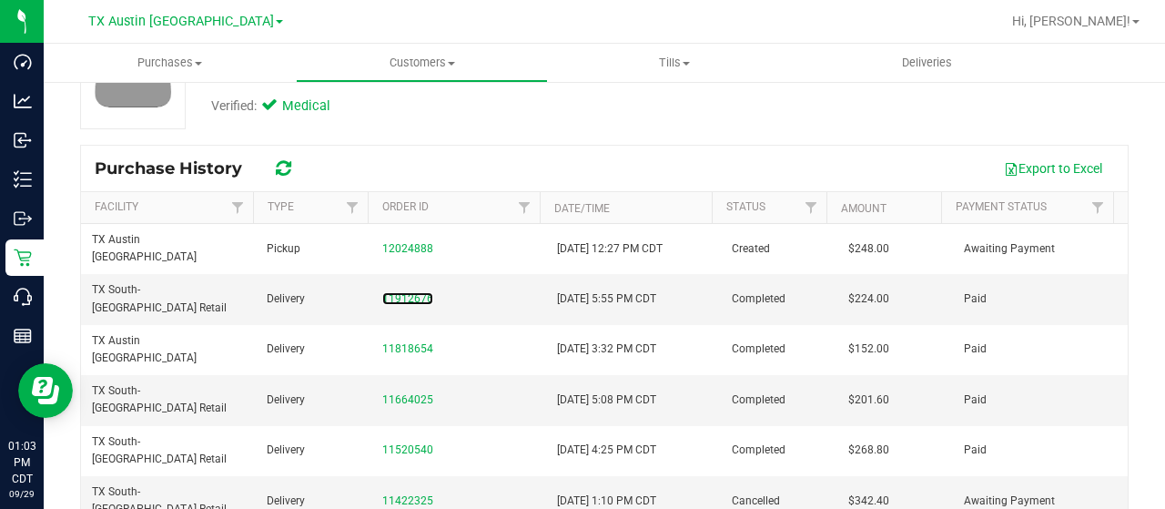
click at [395, 292] on link "11912676" at bounding box center [407, 298] width 51 height 13
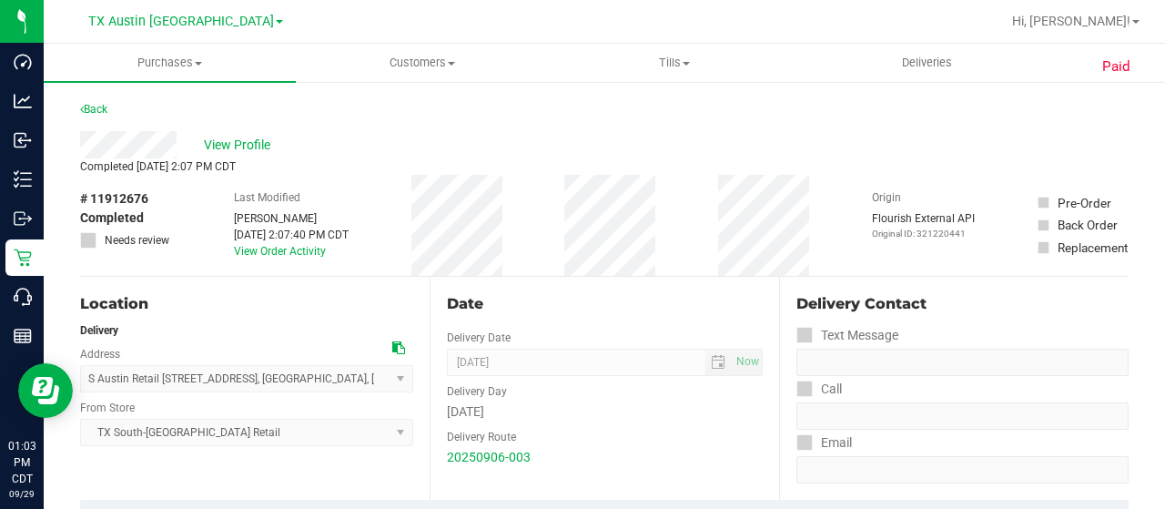
click at [229, 140] on span "View Profile" at bounding box center [240, 145] width 73 height 19
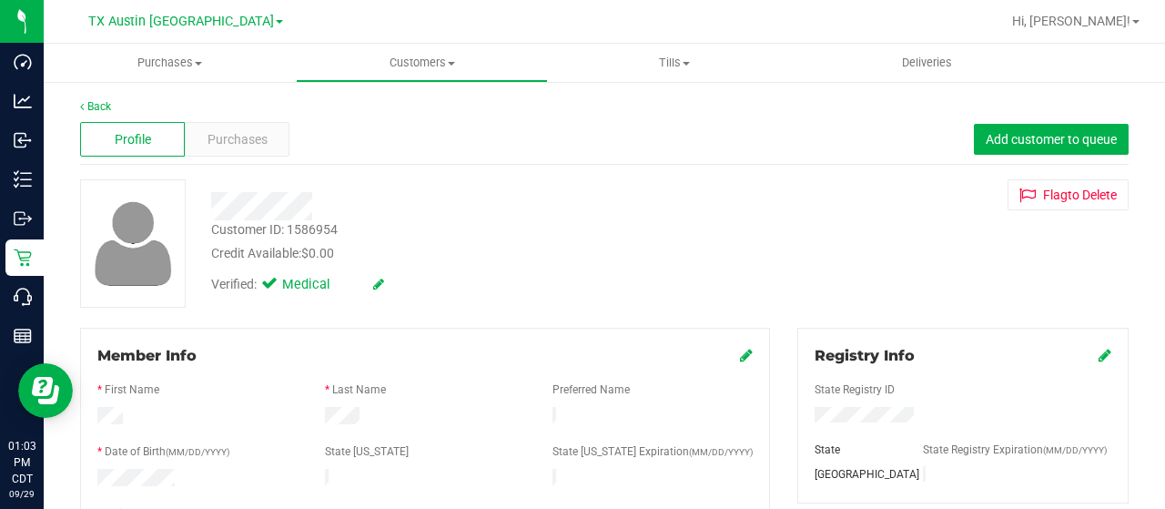
click at [229, 140] on span "Purchases" at bounding box center [238, 139] width 60 height 19
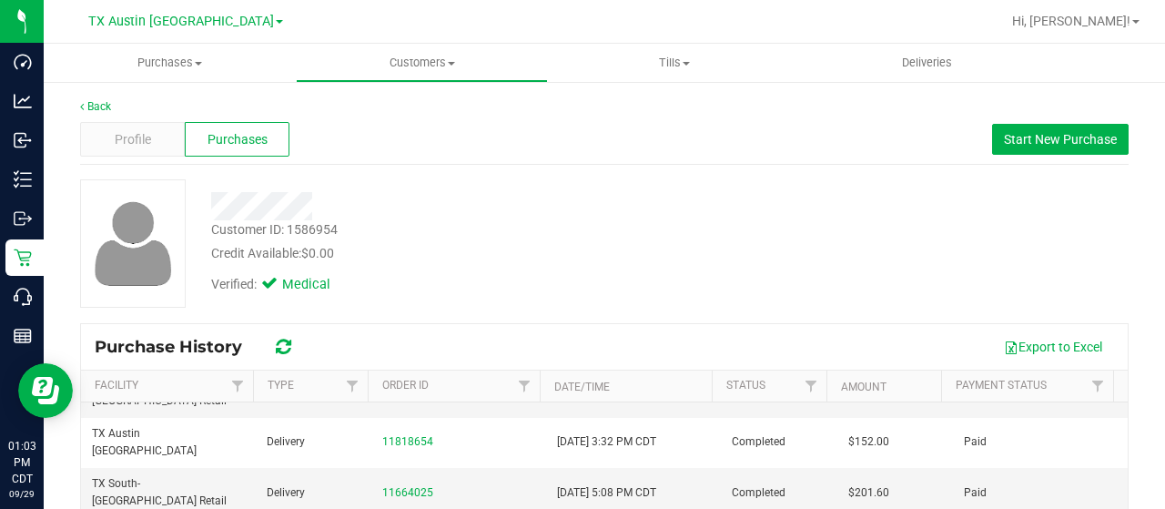
scroll to position [99, 0]
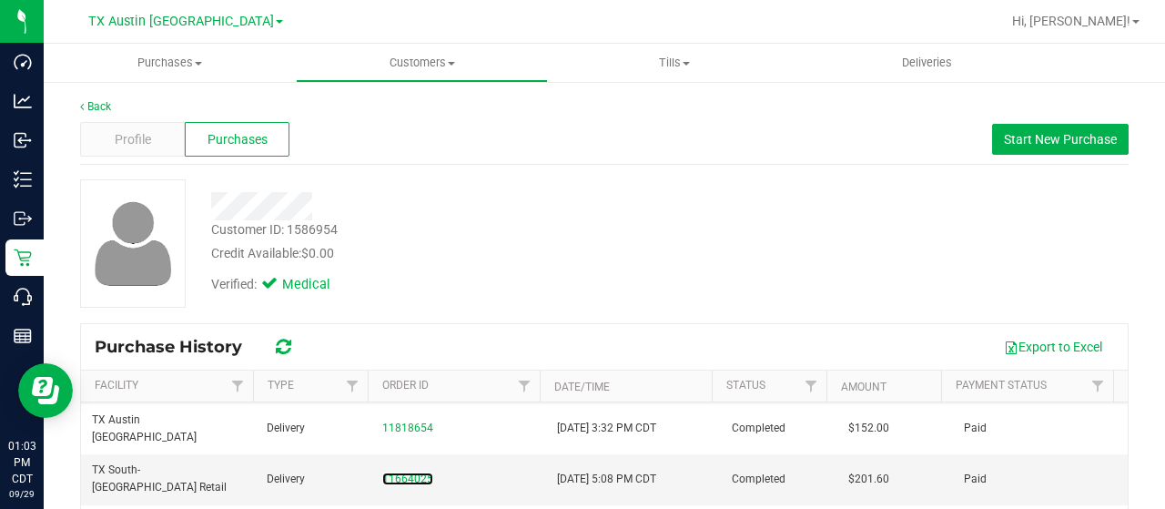
click at [382, 472] on link "11664025" at bounding box center [407, 478] width 51 height 13
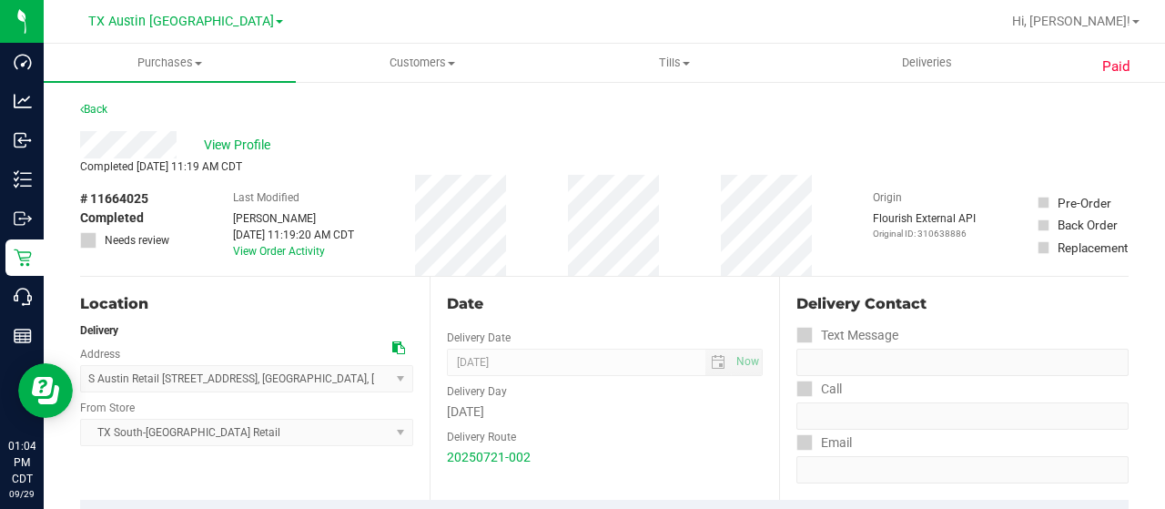
click at [126, 151] on div "View Profile" at bounding box center [604, 144] width 1048 height 27
click at [248, 151] on span "View Profile" at bounding box center [240, 145] width 73 height 19
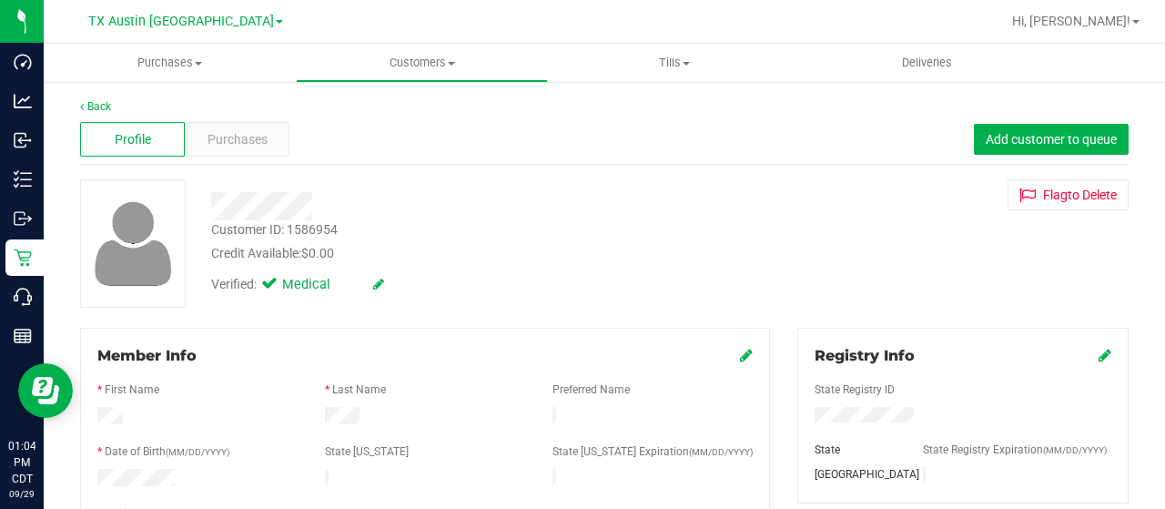
click at [235, 132] on span "Purchases" at bounding box center [238, 139] width 60 height 19
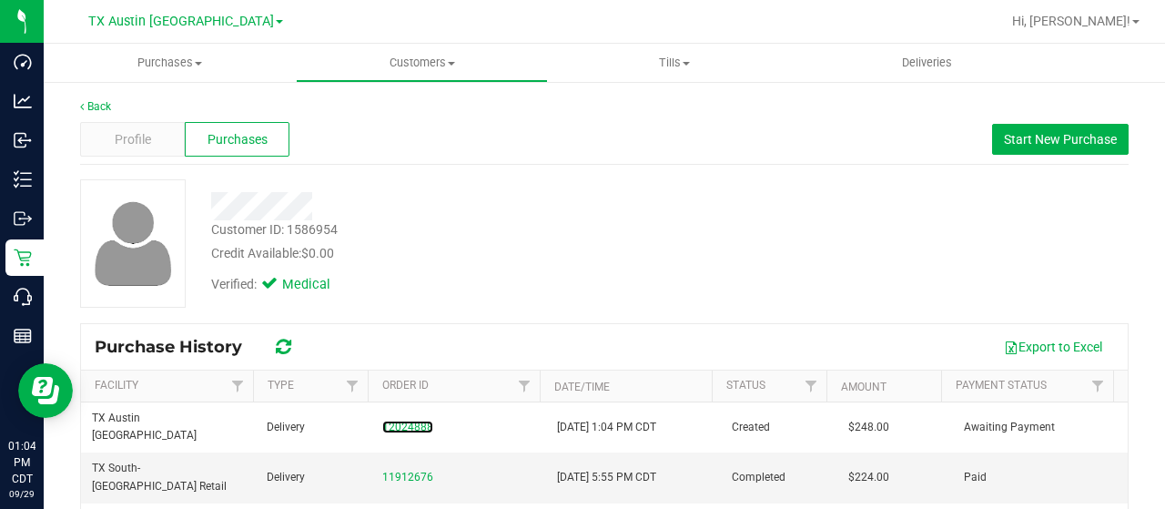
click at [397, 420] on link "12024888" at bounding box center [407, 426] width 51 height 13
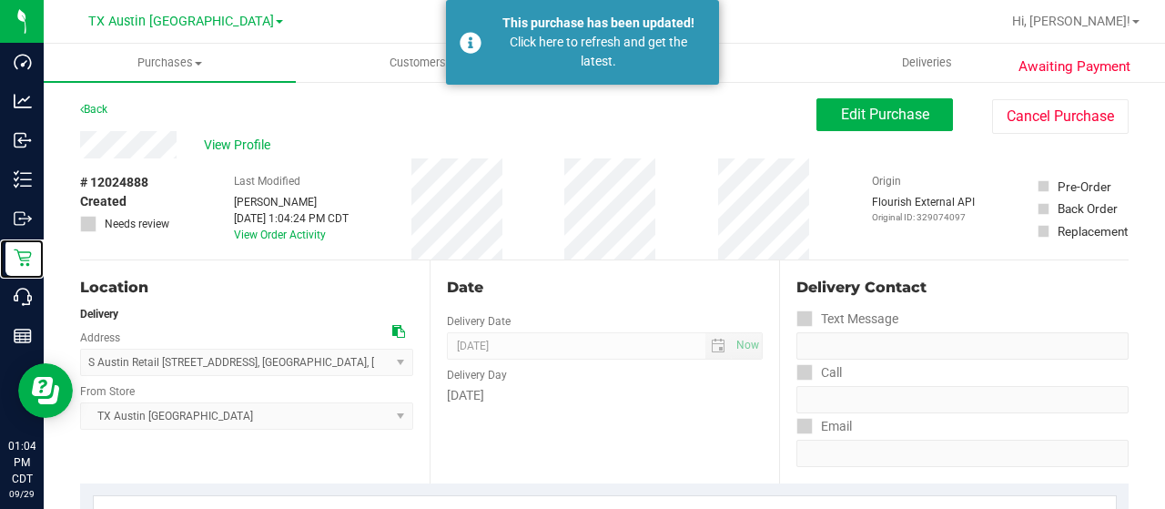
click at [0, 0] on p "Retail" at bounding box center [0, 0] width 0 height 0
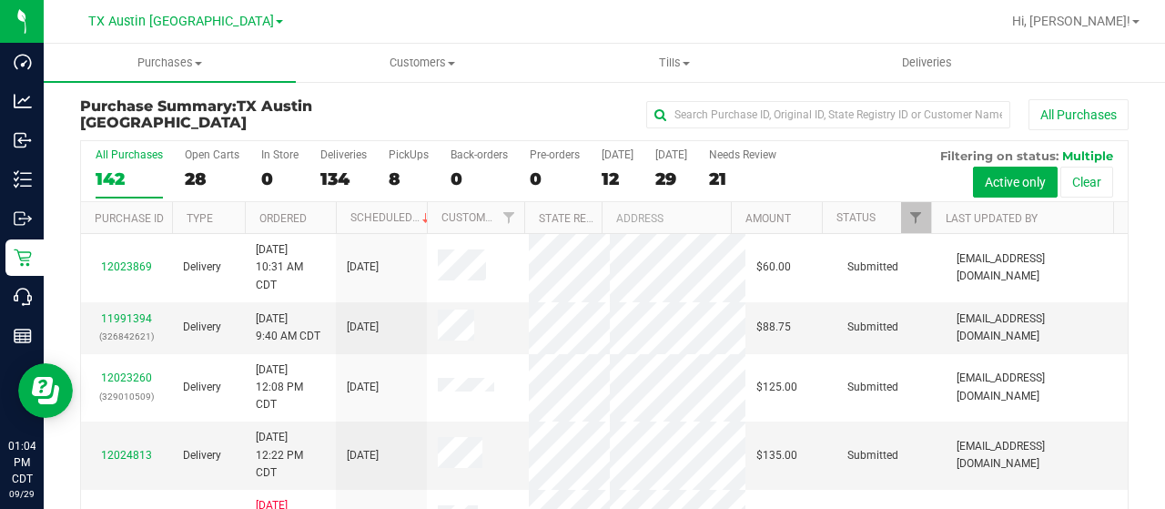
click at [193, 172] on div "28" at bounding box center [212, 178] width 55 height 21
click at [0, 0] on input "Open Carts 28" at bounding box center [0, 0] width 0 height 0
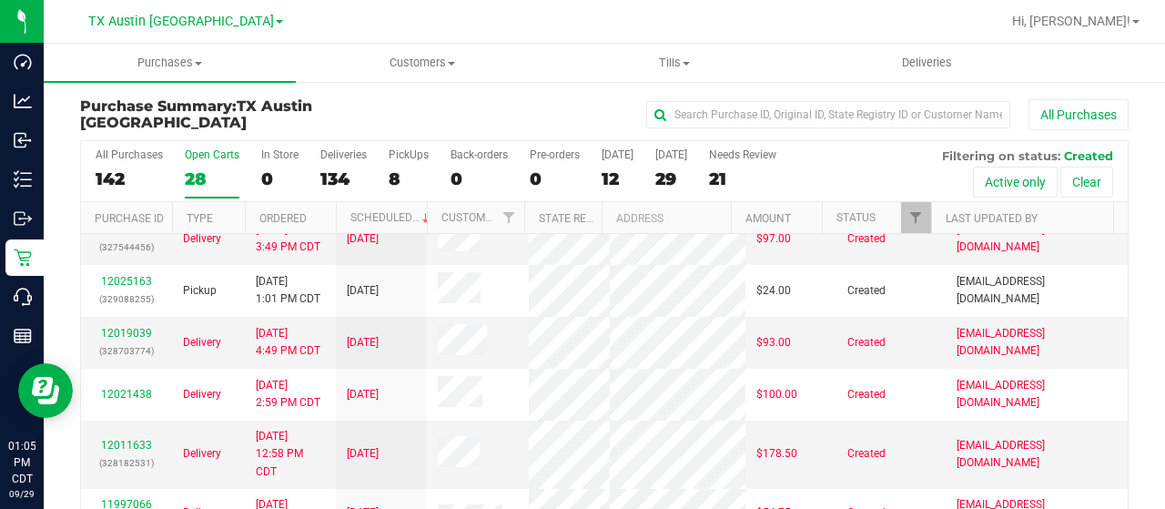
scroll to position [549, 0]
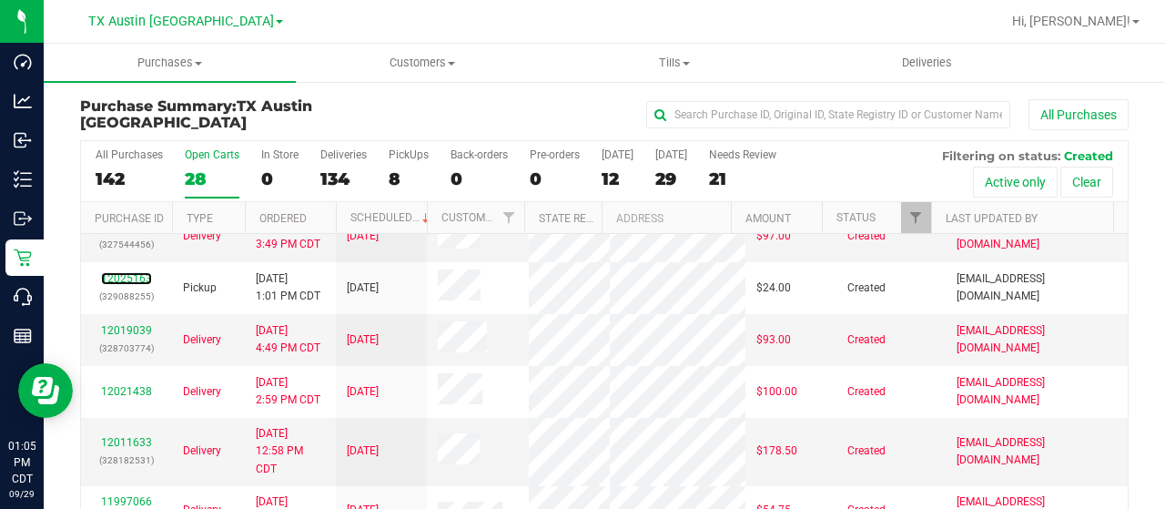
click at [137, 285] on link "12025163" at bounding box center [126, 278] width 51 height 13
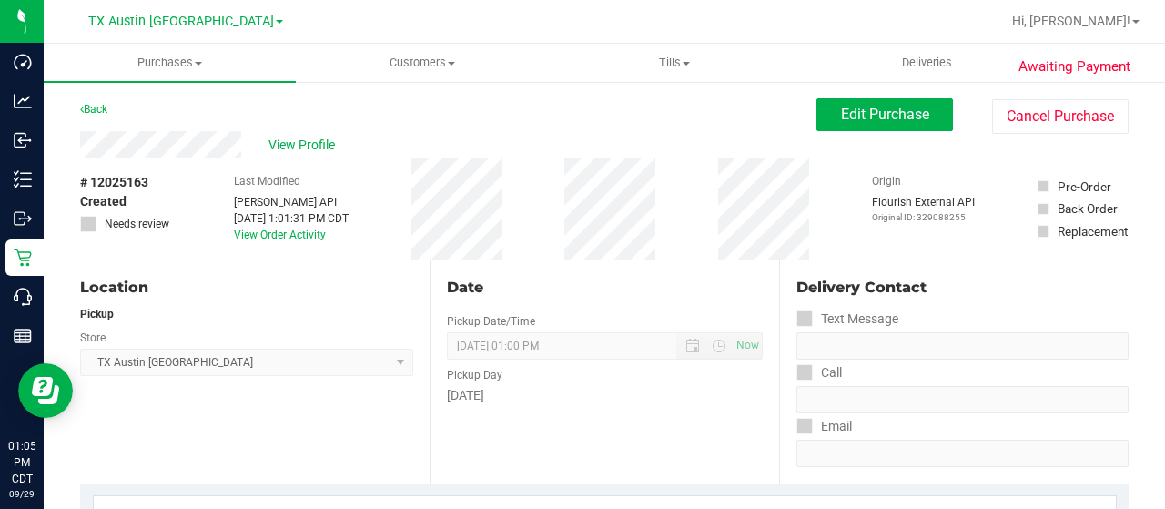
click at [155, 146] on div "View Profile" at bounding box center [448, 144] width 736 height 27
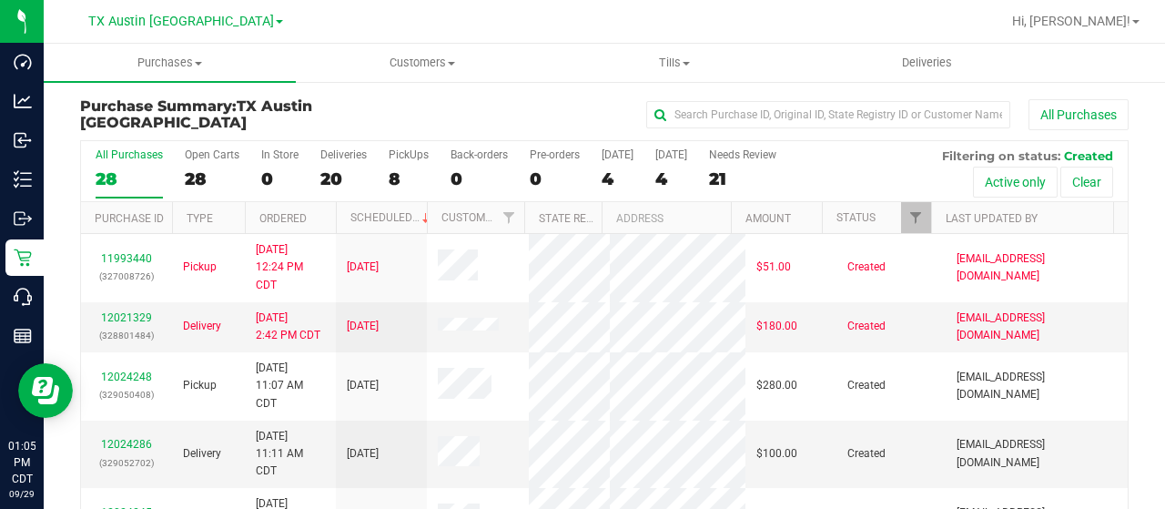
click at [197, 176] on div "28" at bounding box center [212, 178] width 55 height 21
click at [0, 0] on input "Open Carts 28" at bounding box center [0, 0] width 0 height 0
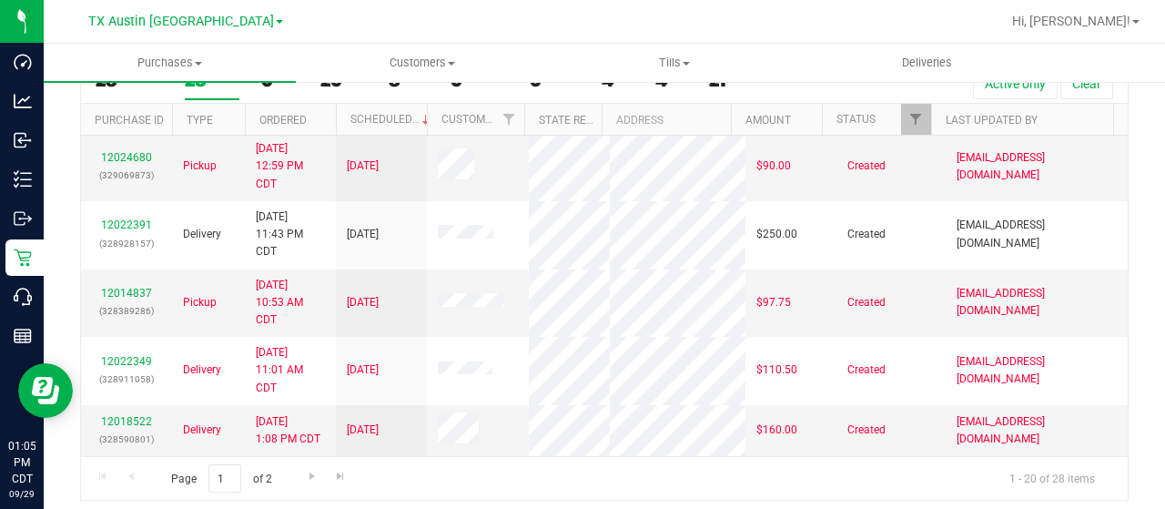
scroll to position [104, 0]
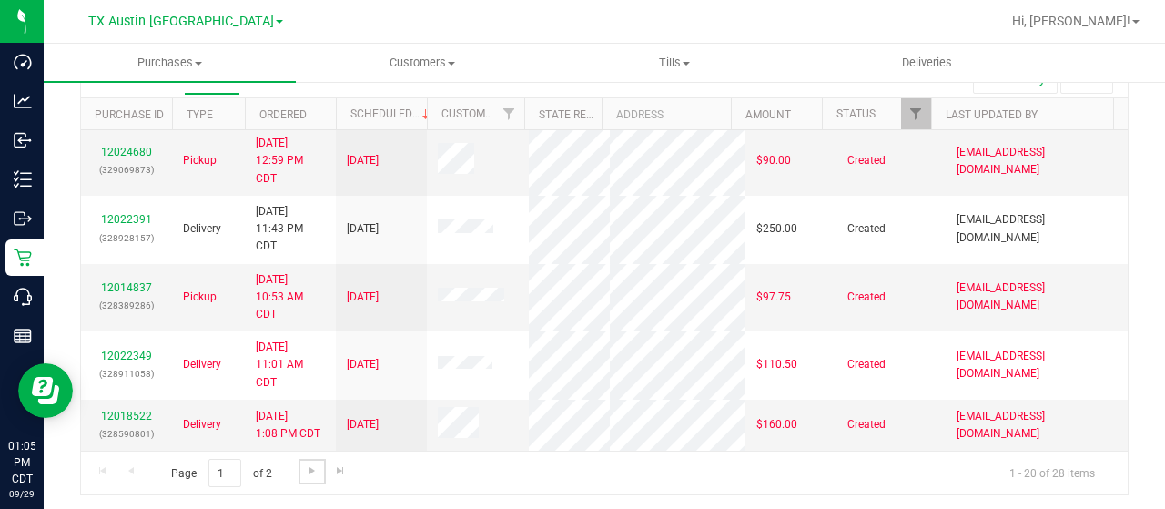
click at [314, 469] on span "Go to the next page" at bounding box center [312, 470] width 15 height 15
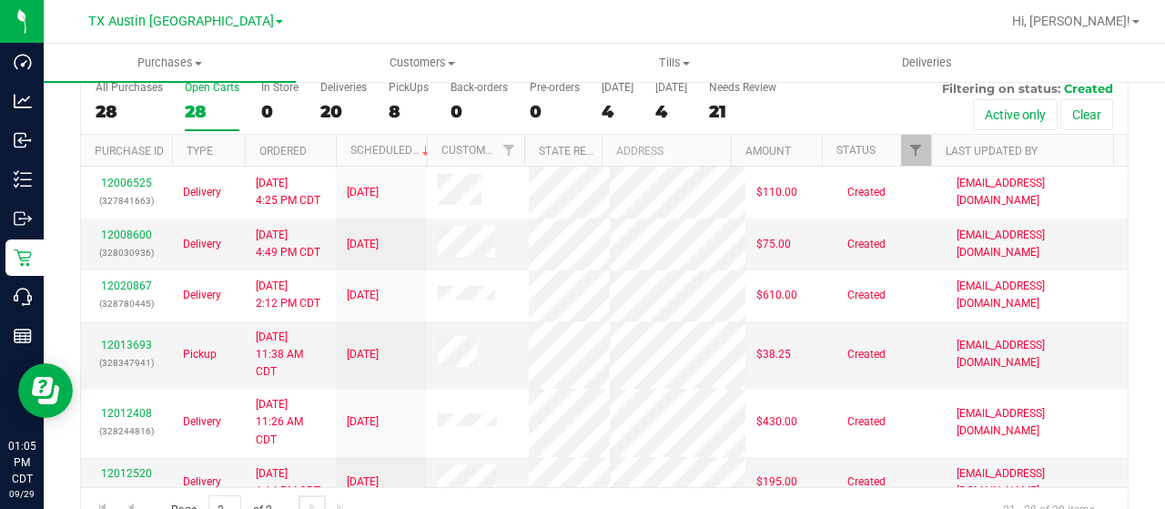
scroll to position [69, 0]
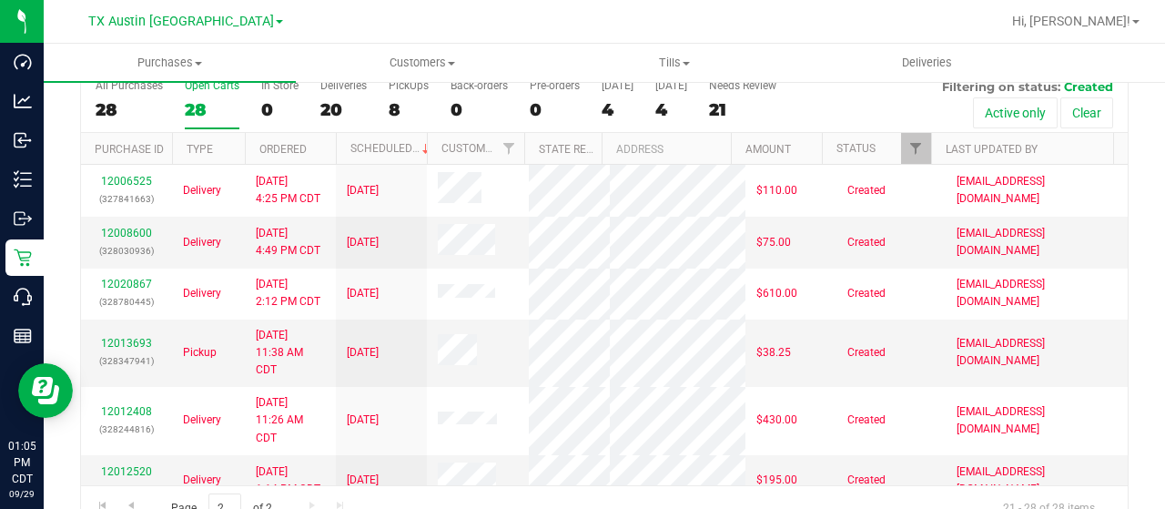
click at [208, 99] on div "28" at bounding box center [212, 109] width 55 height 21
click at [0, 0] on input "Open Carts 28" at bounding box center [0, 0] width 0 height 0
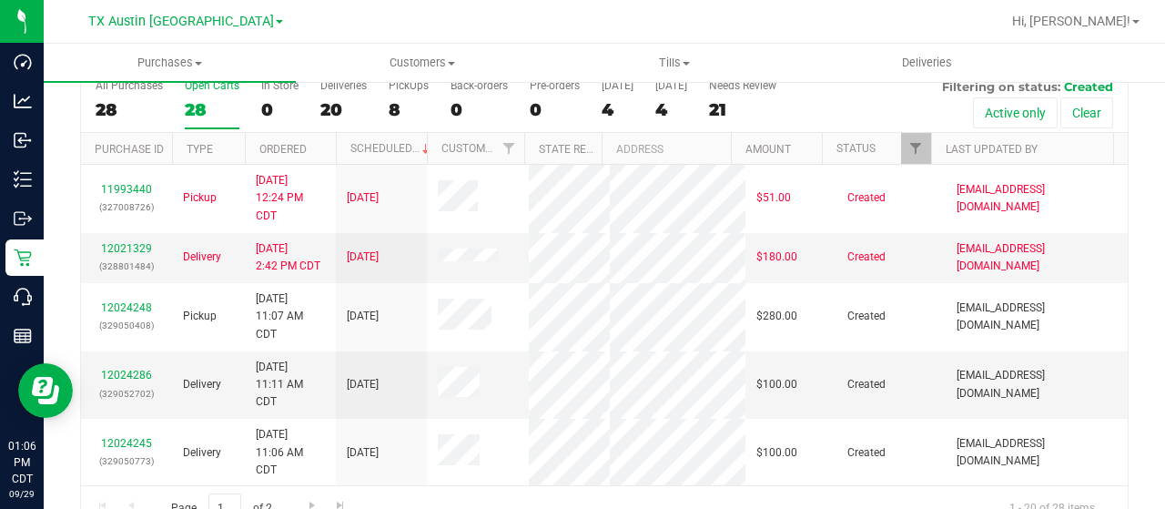
click at [200, 99] on div "28" at bounding box center [212, 109] width 55 height 21
click at [0, 0] on input "Open Carts 28" at bounding box center [0, 0] width 0 height 0
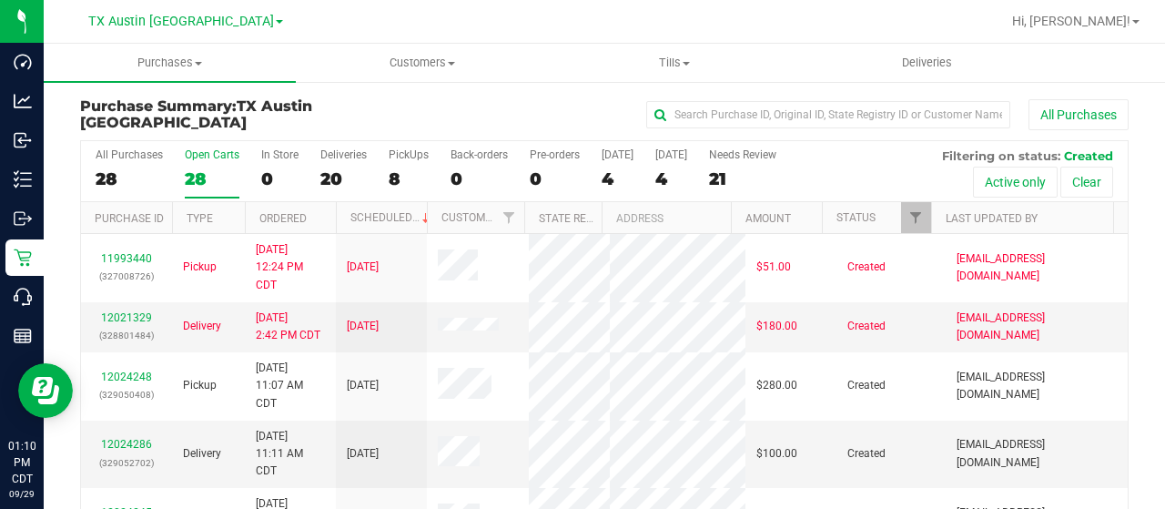
click at [202, 160] on label "Open Carts 28" at bounding box center [212, 173] width 55 height 50
click at [0, 0] on input "Open Carts 28" at bounding box center [0, 0] width 0 height 0
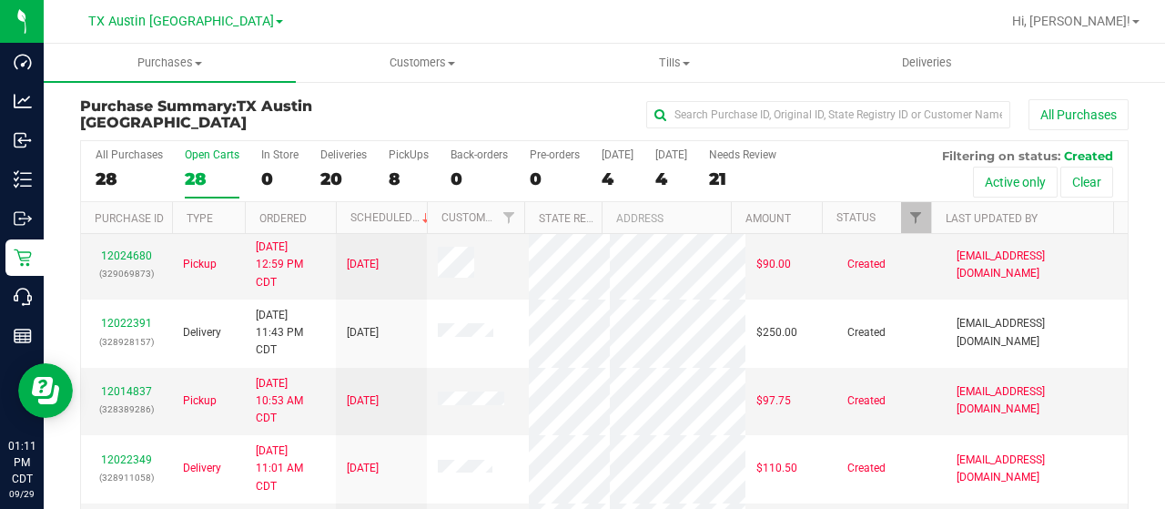
scroll to position [104, 0]
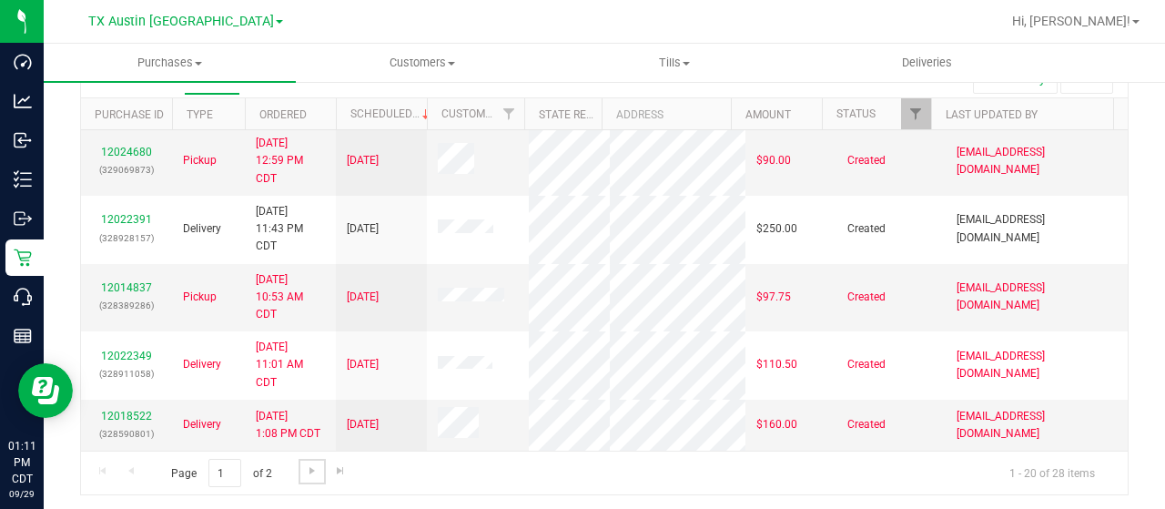
click at [305, 463] on span "Go to the next page" at bounding box center [312, 470] width 15 height 15
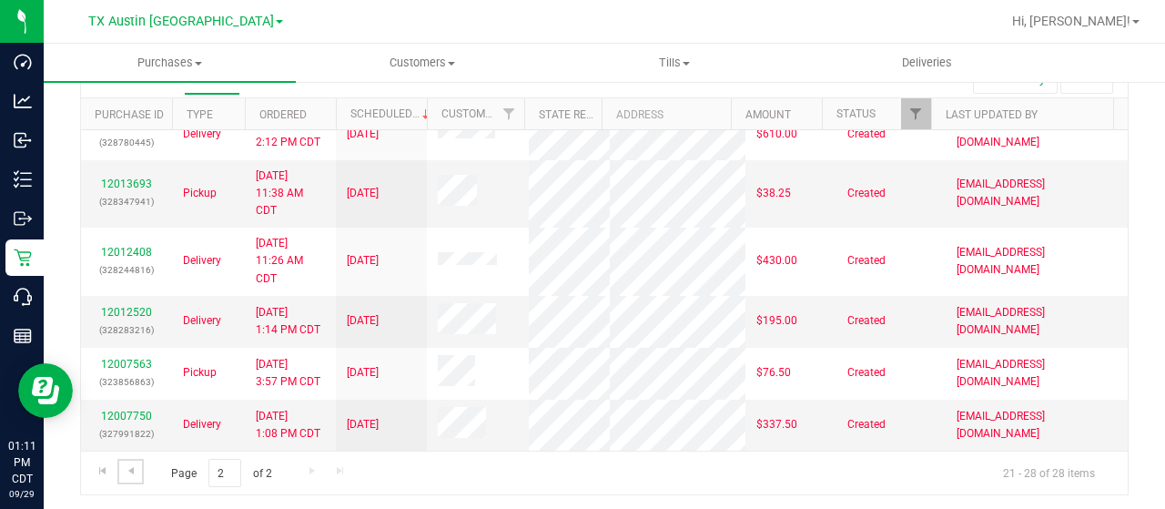
click at [128, 465] on span "Go to the previous page" at bounding box center [131, 470] width 15 height 15
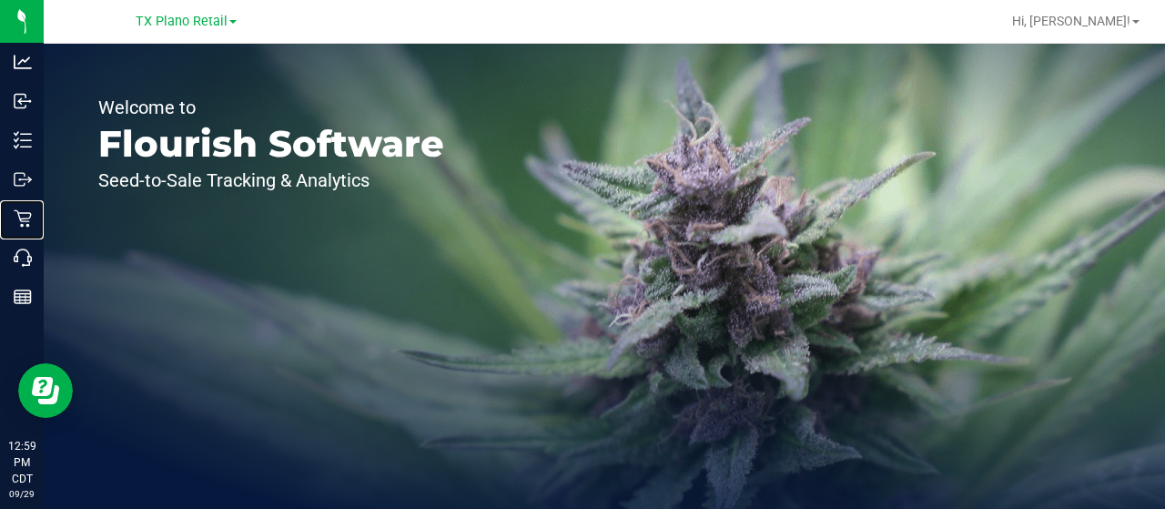
click at [0, 0] on p "Retail" at bounding box center [0, 0] width 0 height 0
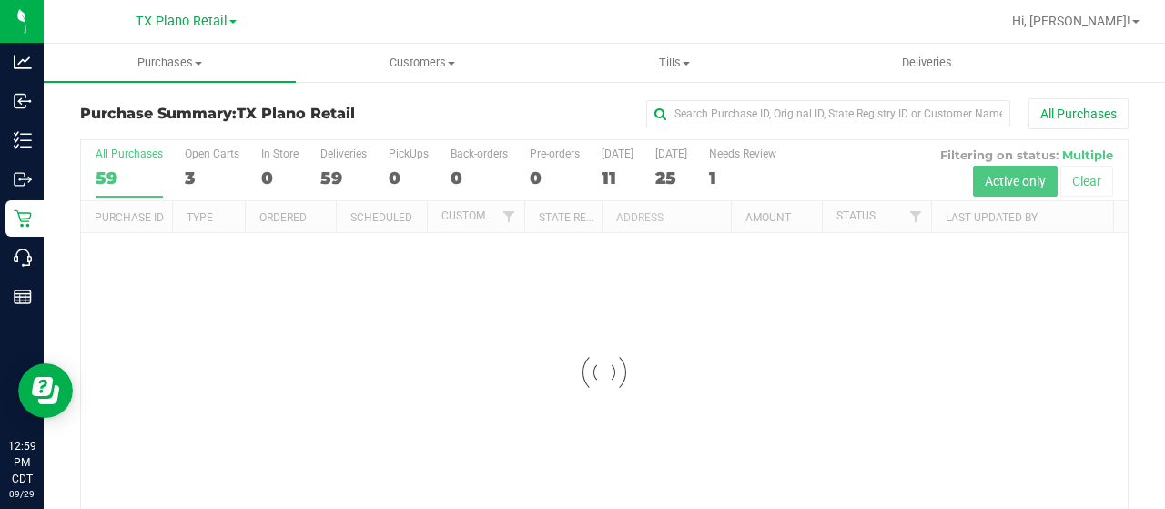
click at [186, 21] on span "TX Plano Retail" at bounding box center [182, 21] width 92 height 15
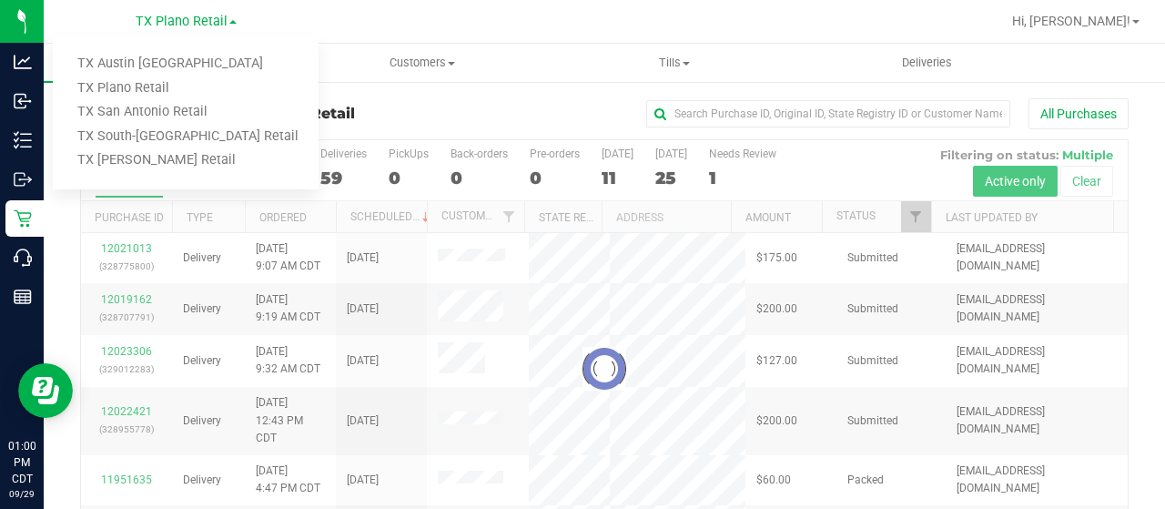
click at [158, 68] on link "TX Austin [GEOGRAPHIC_DATA]" at bounding box center [186, 64] width 266 height 25
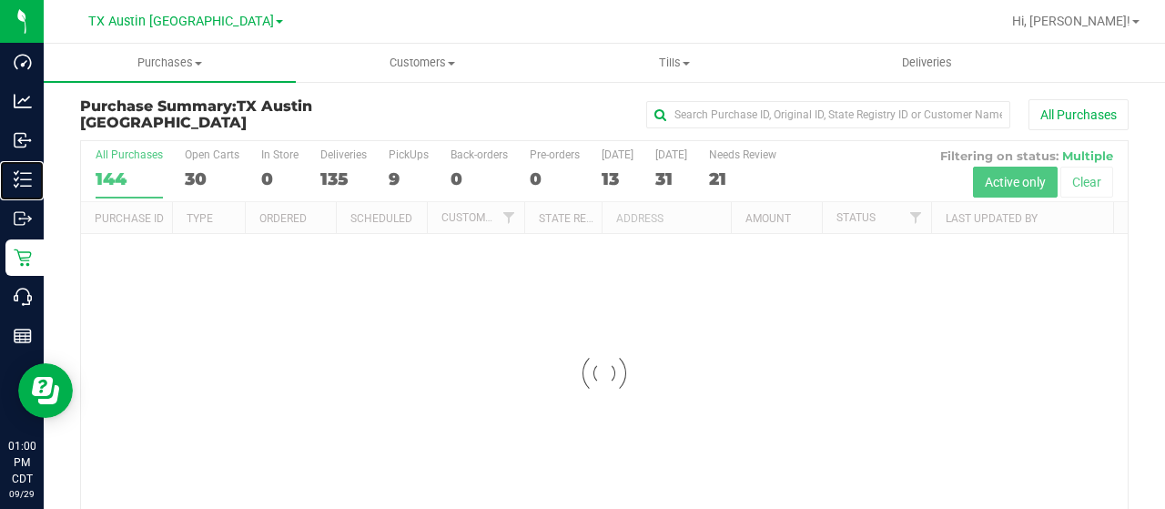
click at [44, 192] on div "Inventory" at bounding box center [24, 179] width 38 height 36
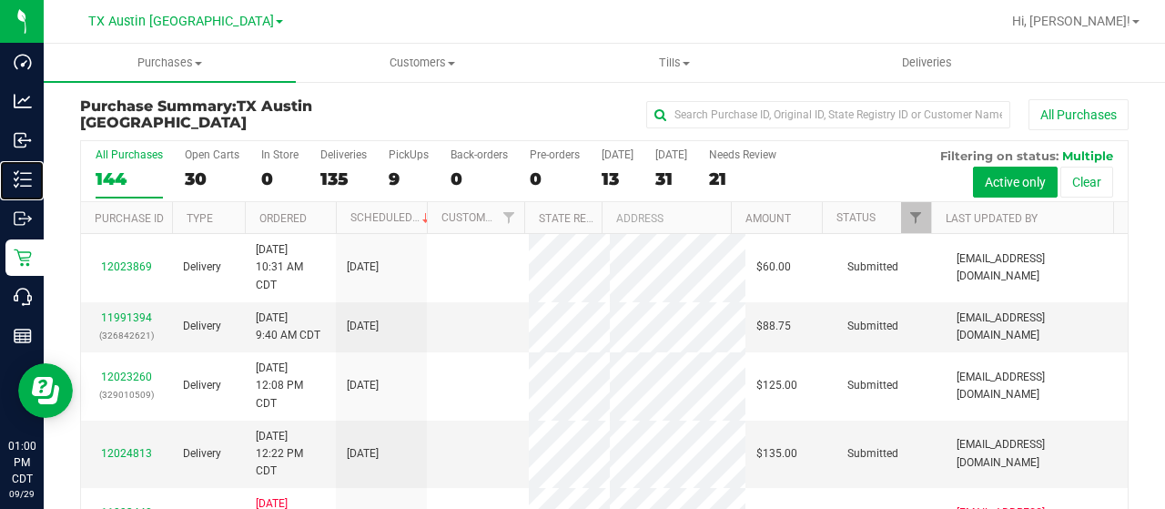
click at [0, 0] on p "Inventory" at bounding box center [0, 0] width 0 height 0
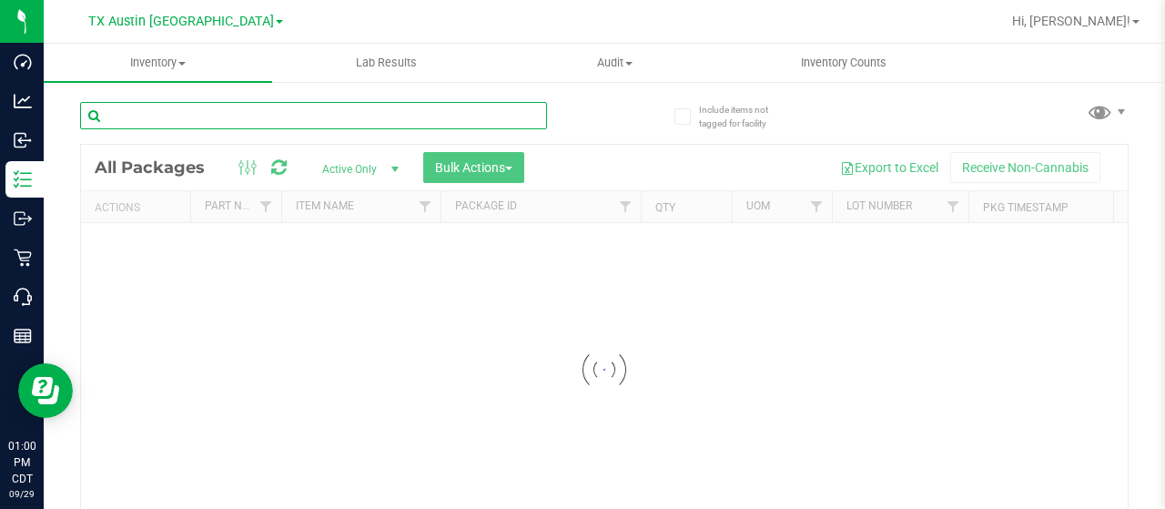
click at [213, 117] on input "text" at bounding box center [313, 115] width 467 height 27
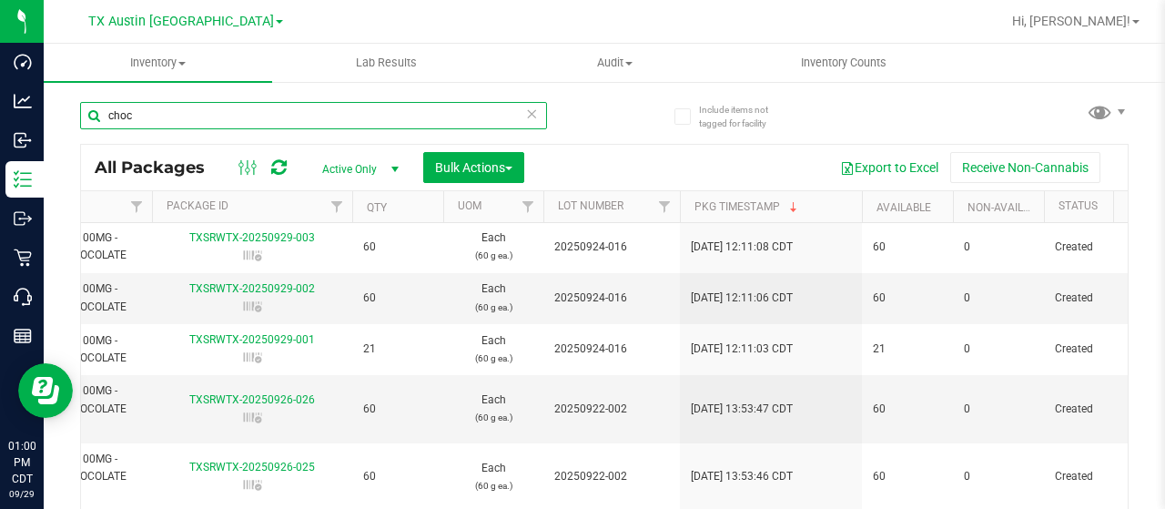
scroll to position [0, 399]
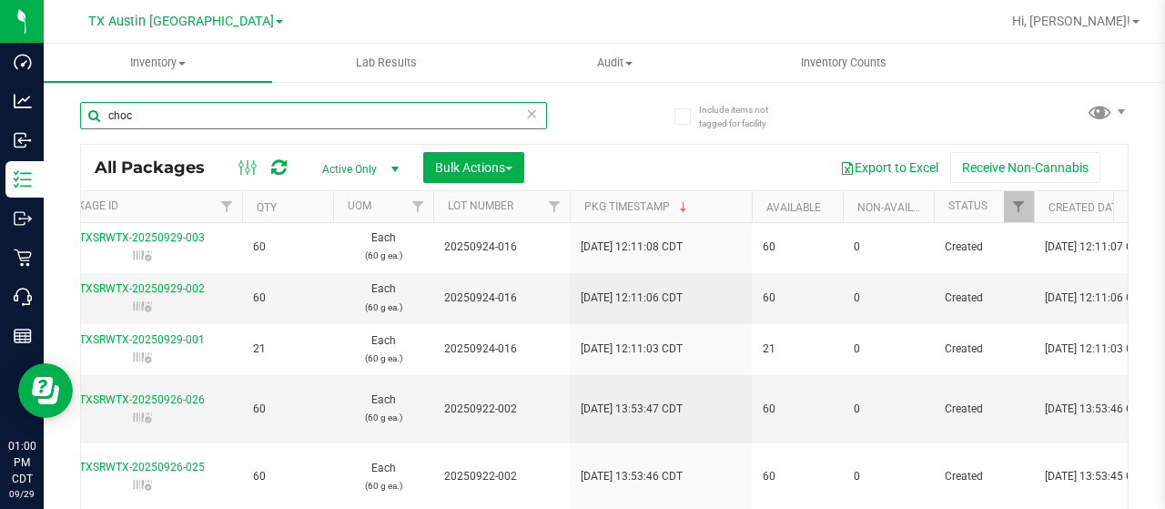
type input "choc"
